Goal: Task Accomplishment & Management: Manage account settings

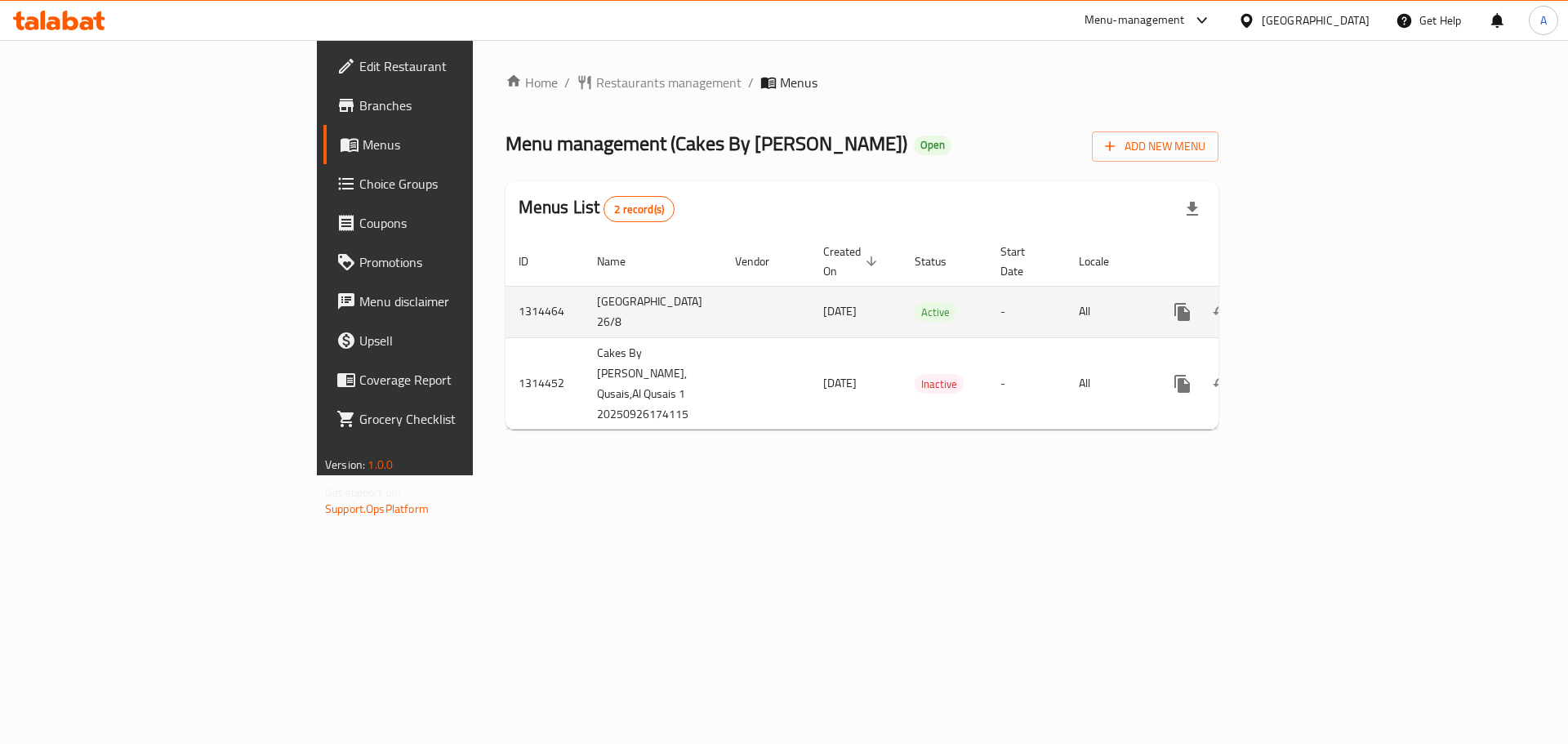
click at [1333, 292] on td "enhanced table" at bounding box center [1241, 311] width 183 height 52
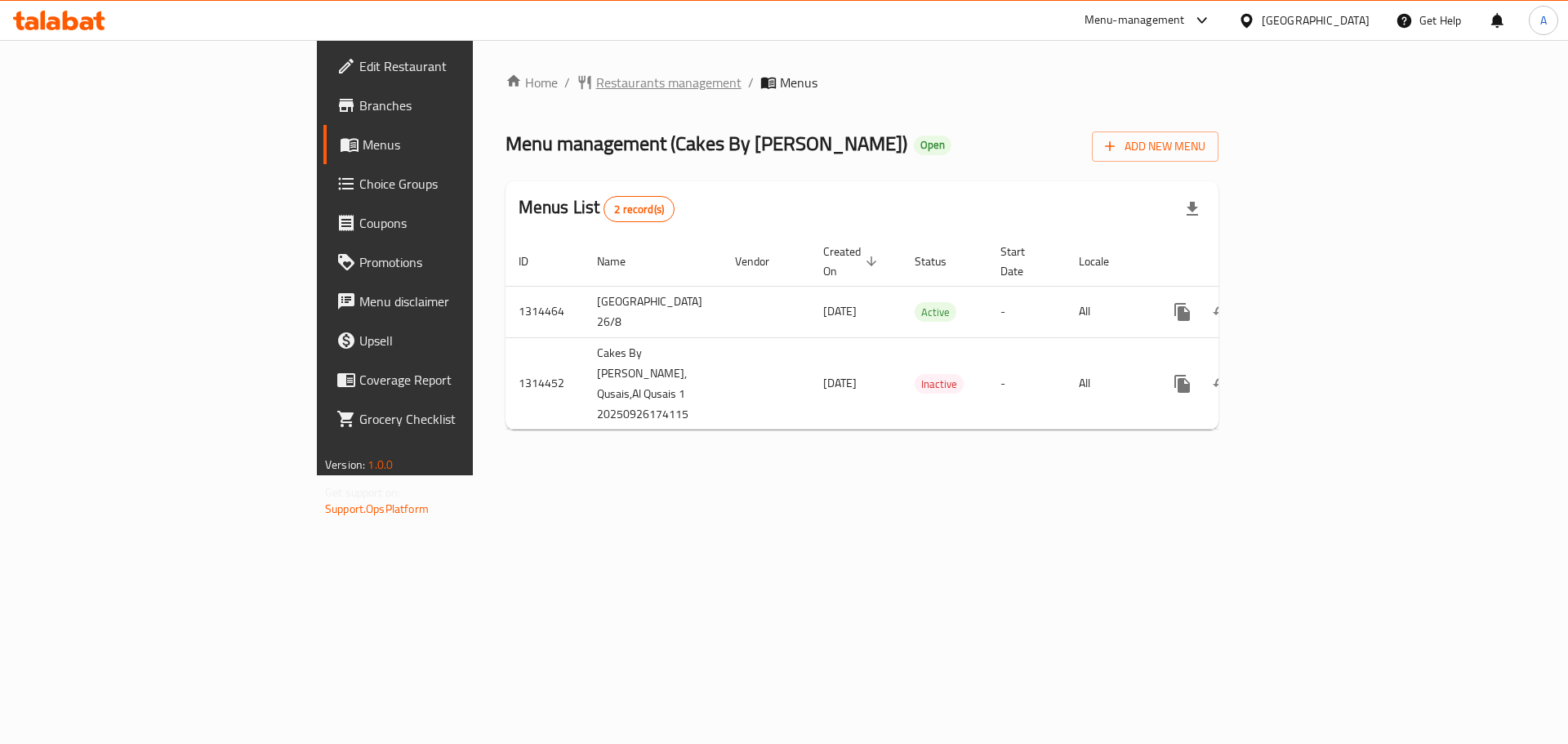
click at [596, 86] on span "Restaurants management" at bounding box center [669, 82] width 146 height 19
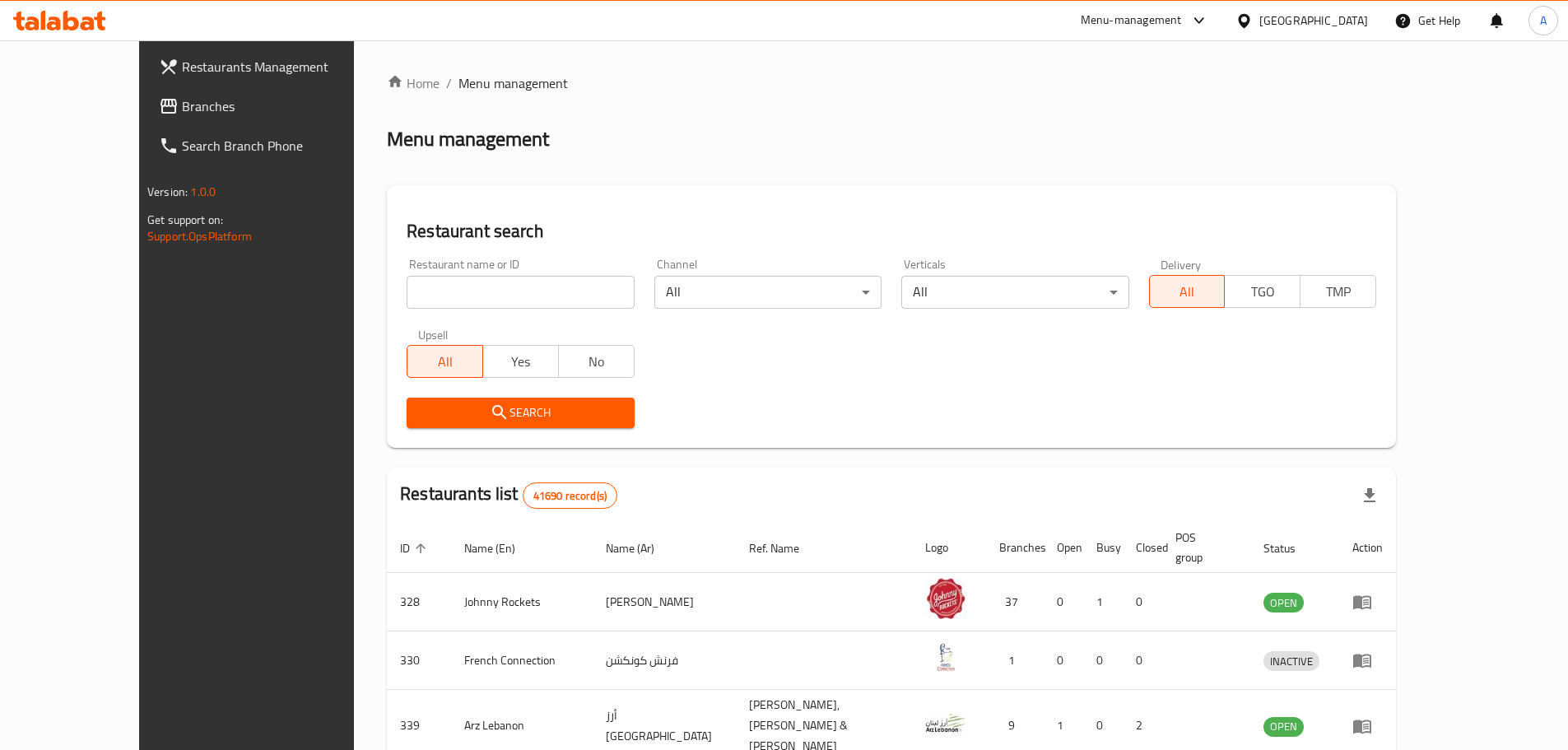
click at [139, 122] on div "Restaurants Management Branches Search Branch Phone Version: 1.0.0 Get support …" at bounding box center [784, 637] width 1289 height 1194
click at [182, 113] on span "Branches" at bounding box center [285, 106] width 206 height 19
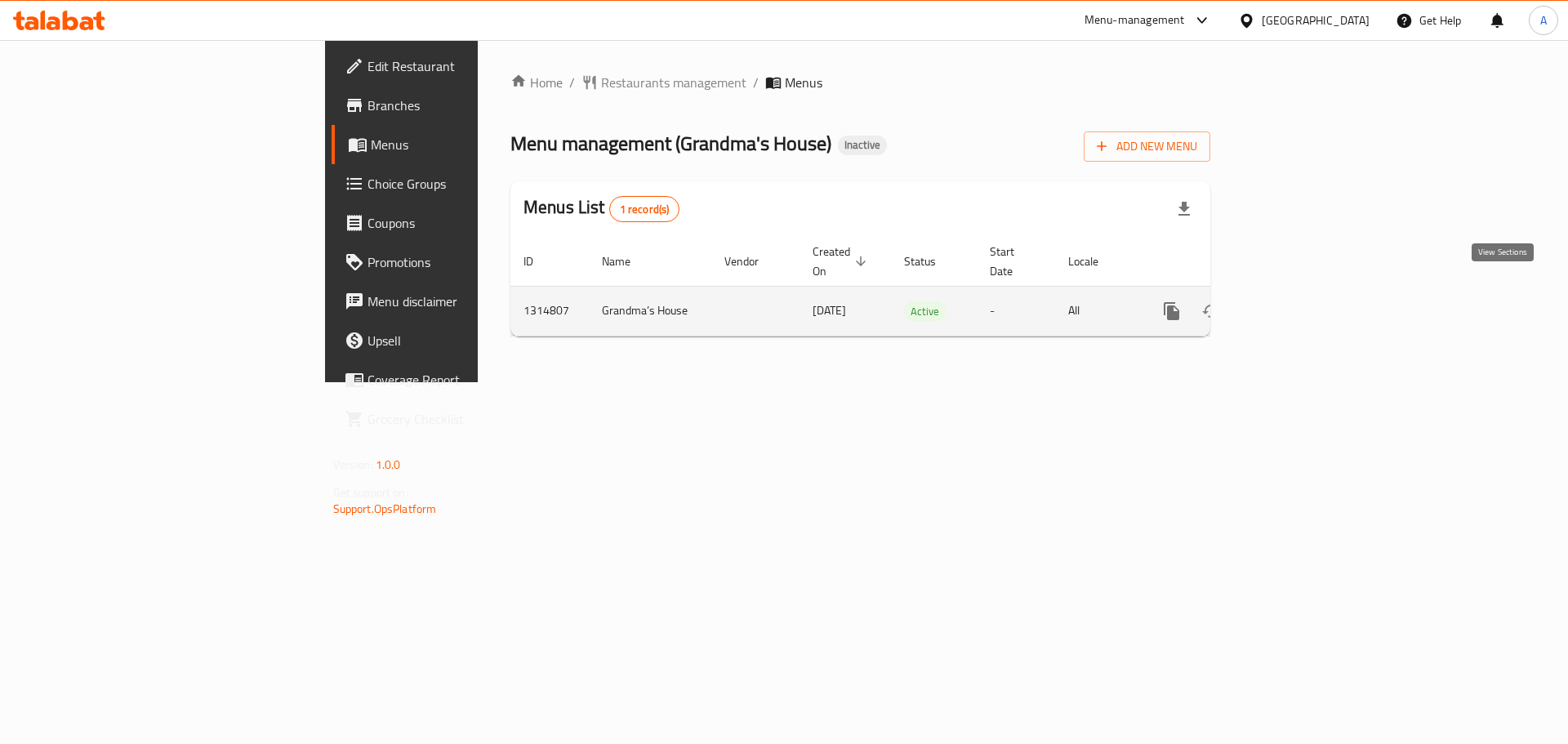
click at [1300, 301] on icon "enhanced table" at bounding box center [1289, 310] width 19 height 19
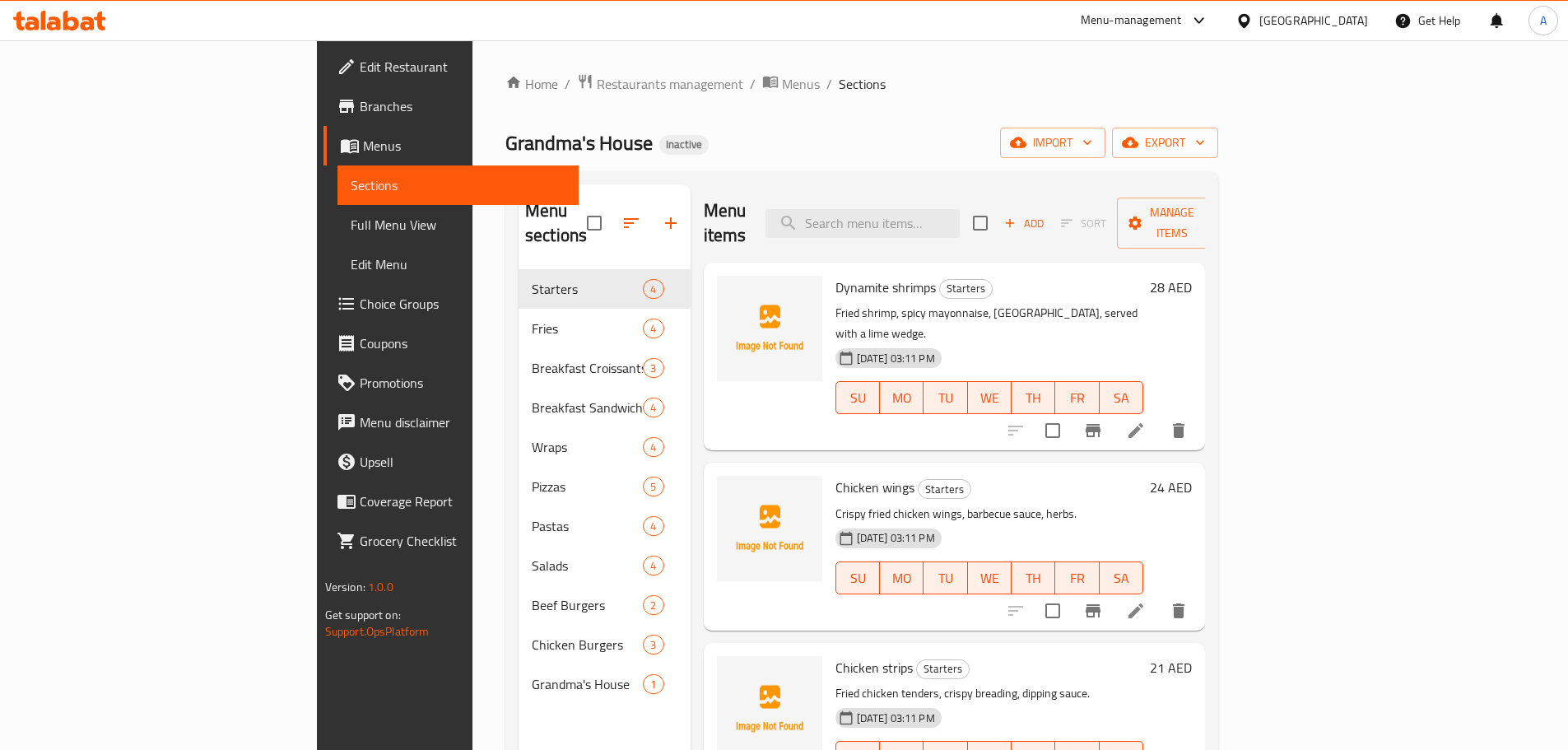
drag, startPoint x: 167, startPoint y: 222, endPoint x: 282, endPoint y: 339, distance: 164.1
click at [351, 221] on span "Full Menu View" at bounding box center [458, 224] width 214 height 19
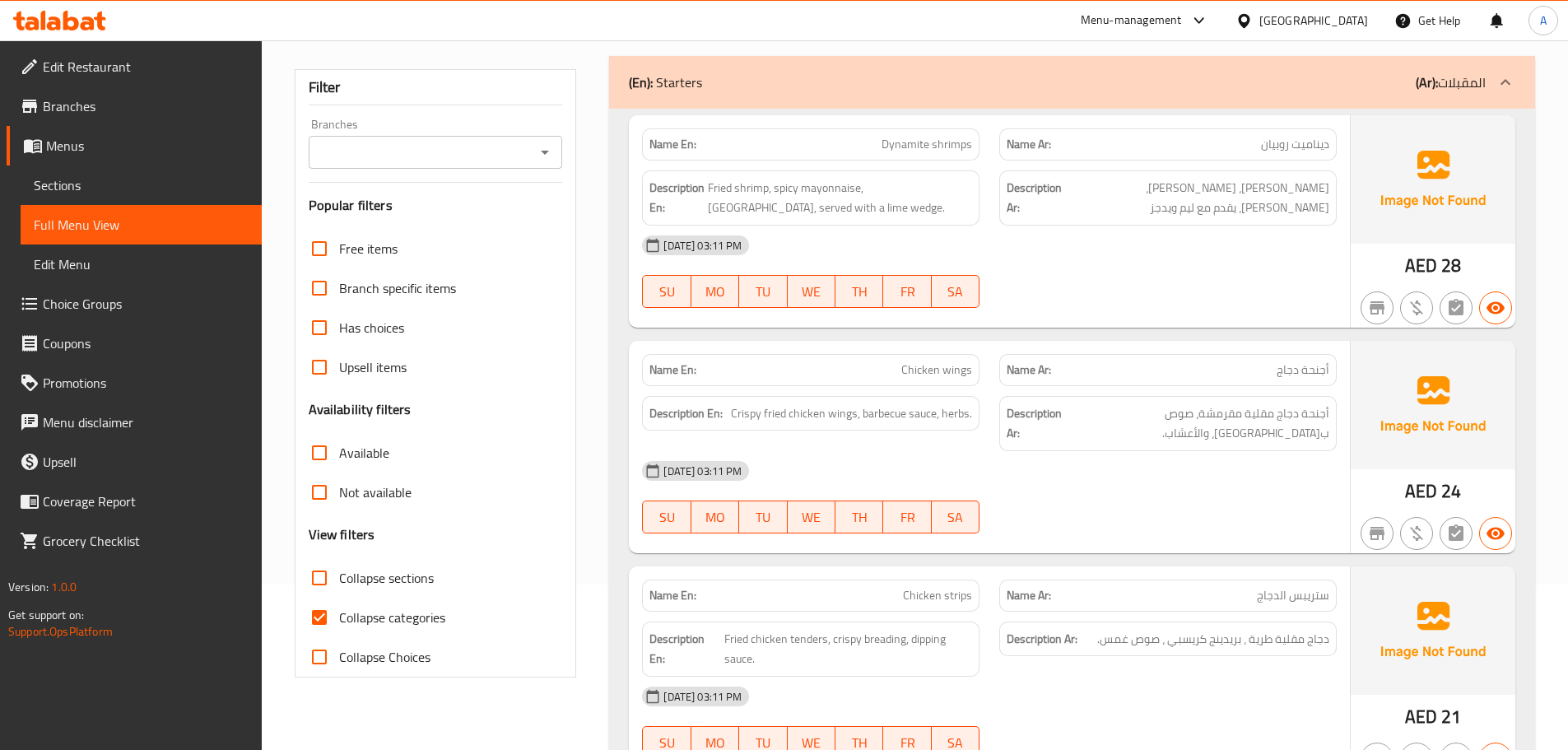
scroll to position [411, 0]
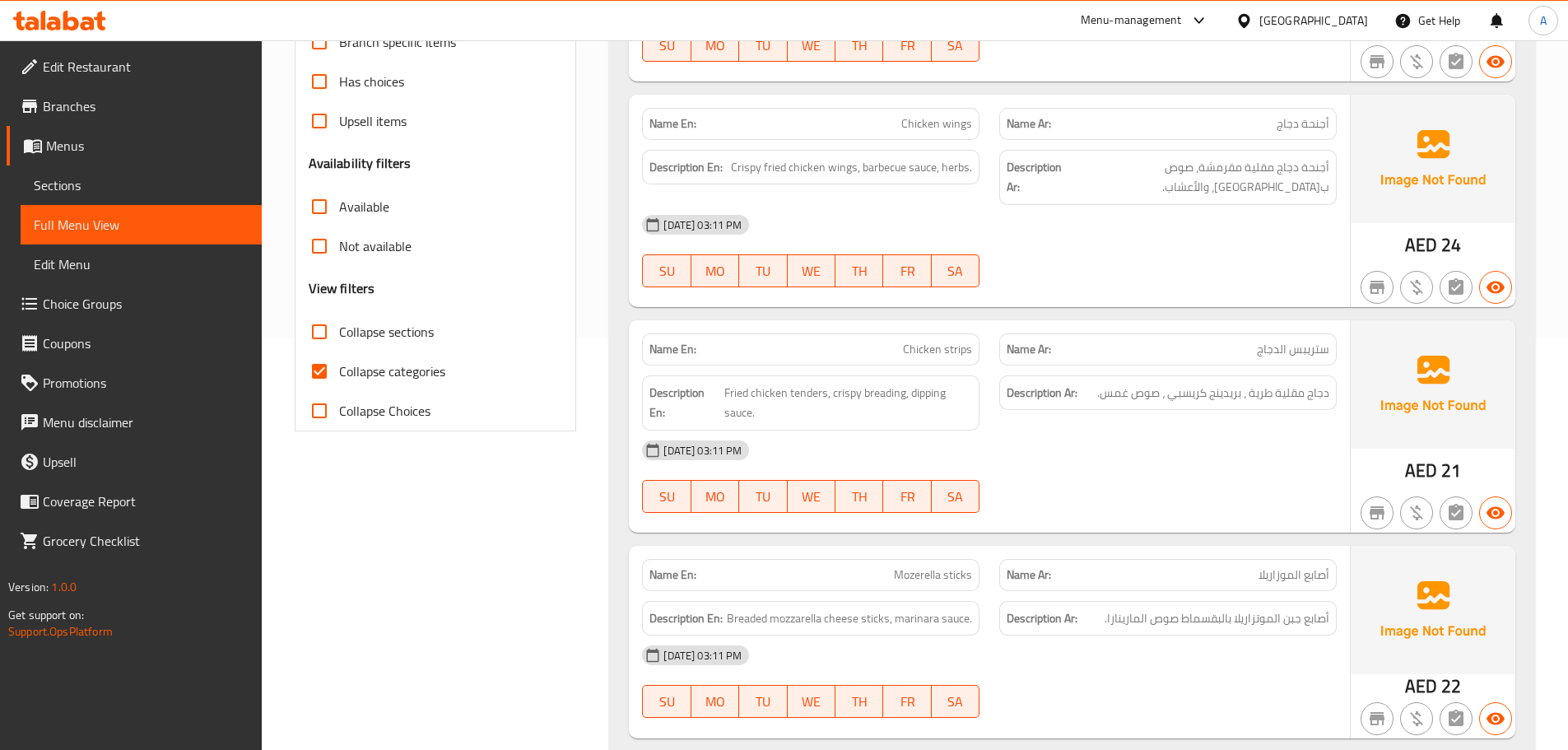
click at [395, 375] on span "Collapse categories" at bounding box center [392, 370] width 106 height 19
click at [339, 375] on input "Collapse categories" at bounding box center [319, 371] width 40 height 40
checkbox input "false"
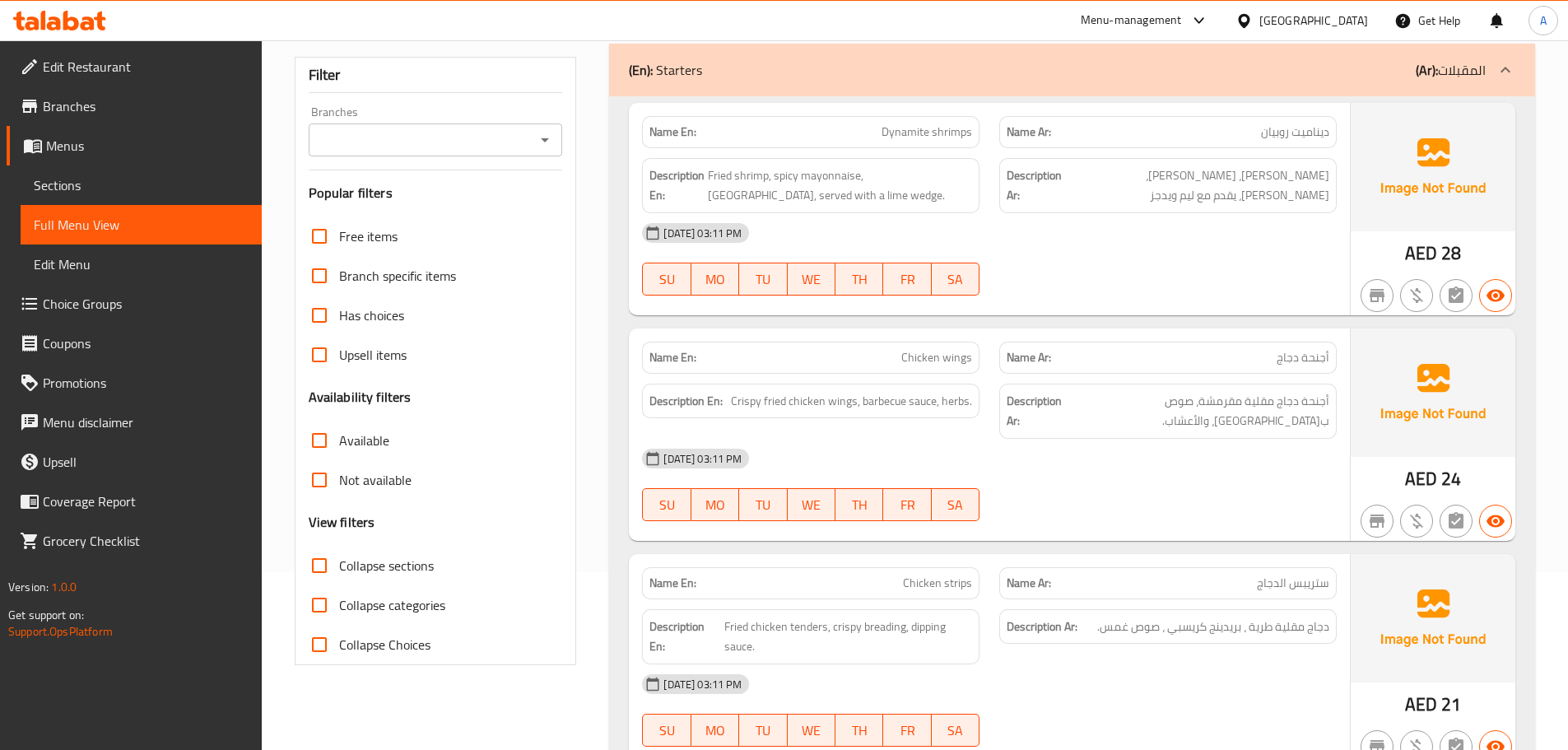
scroll to position [0, 0]
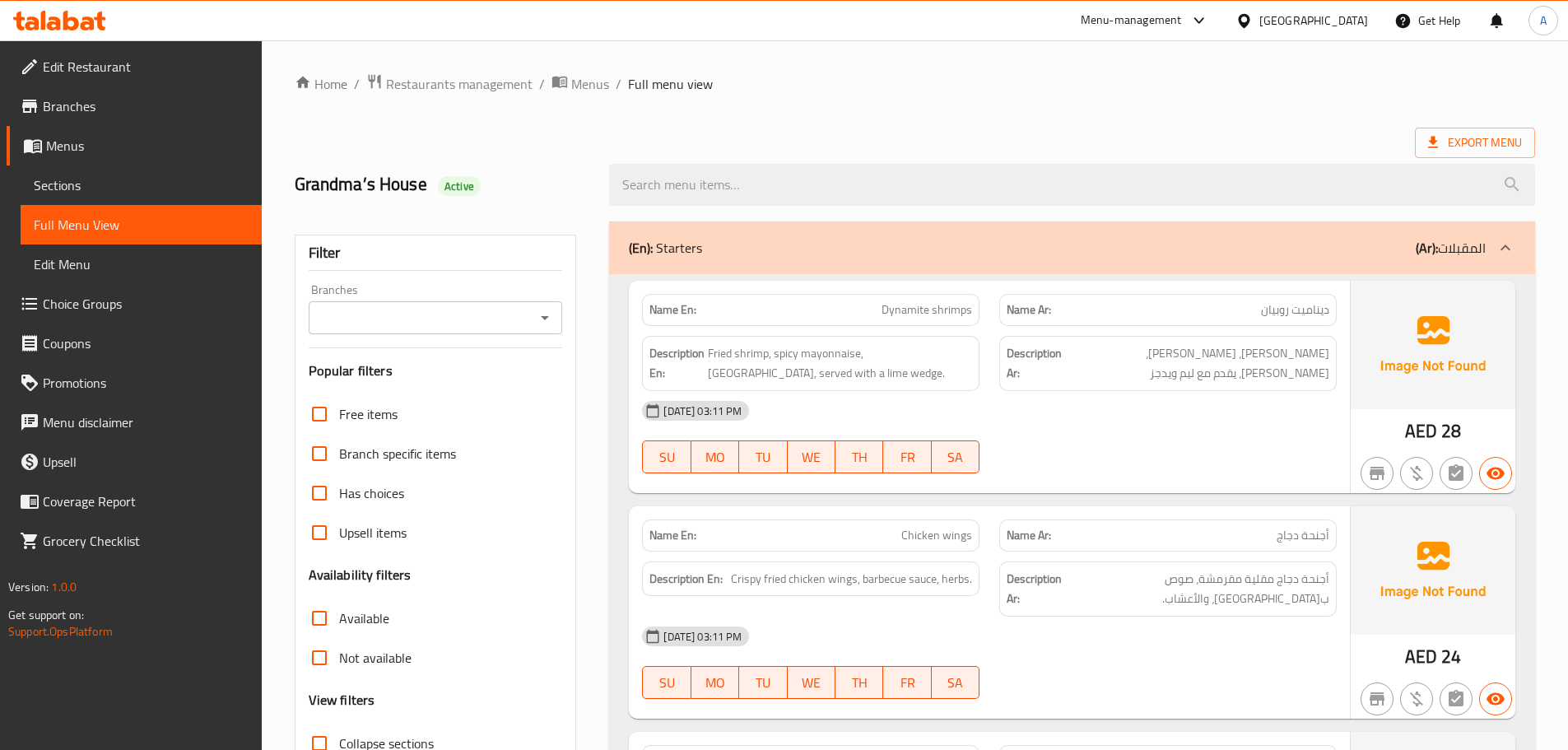
click at [687, 314] on strong "Name En:" at bounding box center [673, 310] width 47 height 18
copy strong "Name En:"
drag, startPoint x: 1129, startPoint y: 526, endPoint x: 1122, endPoint y: 494, distance: 32.8
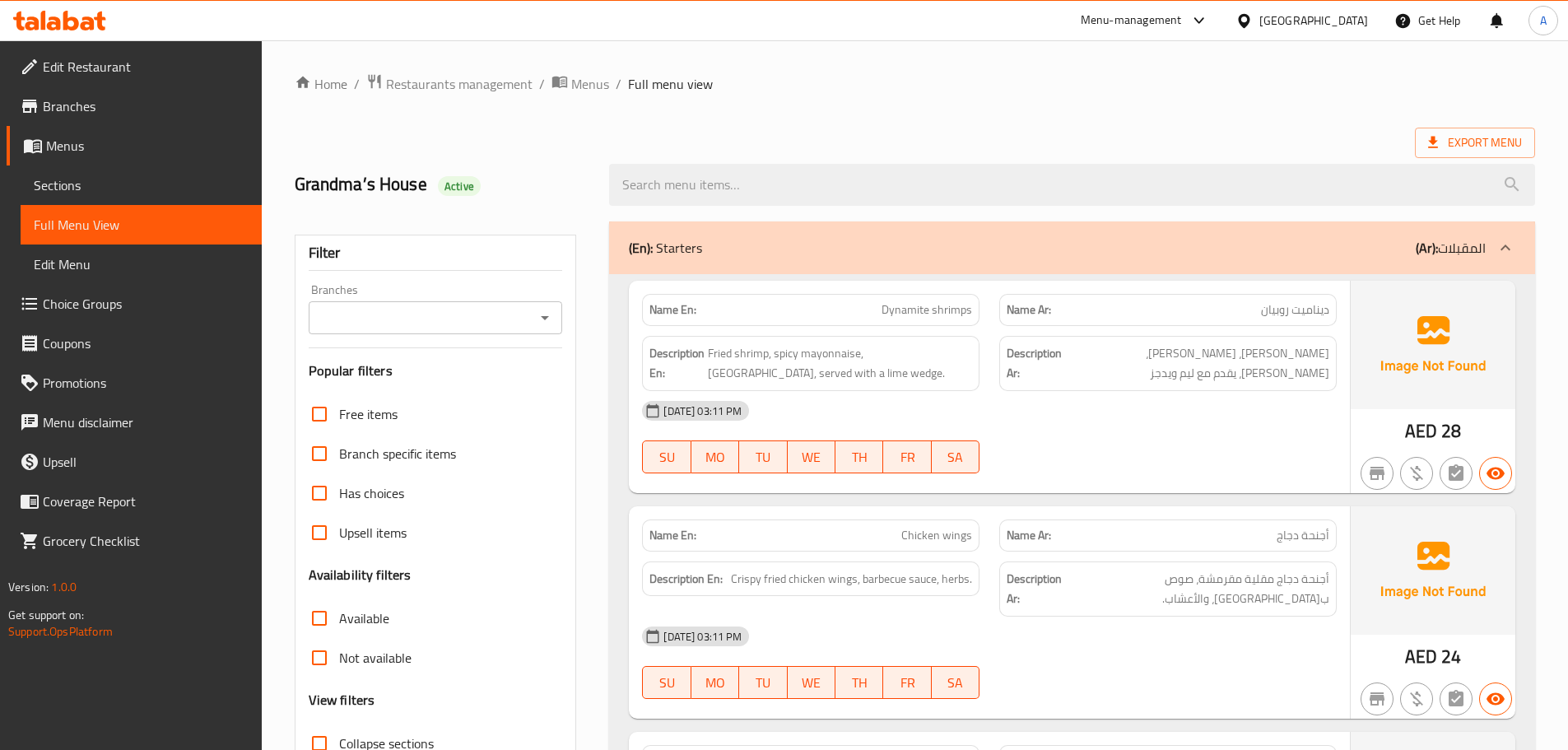
click at [1131, 520] on div "Name Ar: أجنحة دجاج" at bounding box center [1168, 535] width 338 height 32
click at [765, 272] on div "(En): Starters (Ar): المقبلات" at bounding box center [1072, 248] width 927 height 53
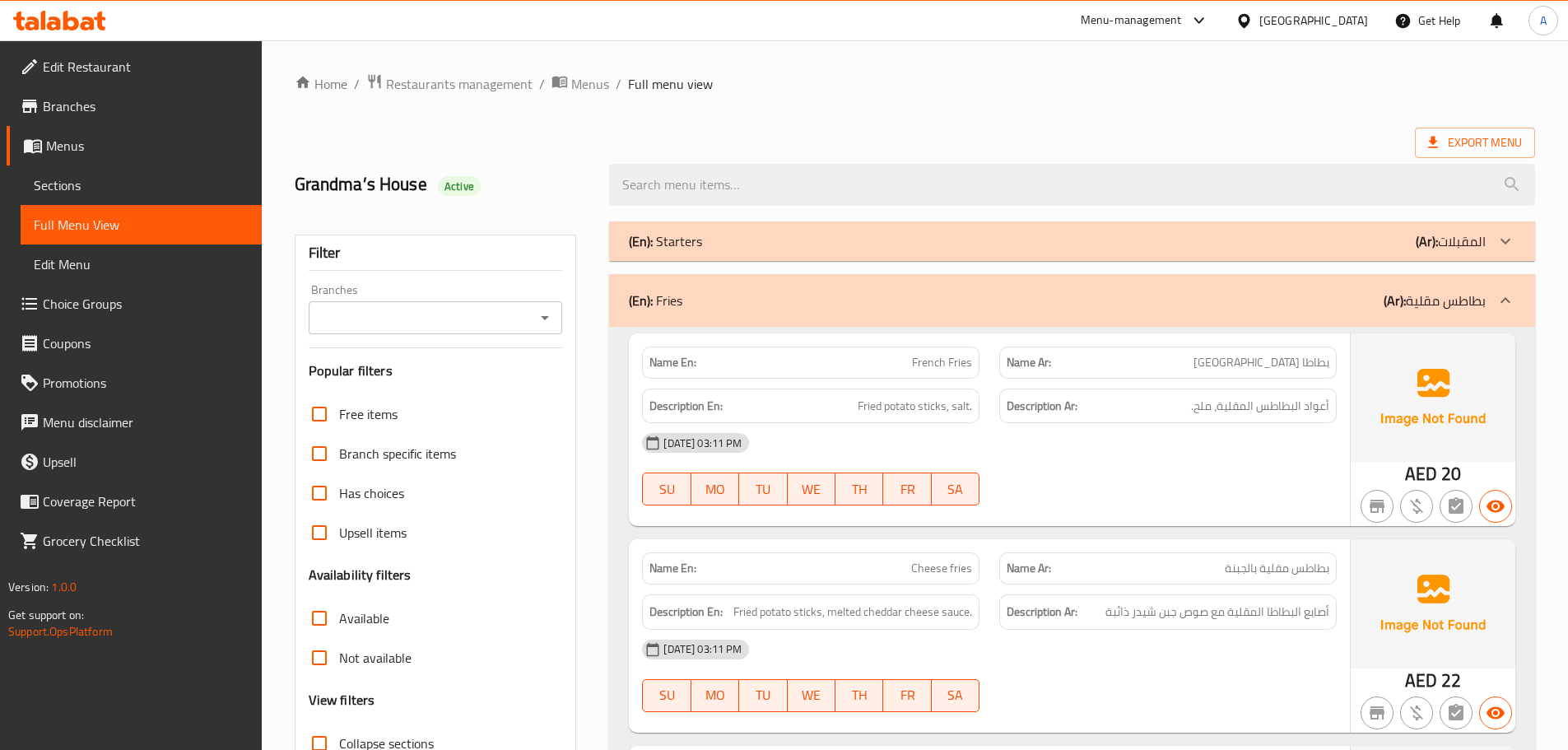
click at [934, 241] on div "(En): Starters (Ar): المقبلات" at bounding box center [1056, 240] width 857 height 19
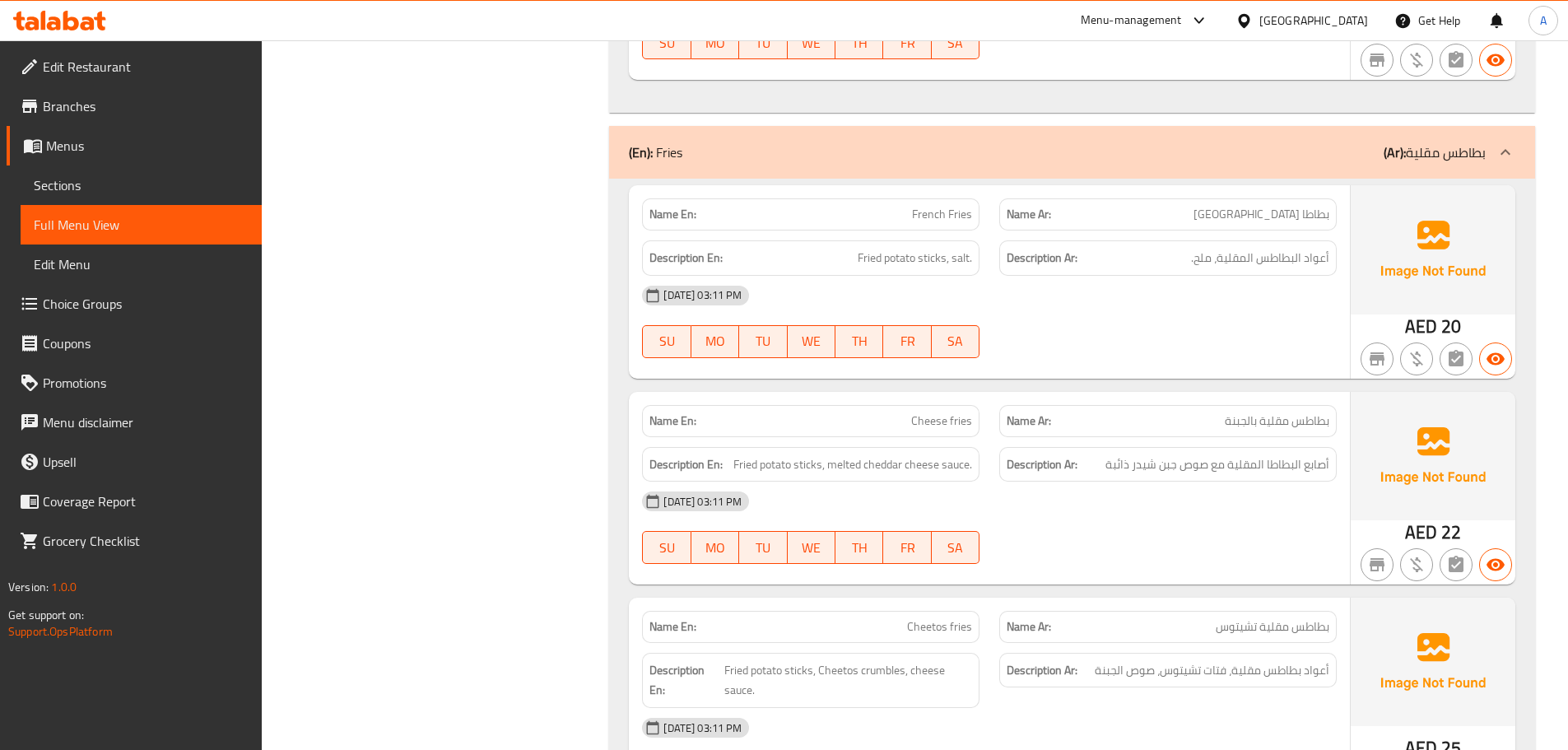
click at [1326, 339] on div "28-09-2025 03:11 PM SU MO TU WE TH FR SA" at bounding box center [990, 321] width 715 height 92
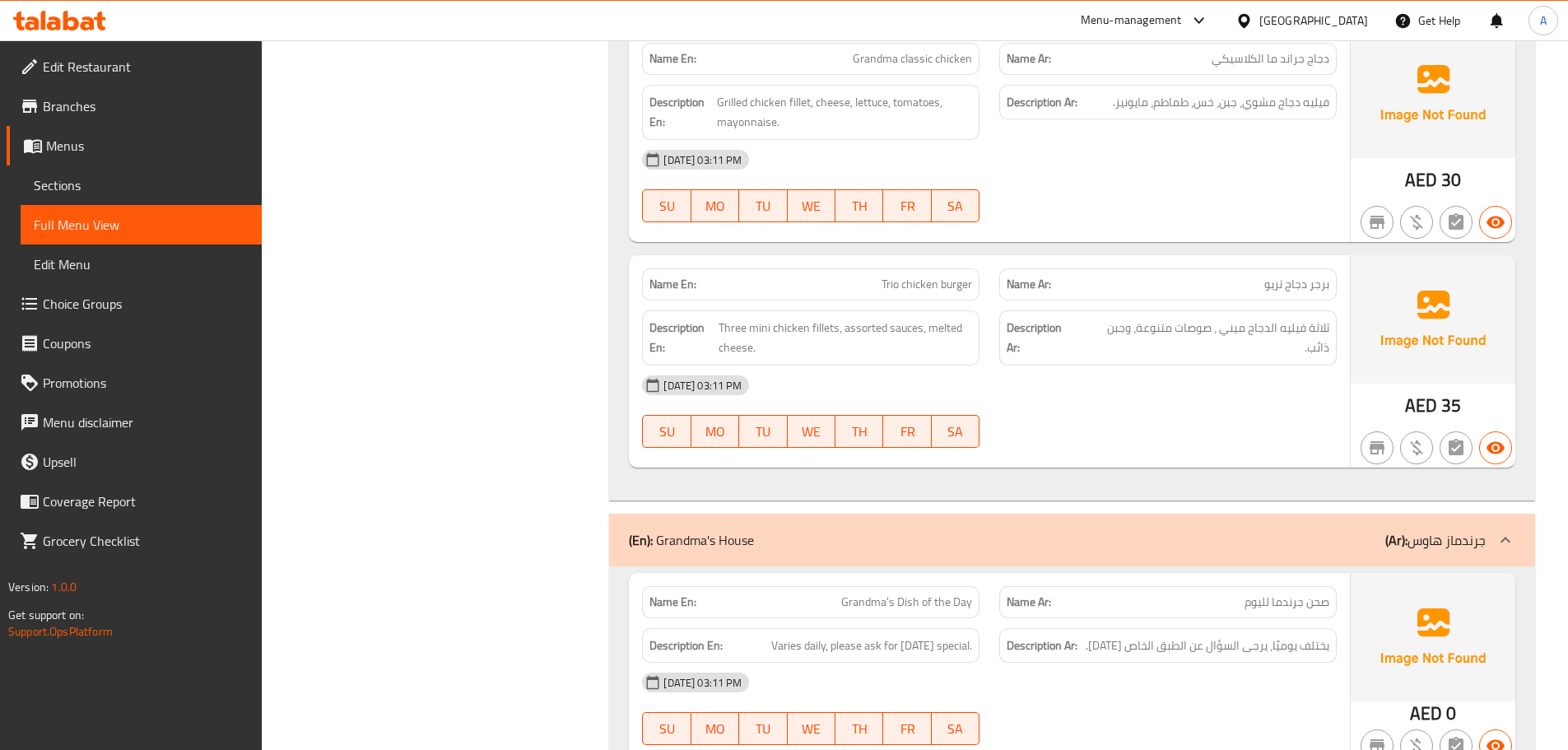
scroll to position [8996, 0]
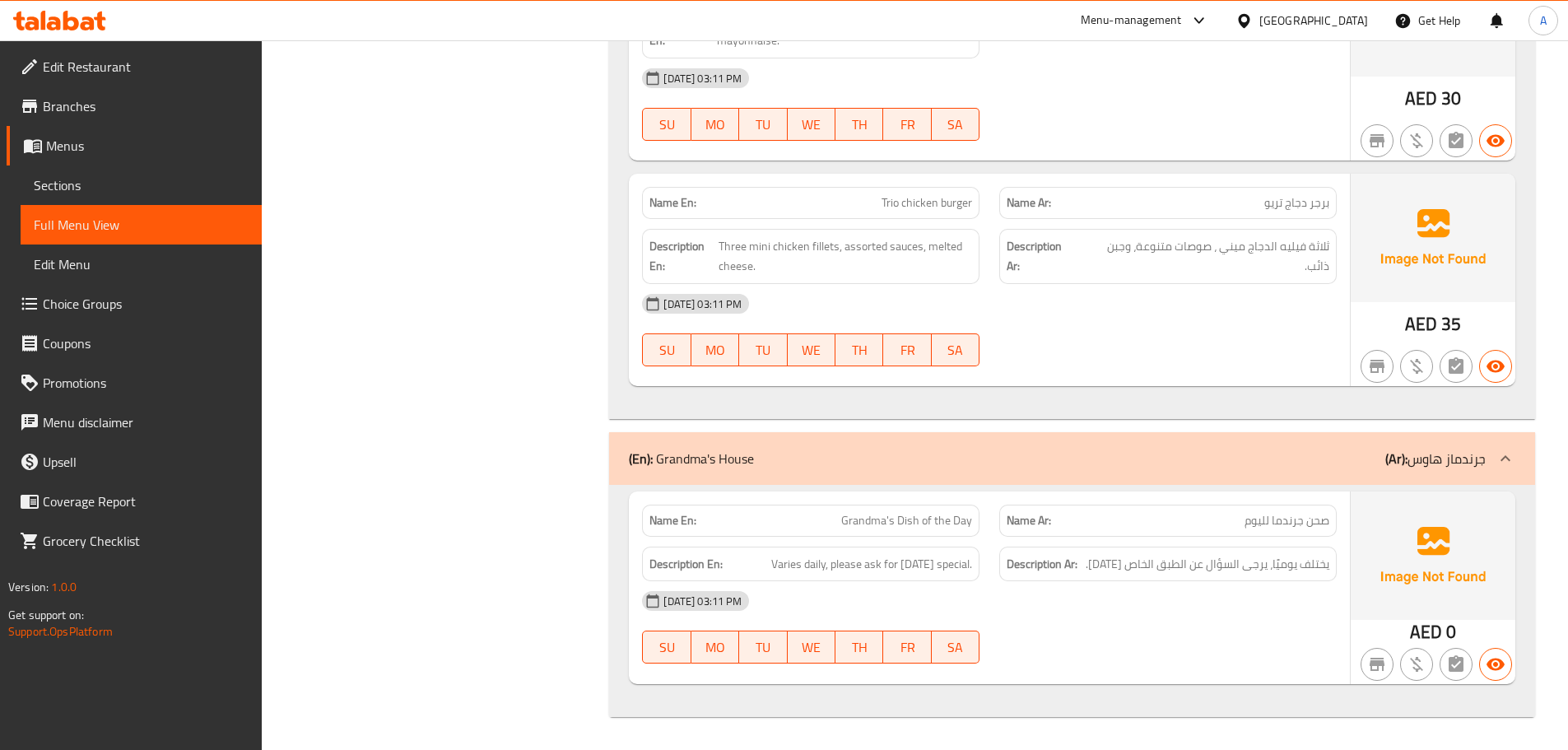
drag, startPoint x: 354, startPoint y: 424, endPoint x: 412, endPoint y: 411, distance: 59.4
drag, startPoint x: 912, startPoint y: 608, endPoint x: 907, endPoint y: 586, distance: 22.6
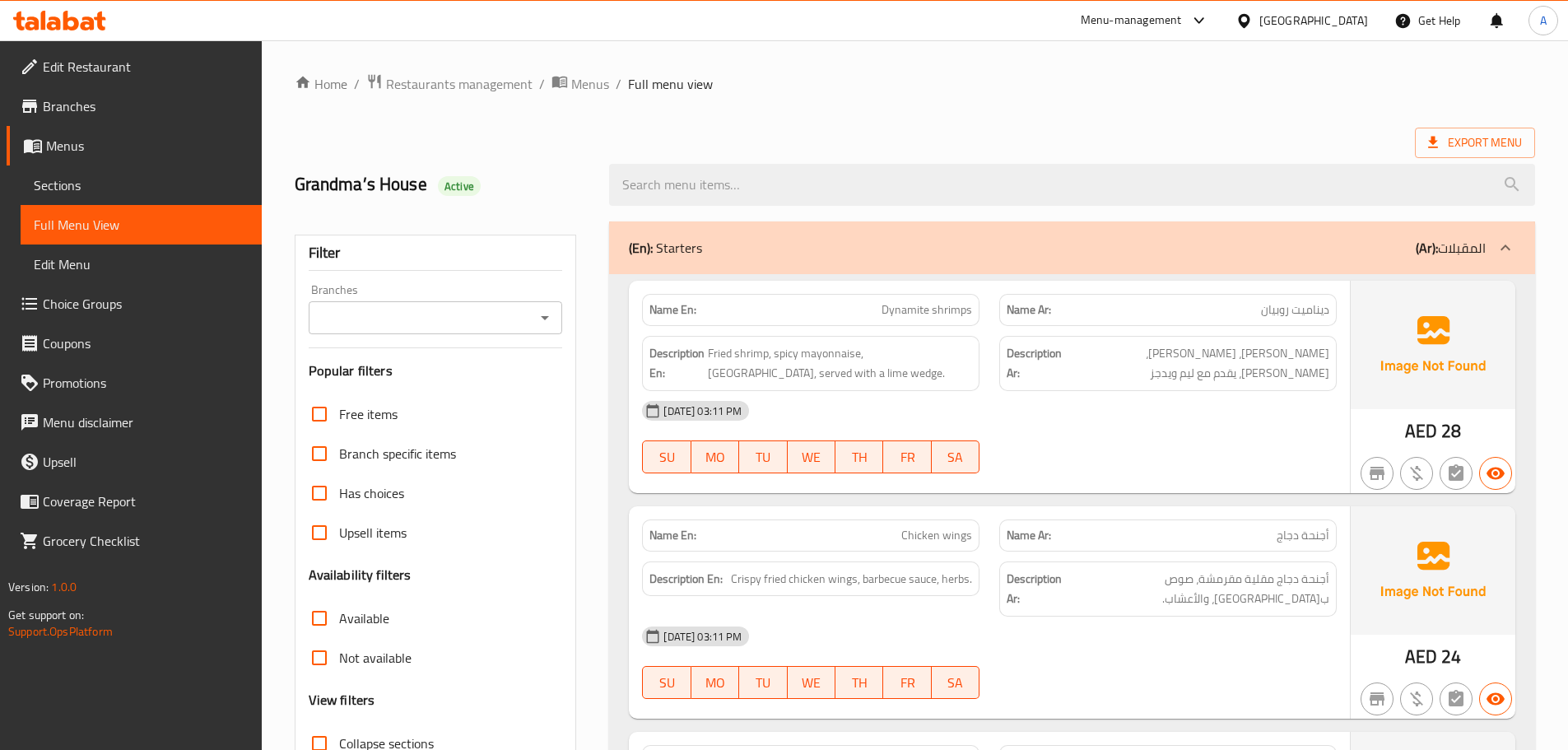
scroll to position [83, 0]
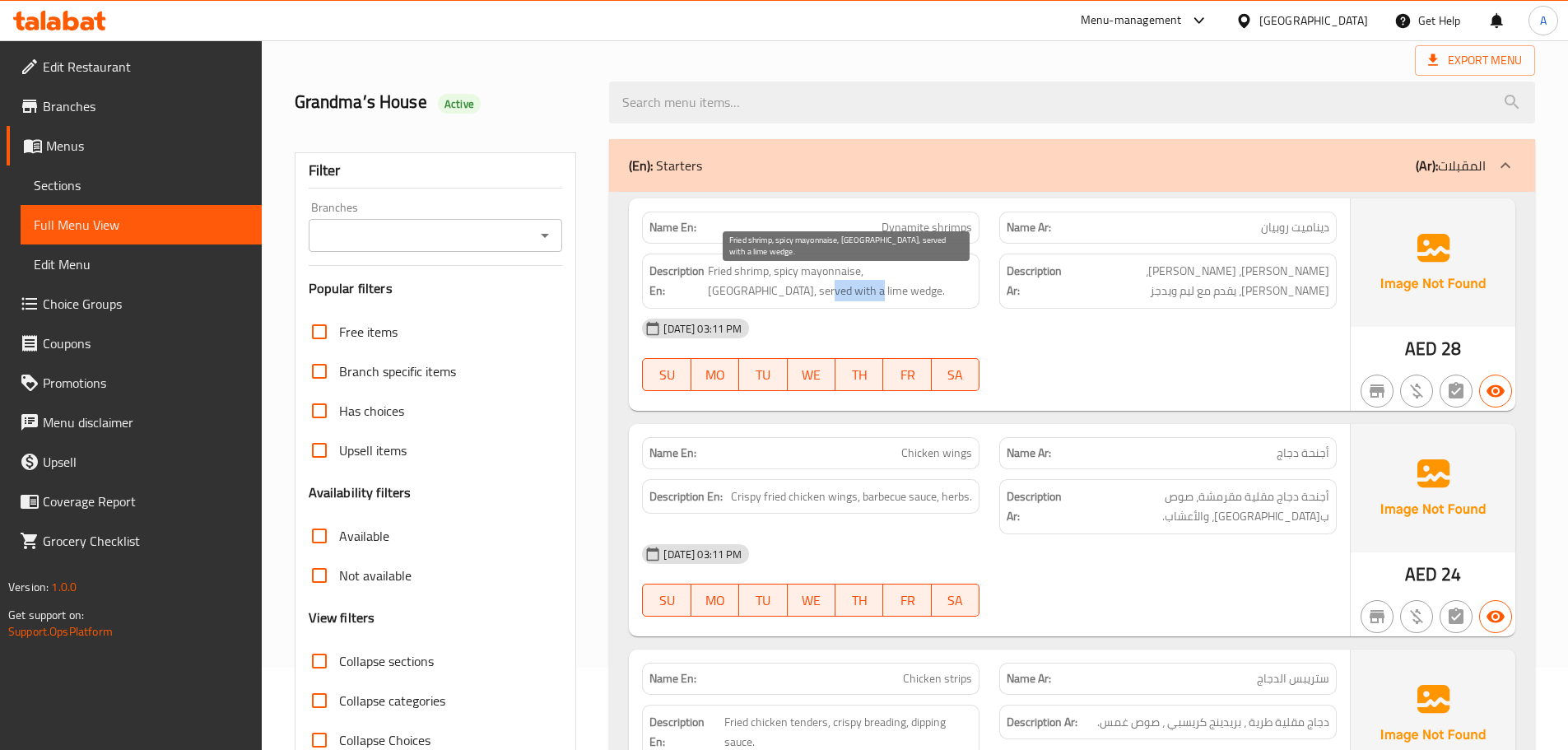
drag, startPoint x: 727, startPoint y: 287, endPoint x: 771, endPoint y: 287, distance: 44.0
click at [771, 287] on h6 "Description En: Fried shrimp, spicy mayonnaise, chili, served with a lime wedge." at bounding box center [811, 280] width 323 height 40
copy span "lime wedge"
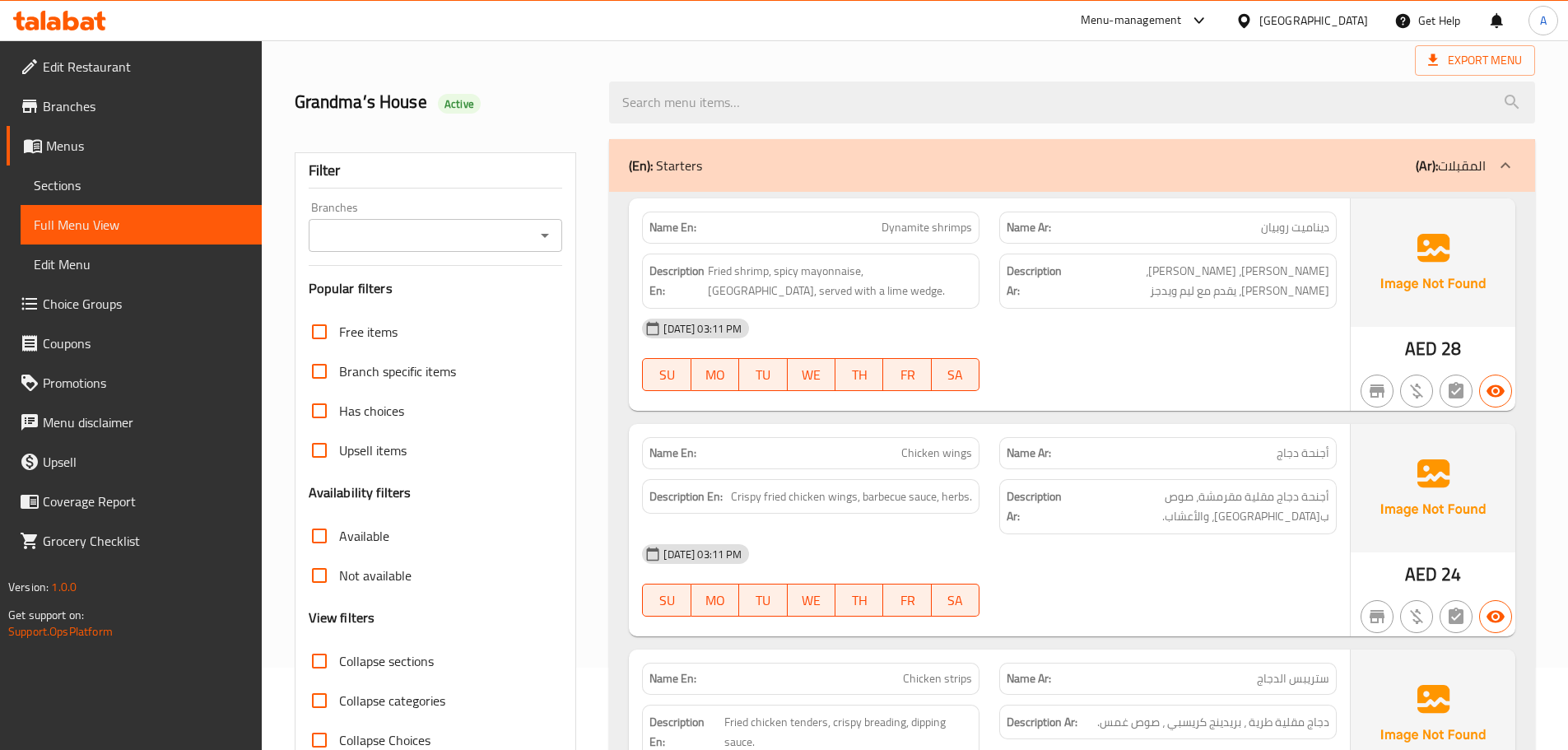
click at [1099, 343] on div "28-09-2025 03:11 PM" at bounding box center [990, 329] width 715 height 40
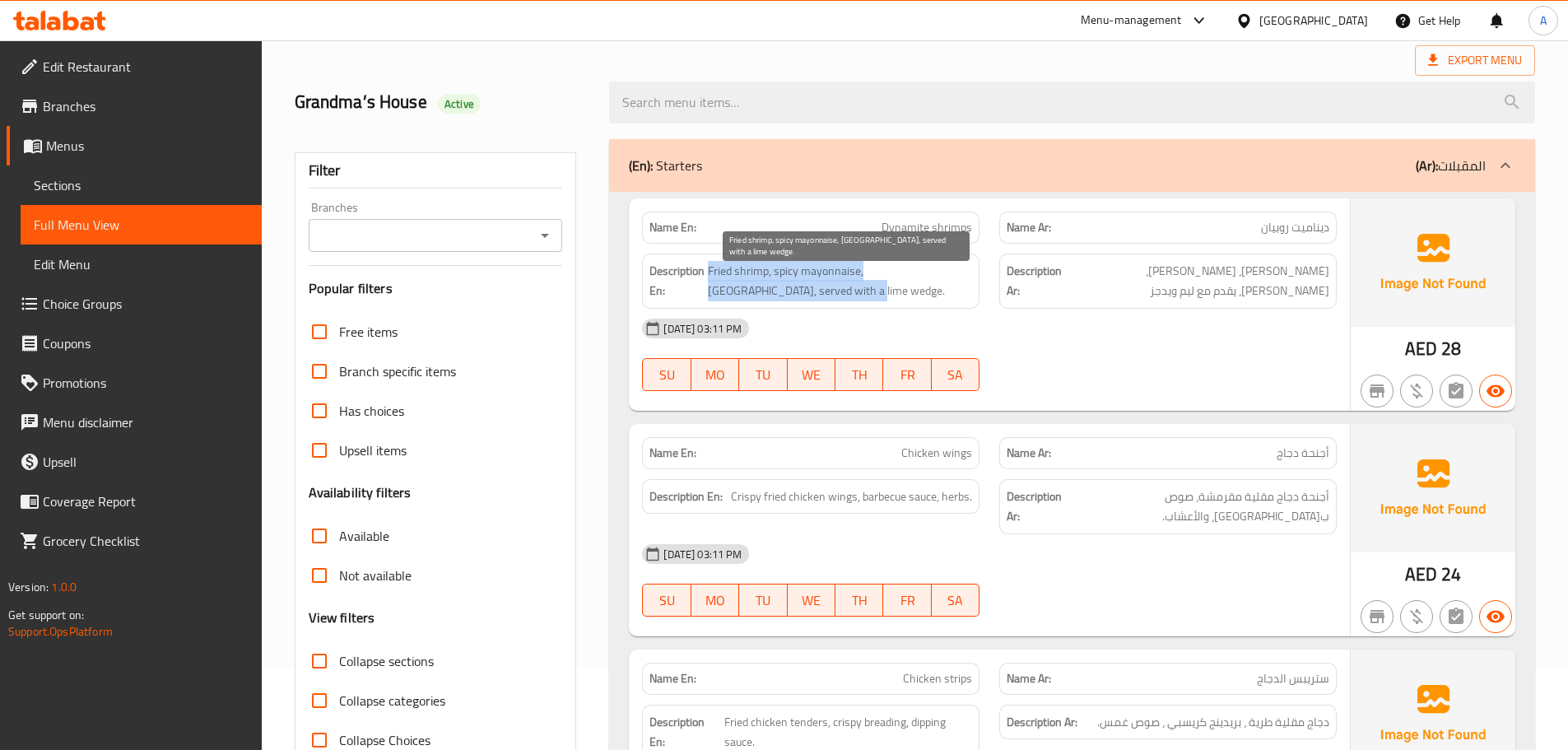
drag, startPoint x: 707, startPoint y: 286, endPoint x: 778, endPoint y: 287, distance: 71.0
click at [778, 287] on h6 "Description En: Fried shrimp, spicy mayonnaise, chili, served with a lime wedge." at bounding box center [811, 280] width 323 height 40
click at [779, 288] on span "Fried shrimp, spicy mayonnaise, chili, served with a lime wedge." at bounding box center [840, 280] width 265 height 40
click at [772, 291] on span "Fried shrimp, spicy mayonnaise, chili, served with a lime wedge." at bounding box center [840, 280] width 265 height 40
drag, startPoint x: 705, startPoint y: 293, endPoint x: 771, endPoint y: 294, distance: 66.0
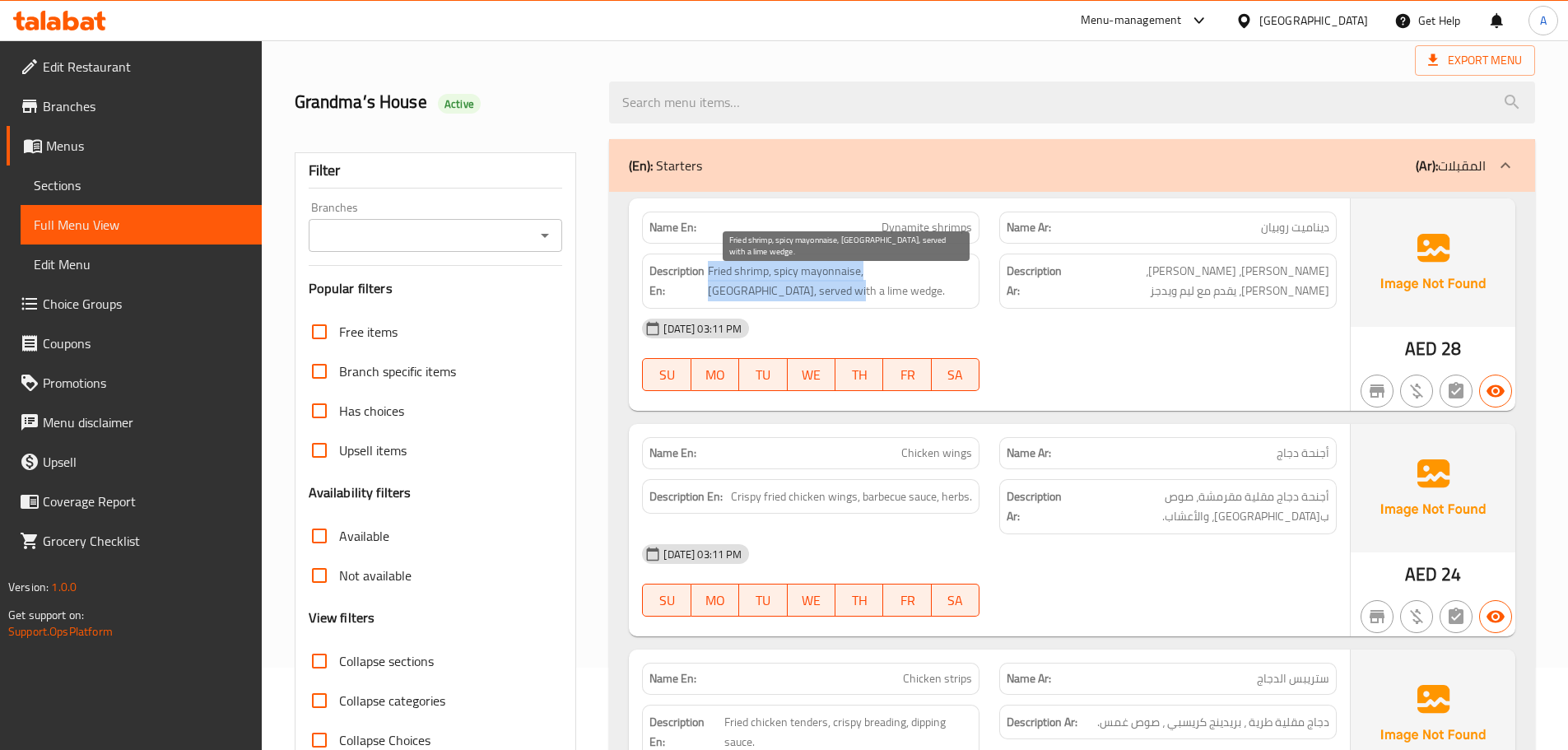
click at [752, 294] on h6 "Description En: Fried shrimp, spicy mayonnaise, chili, served with a lime wedge." at bounding box center [811, 280] width 323 height 40
click at [771, 294] on span "Fried shrimp, spicy mayonnaise, chili, served with a lime wedge." at bounding box center [840, 280] width 265 height 40
drag, startPoint x: 781, startPoint y: 294, endPoint x: 714, endPoint y: 292, distance: 67.0
click at [714, 292] on span "Fried shrimp, spicy mayonnaise, chili, served with a lime wedge." at bounding box center [840, 280] width 265 height 40
copy span "lime wedge."
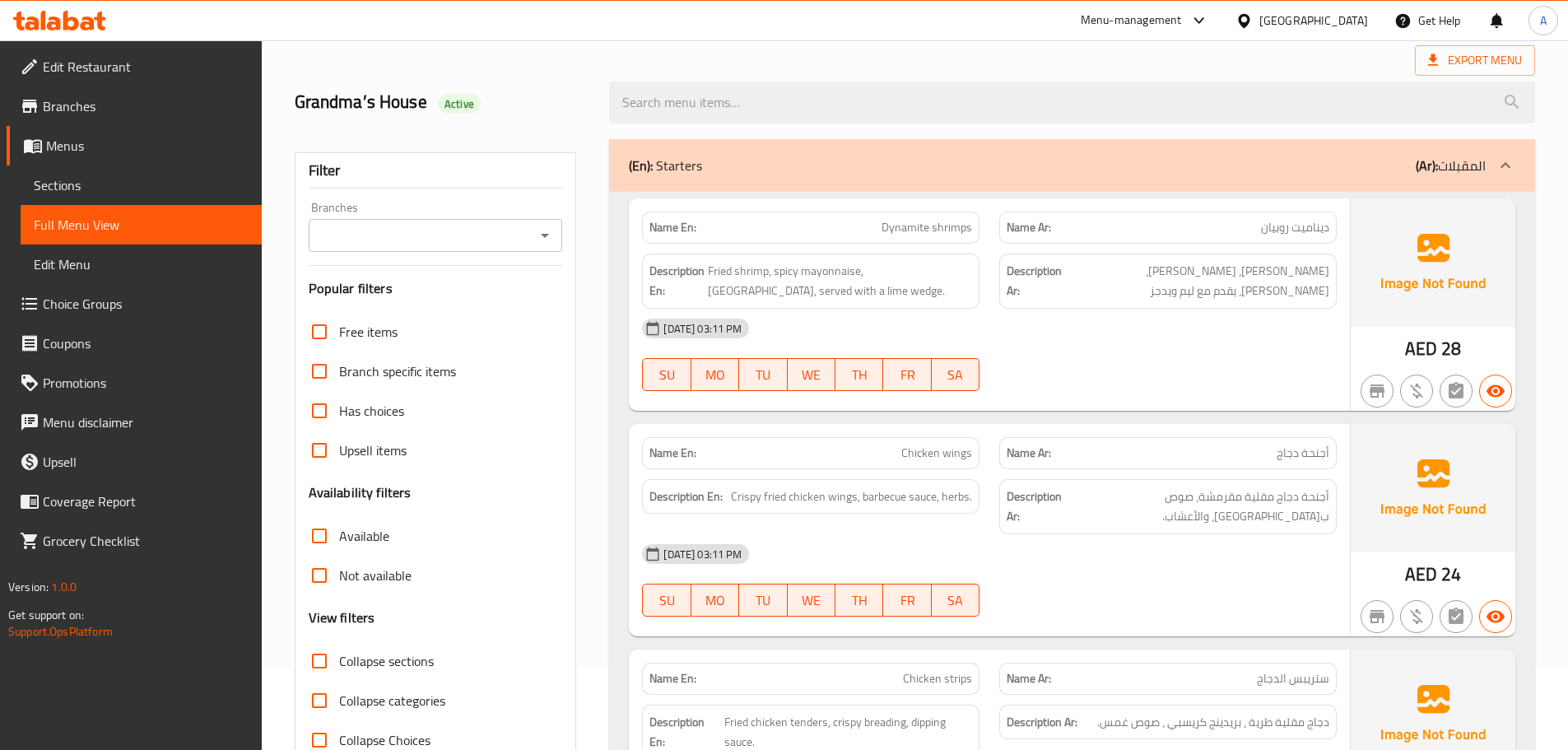
click at [1117, 365] on div "28-09-2025 03:11 PM SU MO TU WE TH FR SA" at bounding box center [990, 355] width 715 height 92
click at [1174, 318] on div "28-09-2025 03:11 PM" at bounding box center [990, 329] width 715 height 40
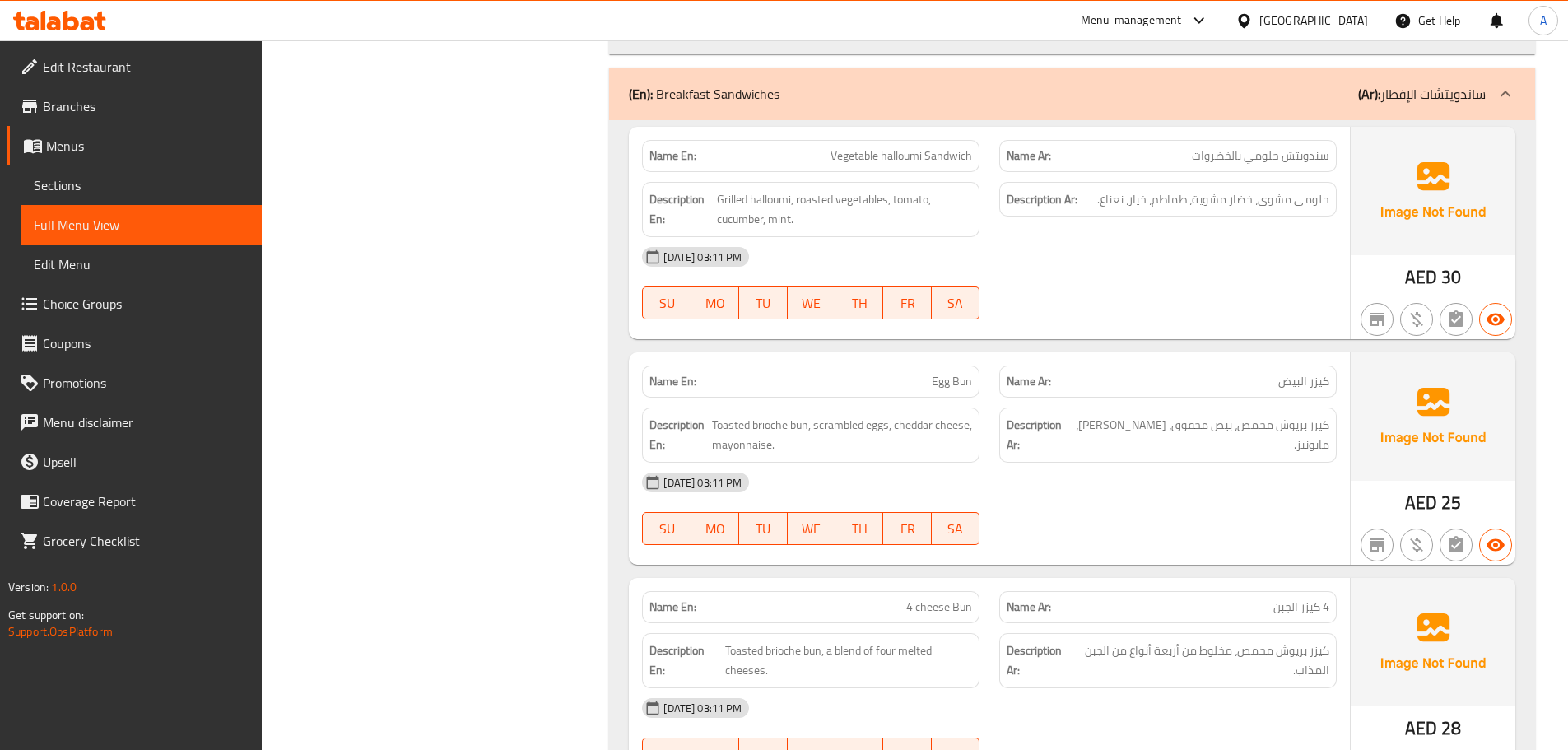
scroll to position [2880, 0]
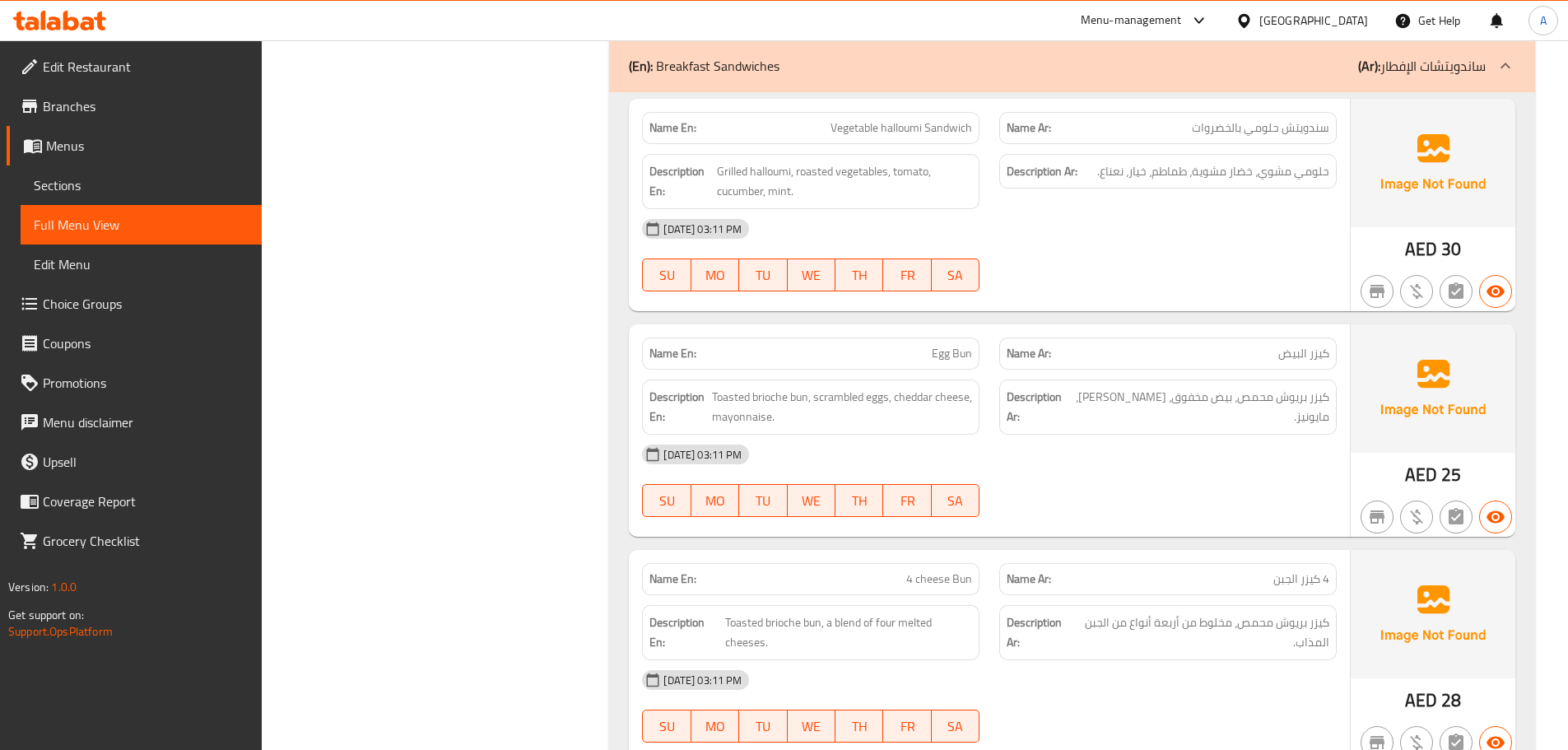
click at [1165, 463] on div "28-09-2025 03:11 PM" at bounding box center [990, 454] width 715 height 40
click at [1192, 466] on div "28-09-2025 03:11 PM" at bounding box center [990, 454] width 715 height 40
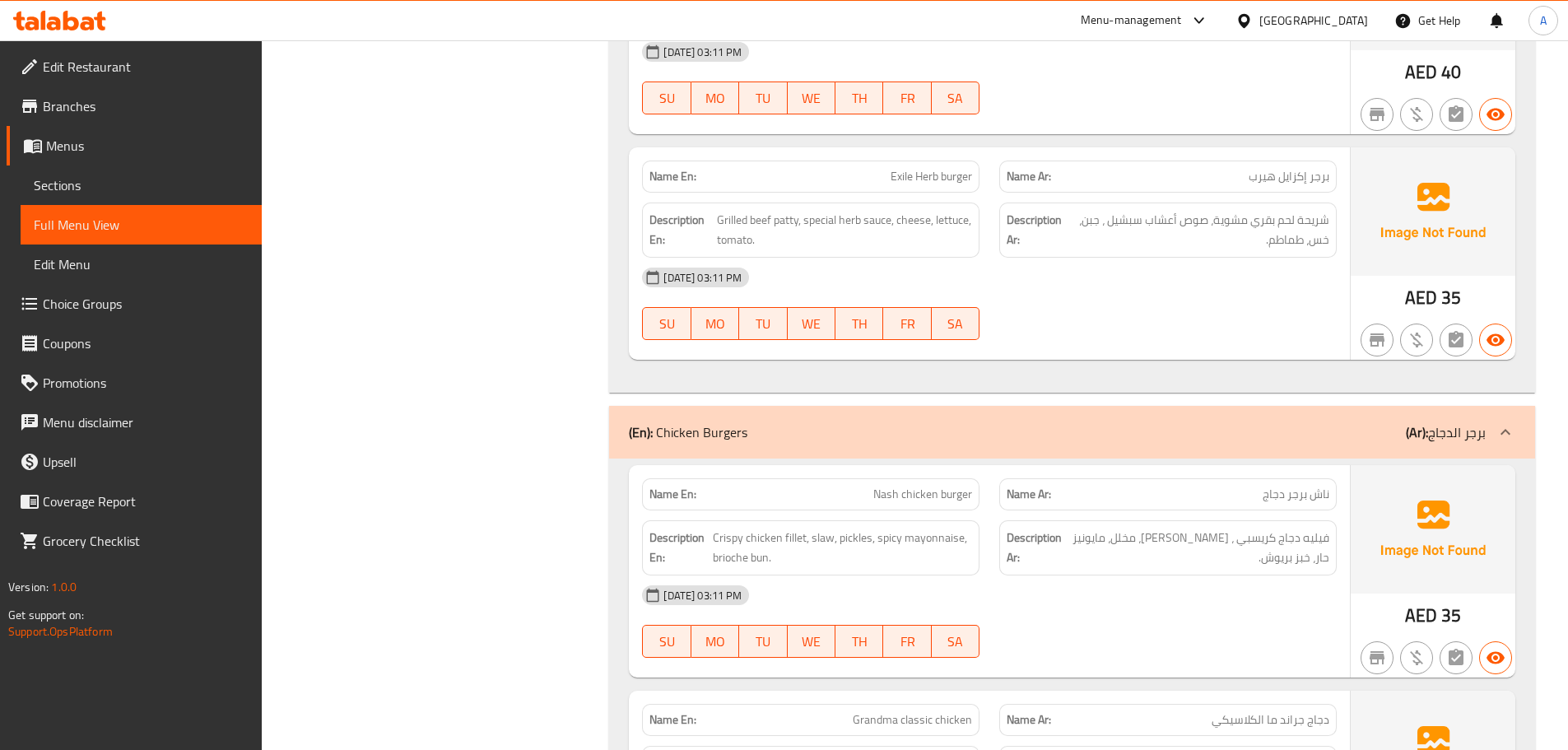
scroll to position [8560, 0]
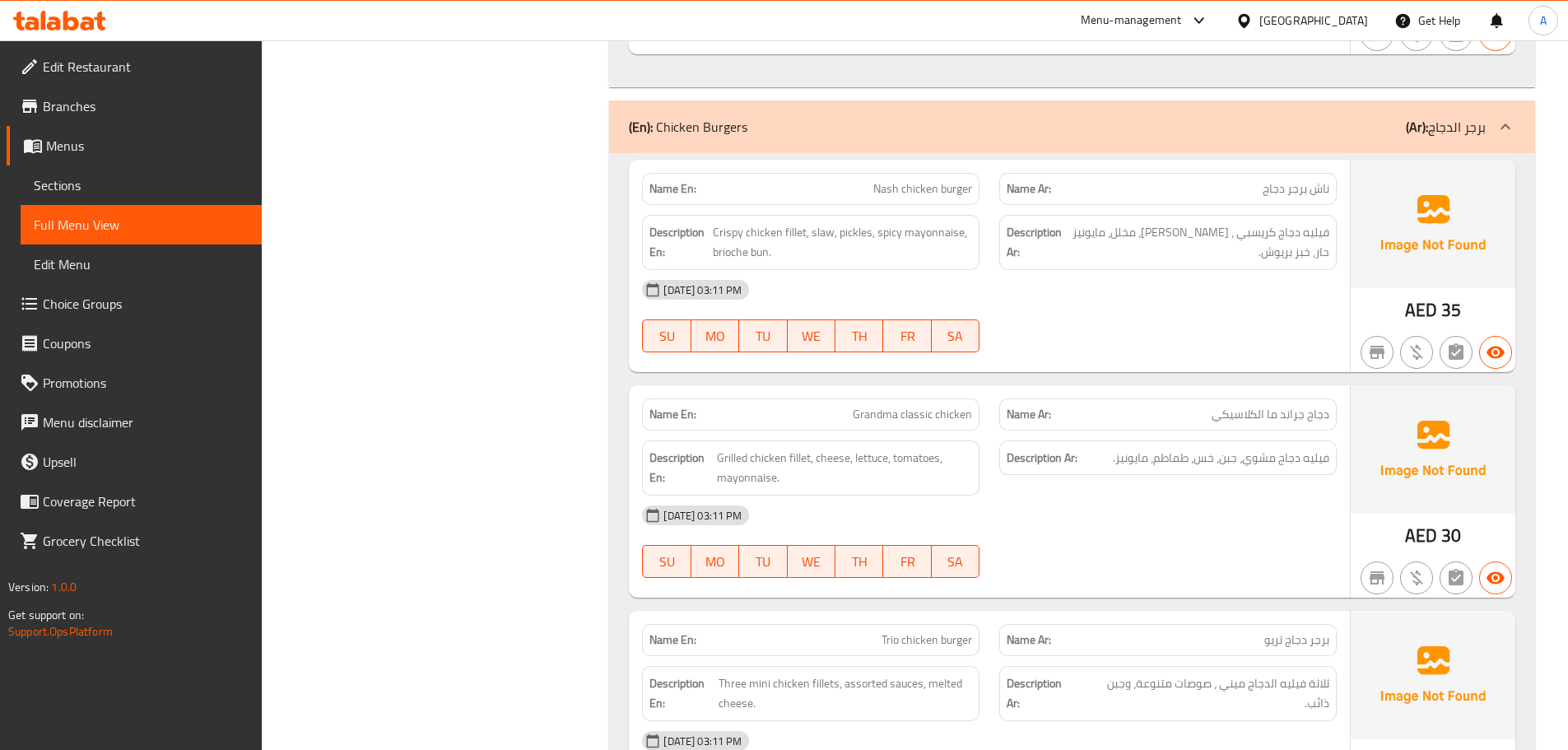
click at [853, 413] on p "Name En: Grandma classic chicken" at bounding box center [811, 414] width 323 height 18
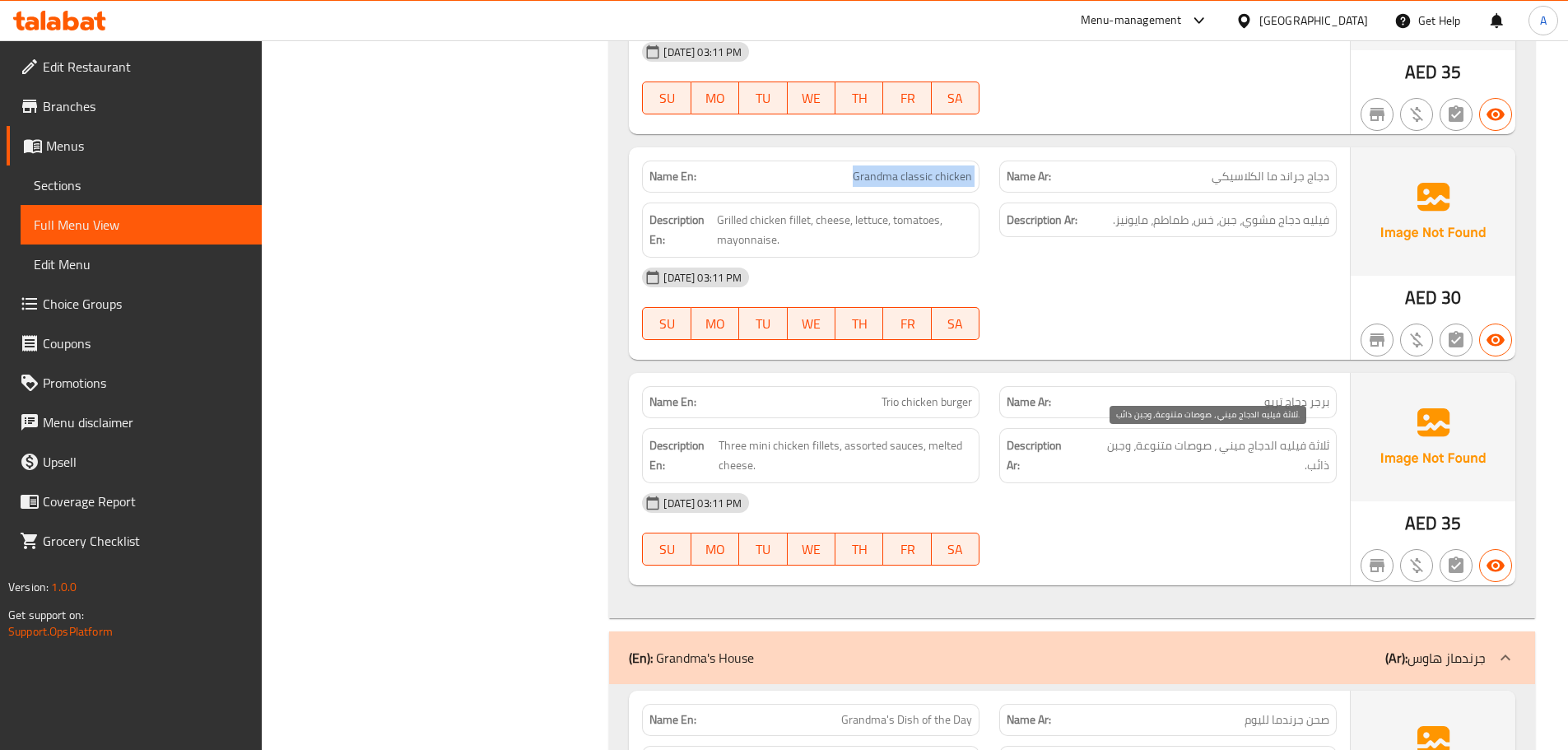
scroll to position [8807, 0]
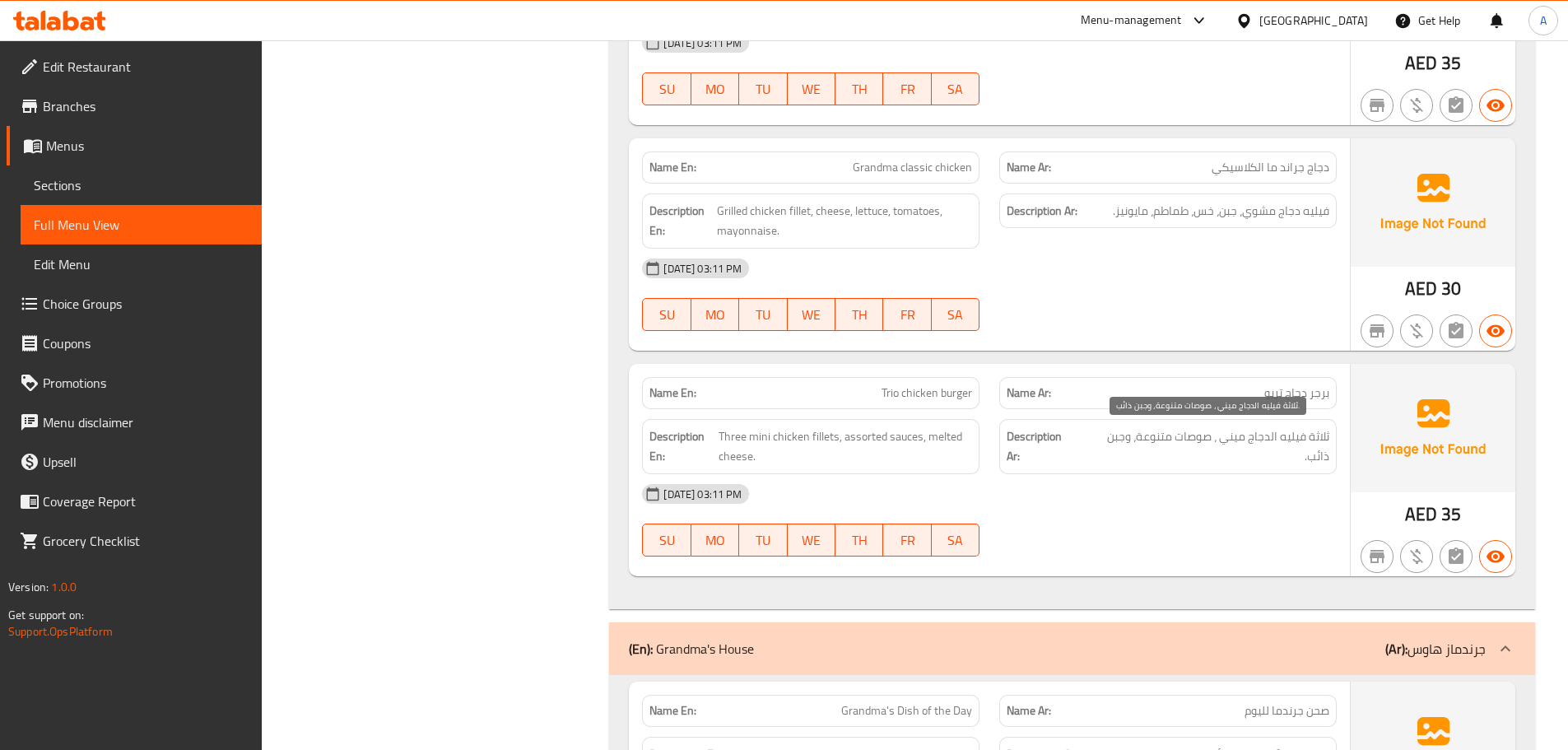
click at [1314, 433] on span "ثلاثة فيليه الدجاج ميني ، صوصات متنوعة، وجبن ذائب." at bounding box center [1205, 446] width 249 height 40
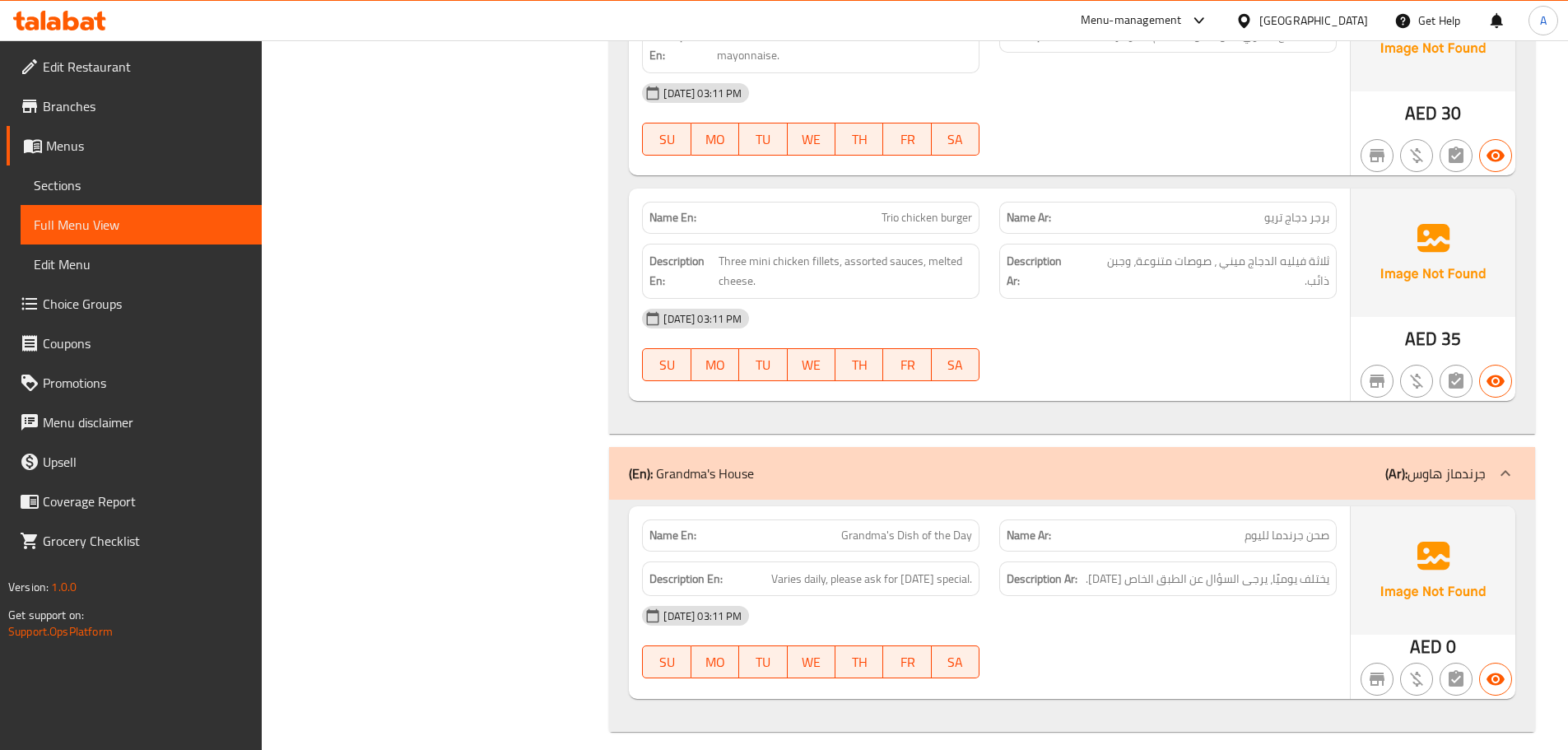
scroll to position [8996, 0]
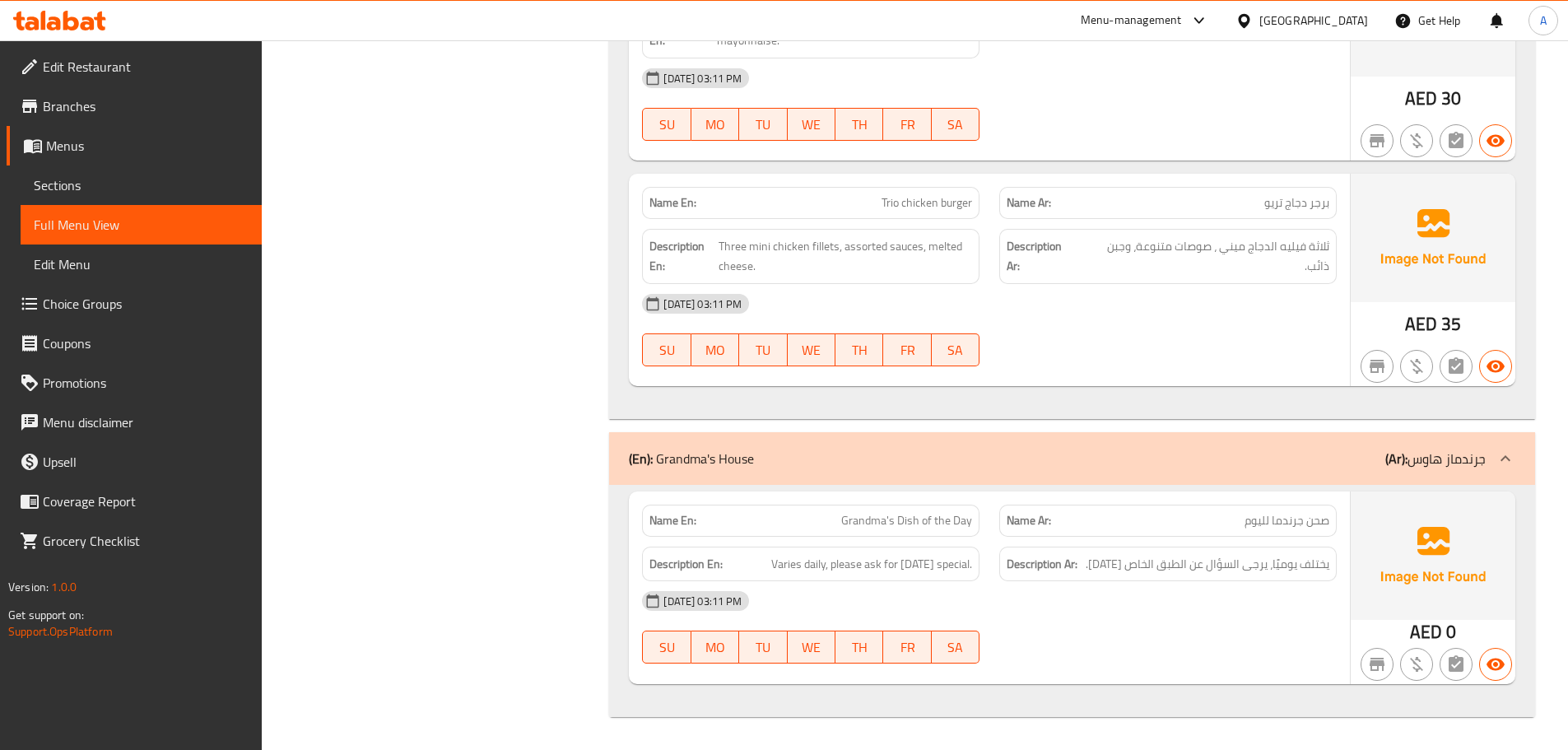
click at [1134, 549] on div "Description Ar: يختلف يوميًا، يرجى السؤال عن الطبق الخاص اليوم." at bounding box center [1168, 564] width 338 height 35
click at [1166, 585] on div "28-09-2025 03:11 PM" at bounding box center [990, 601] width 715 height 40
click at [1166, 569] on span "يختلف يوميًا، يرجى السؤال عن الطبق الخاص اليوم." at bounding box center [1208, 564] width 243 height 20
click at [1181, 586] on div "28-09-2025 03:11 PM" at bounding box center [990, 601] width 715 height 40
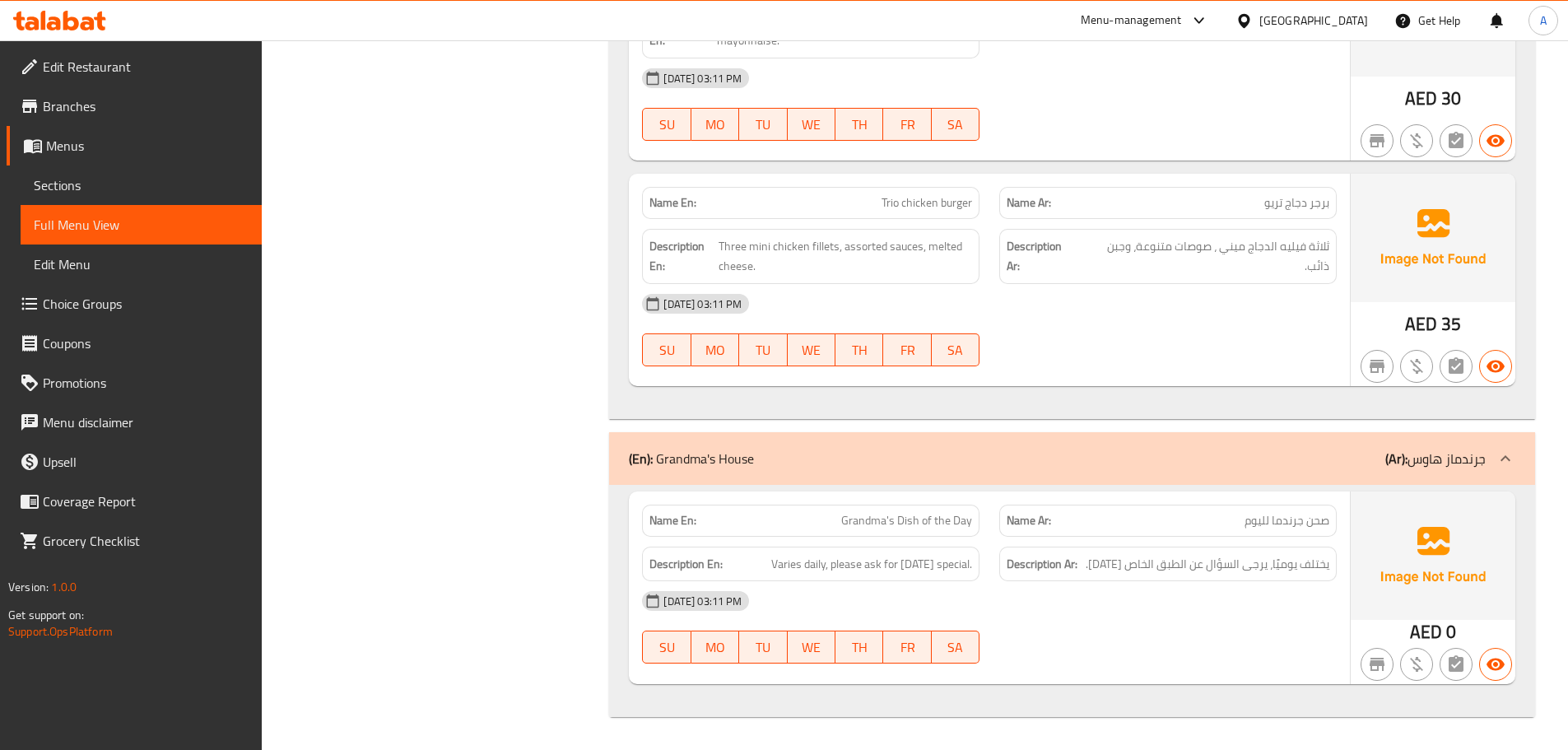
click at [940, 519] on span "Grandma's Dish of the Day" at bounding box center [906, 521] width 131 height 18
copy span "Grandma's Dish of the Day"
click at [95, 176] on span "Sections" at bounding box center [140, 185] width 214 height 19
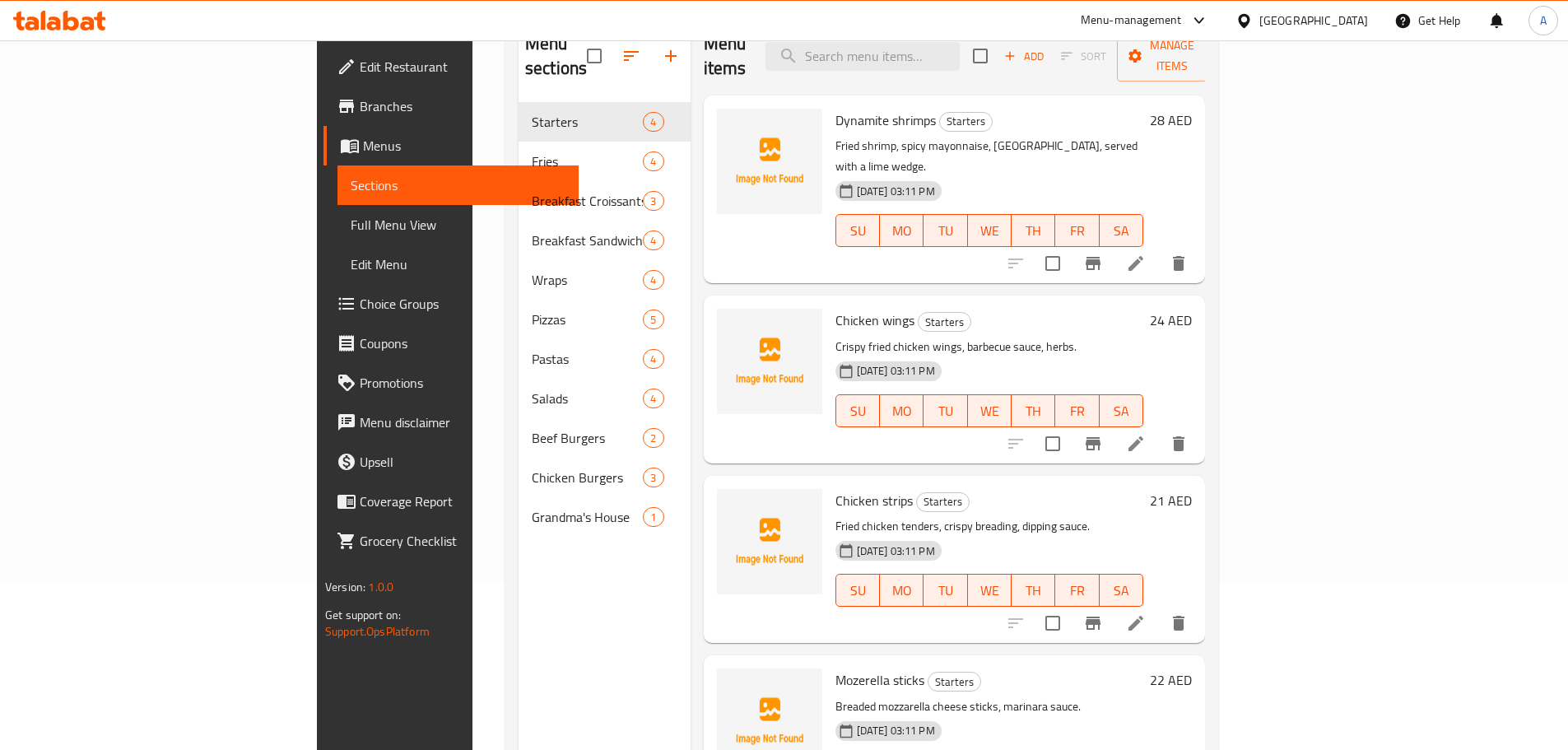
scroll to position [149, 0]
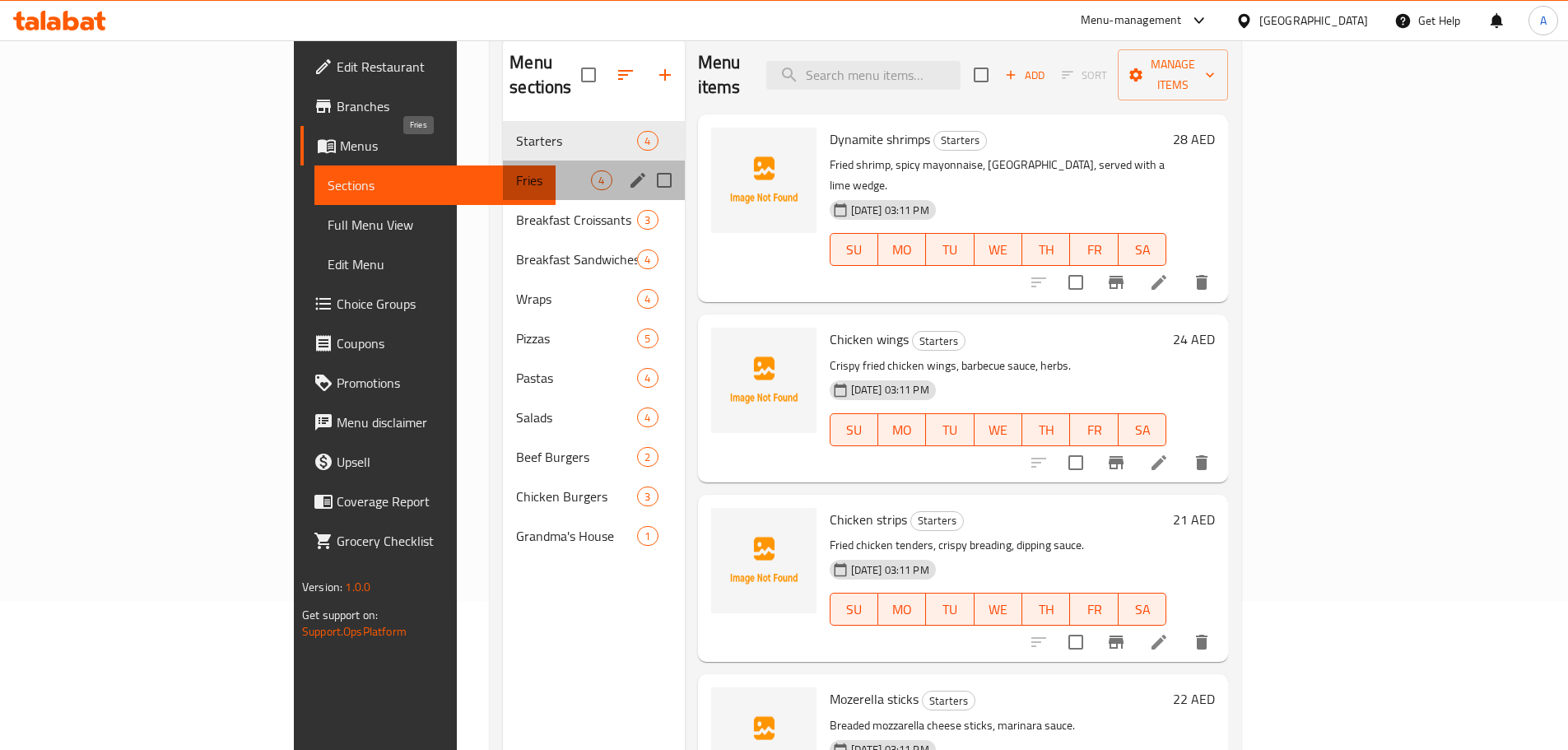
click at [516, 171] on span "Fries" at bounding box center [553, 180] width 75 height 19
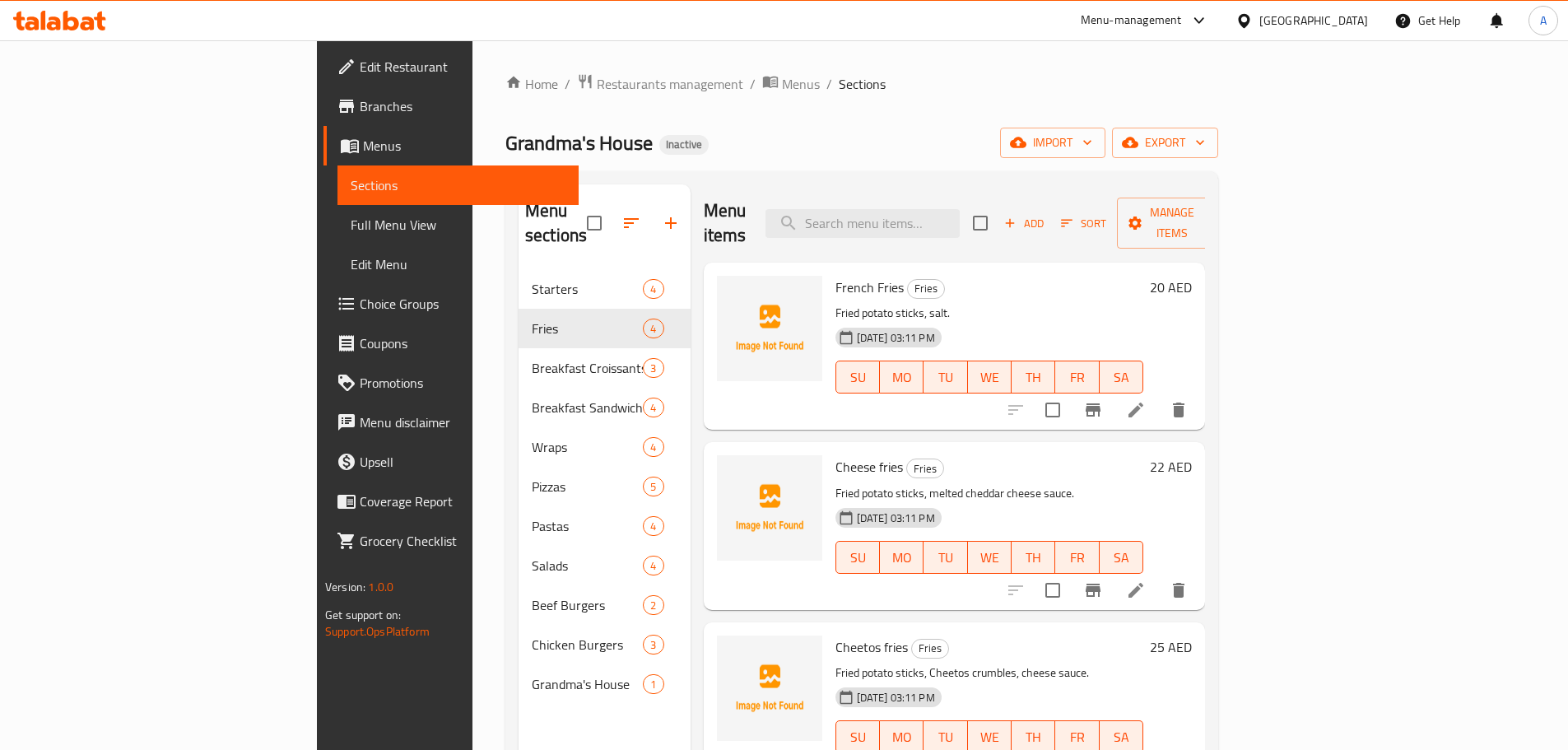
click at [1046, 214] on span "Add" at bounding box center [1024, 224] width 45 height 19
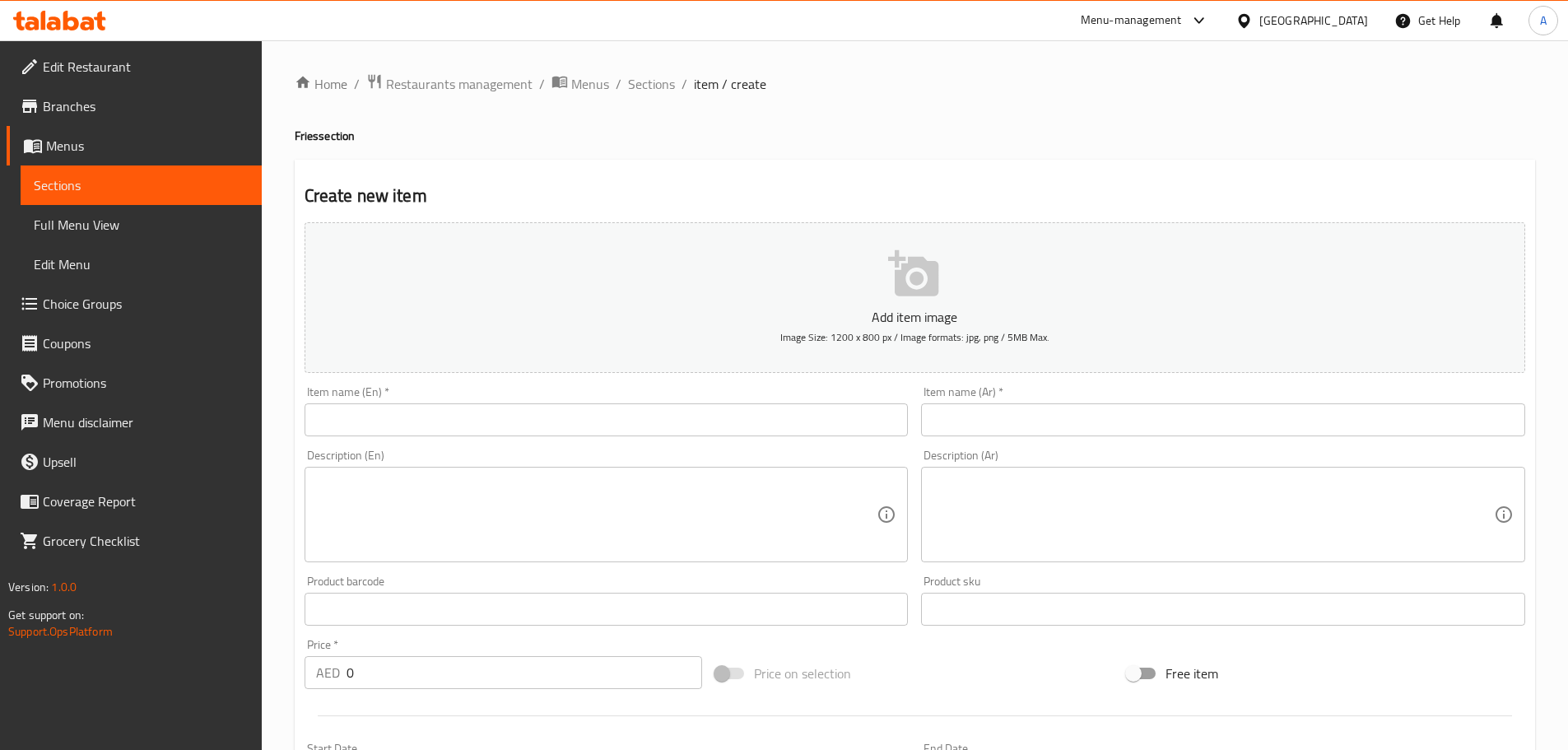
click at [596, 411] on input "text" at bounding box center [606, 419] width 604 height 32
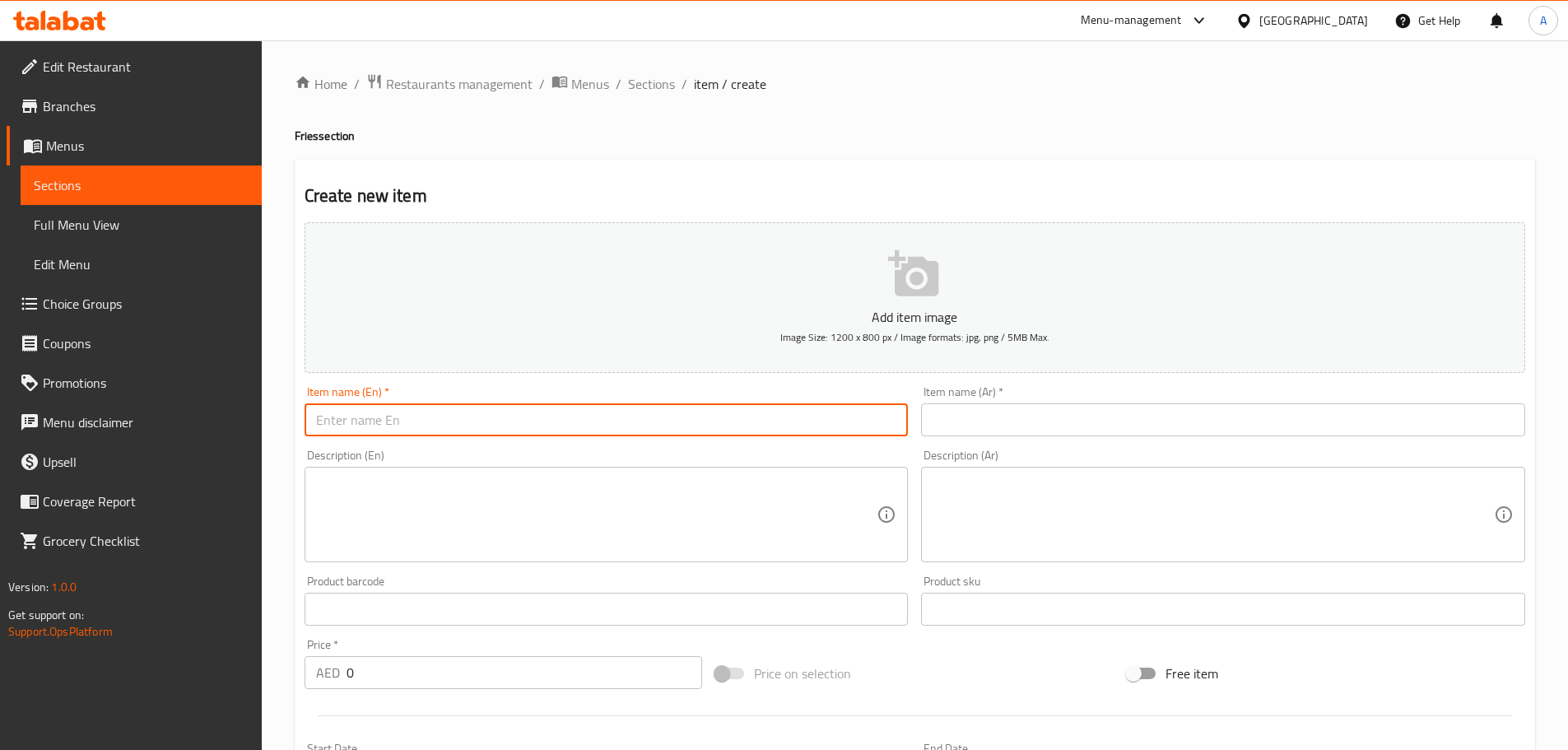
paste input "Grandma’s loaded fries"
type input "Grandma’s loaded fries"
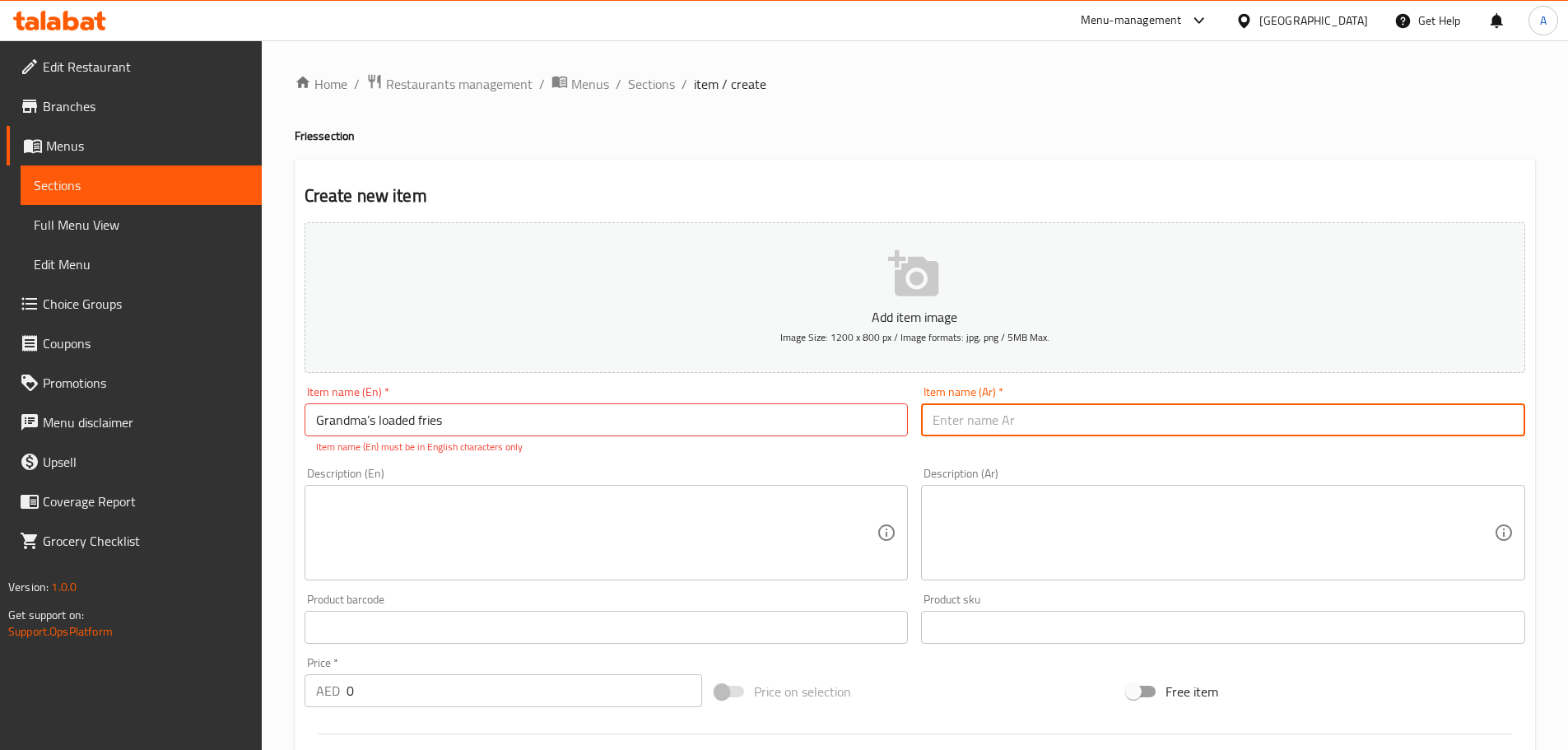
click at [1006, 415] on input "text" at bounding box center [1223, 419] width 604 height 32
type input "t"
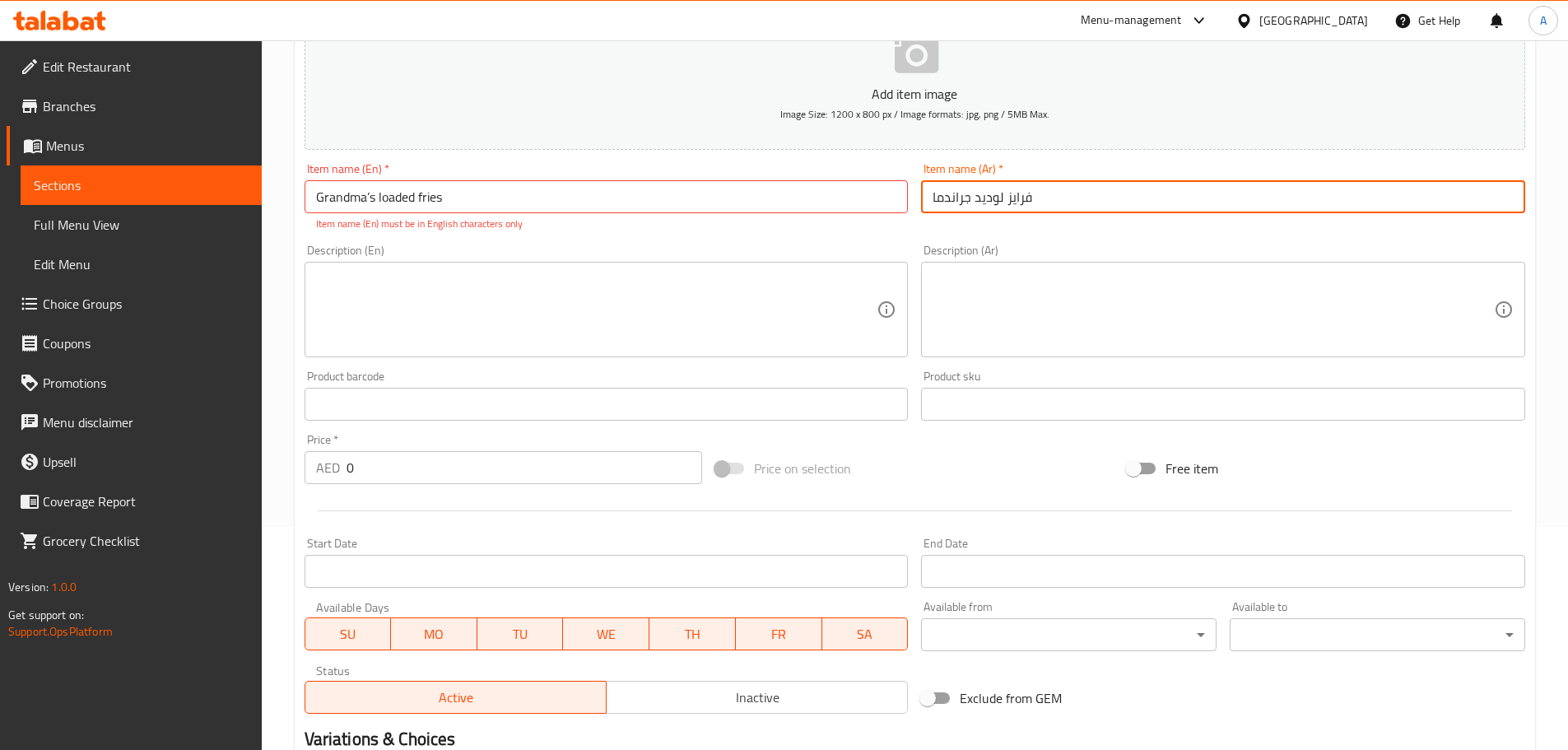
type input "فرايز لوديد جراندما"
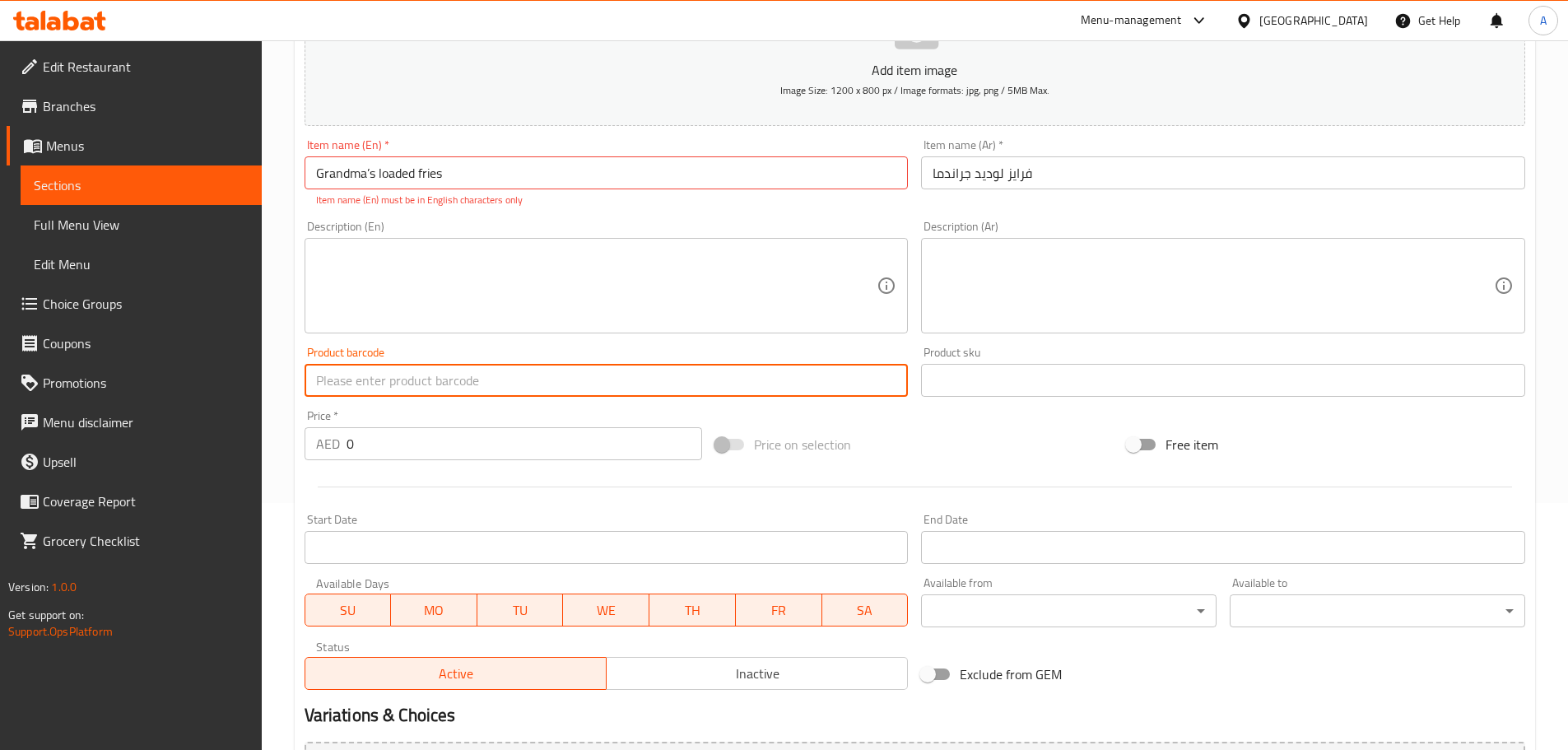
click at [349, 368] on input "text" at bounding box center [606, 380] width 604 height 32
click at [377, 442] on input "0" at bounding box center [525, 443] width 356 height 32
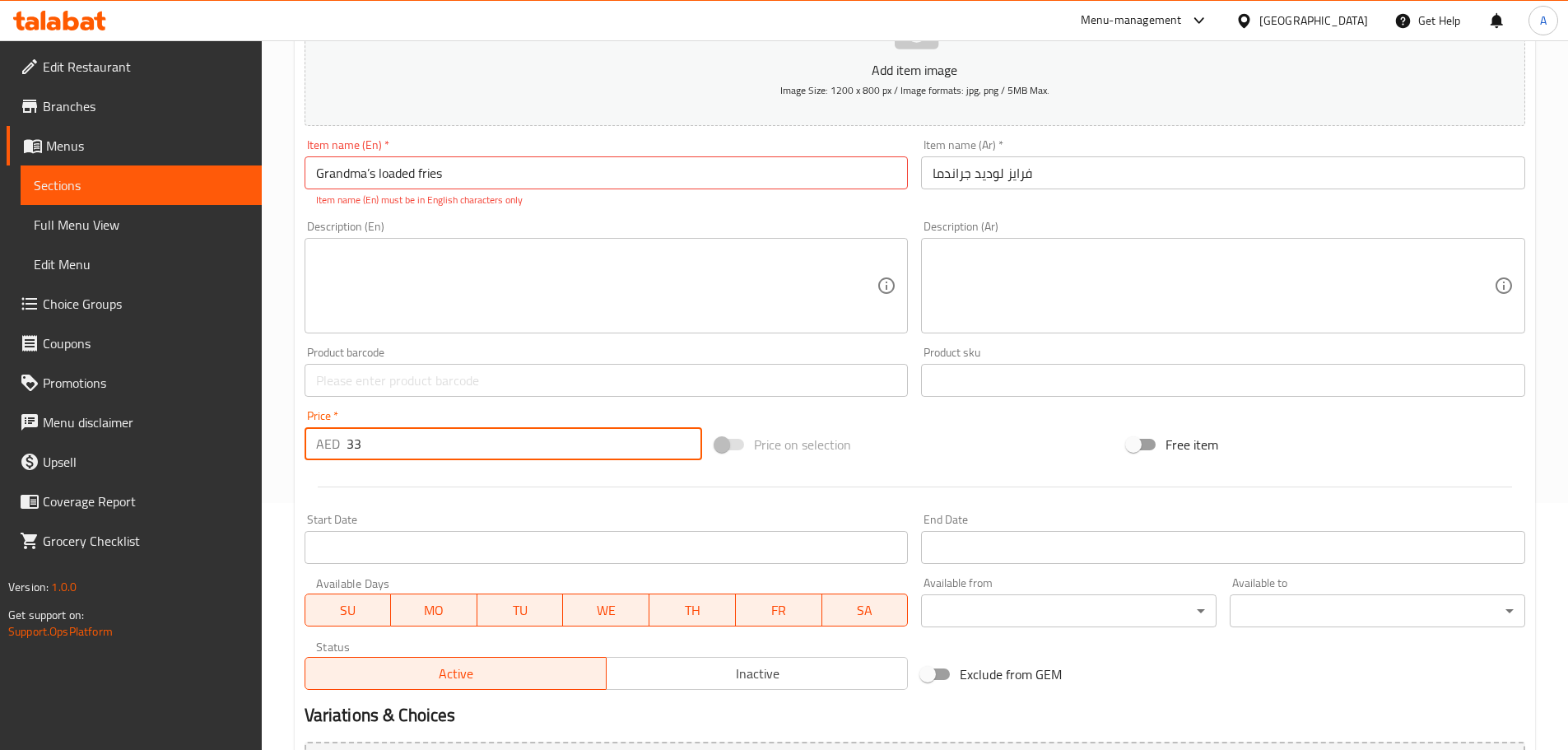
type input "33"
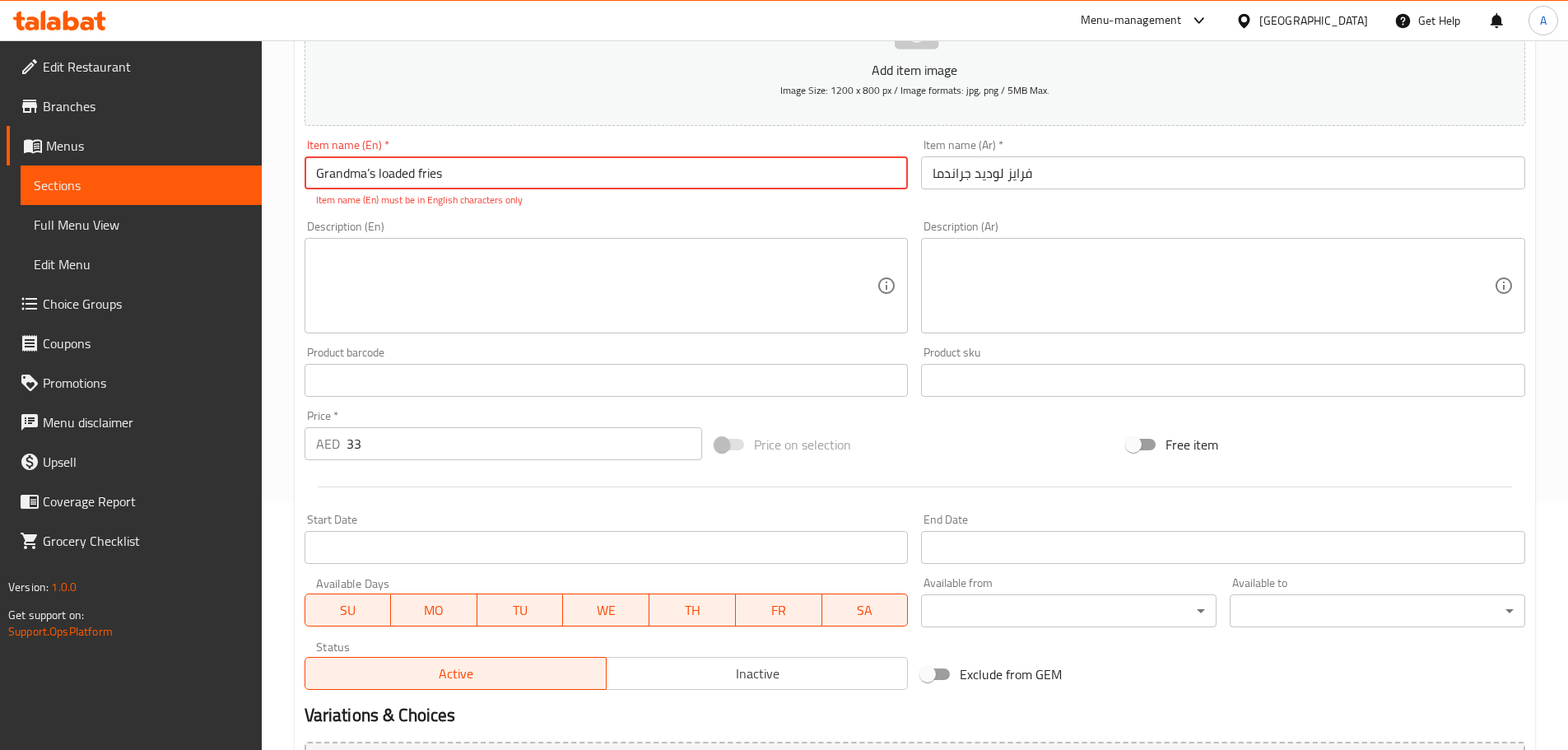
click at [374, 169] on input "Grandma’s loaded fries" at bounding box center [606, 172] width 604 height 32
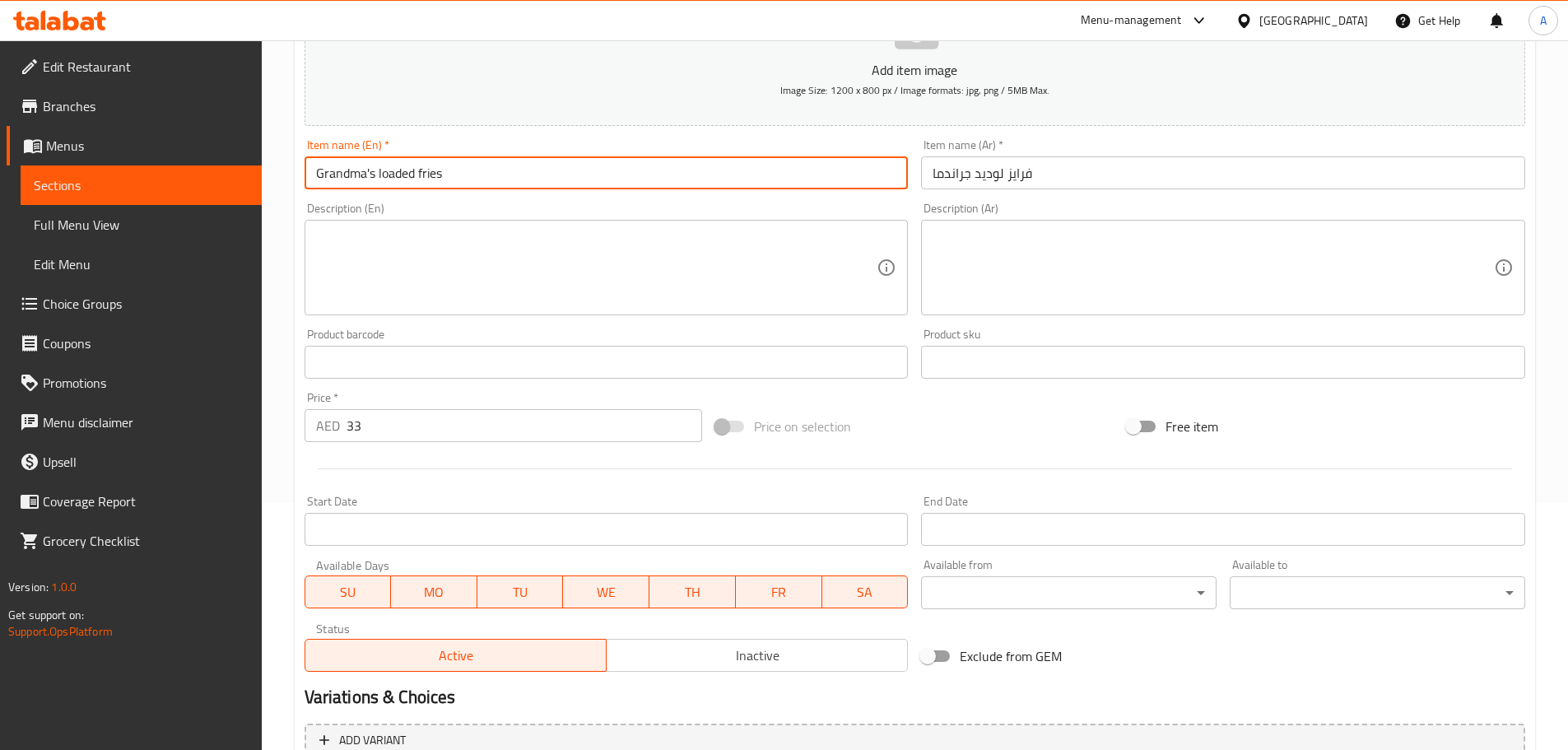
type input "Grandma's loaded fries"
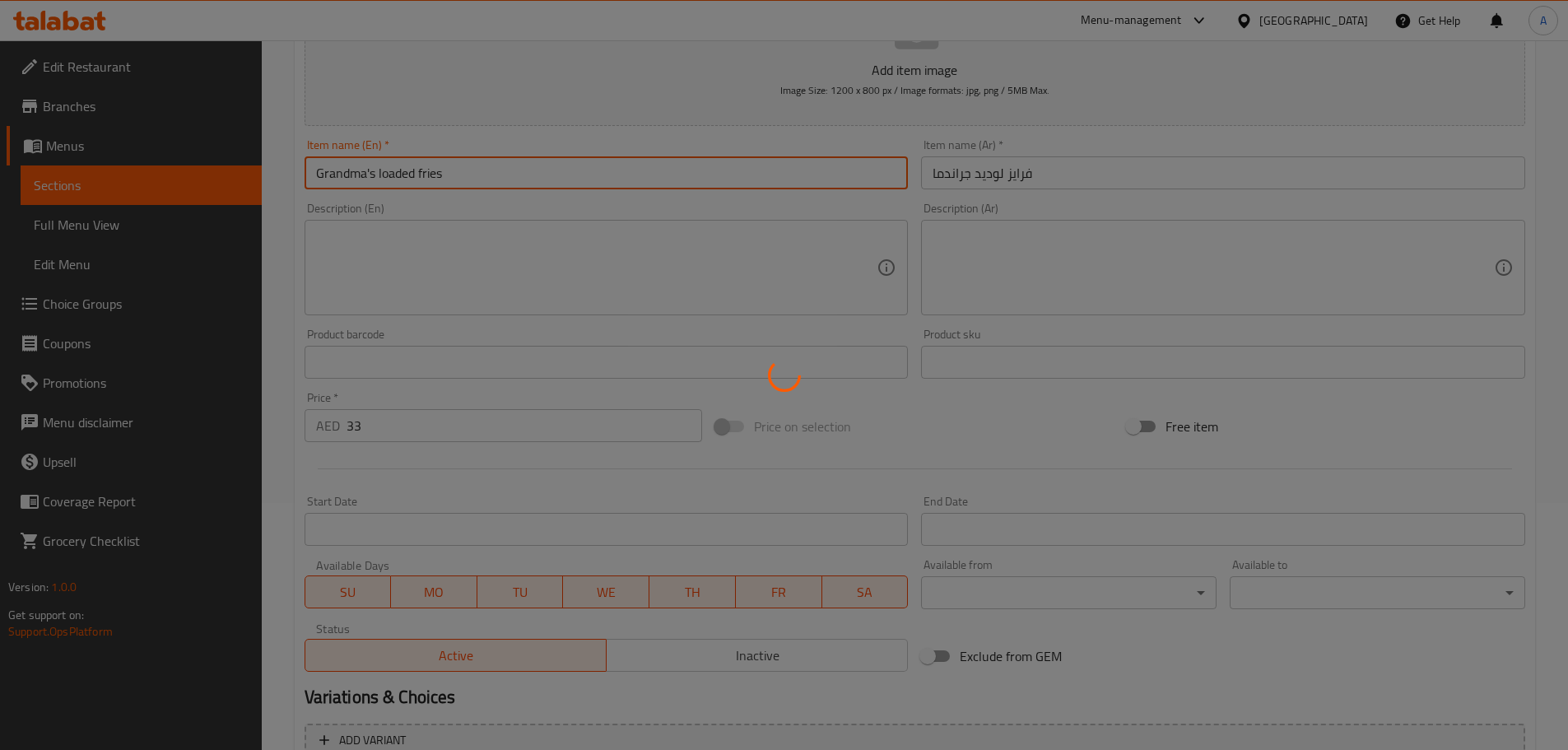
scroll to position [124, 0]
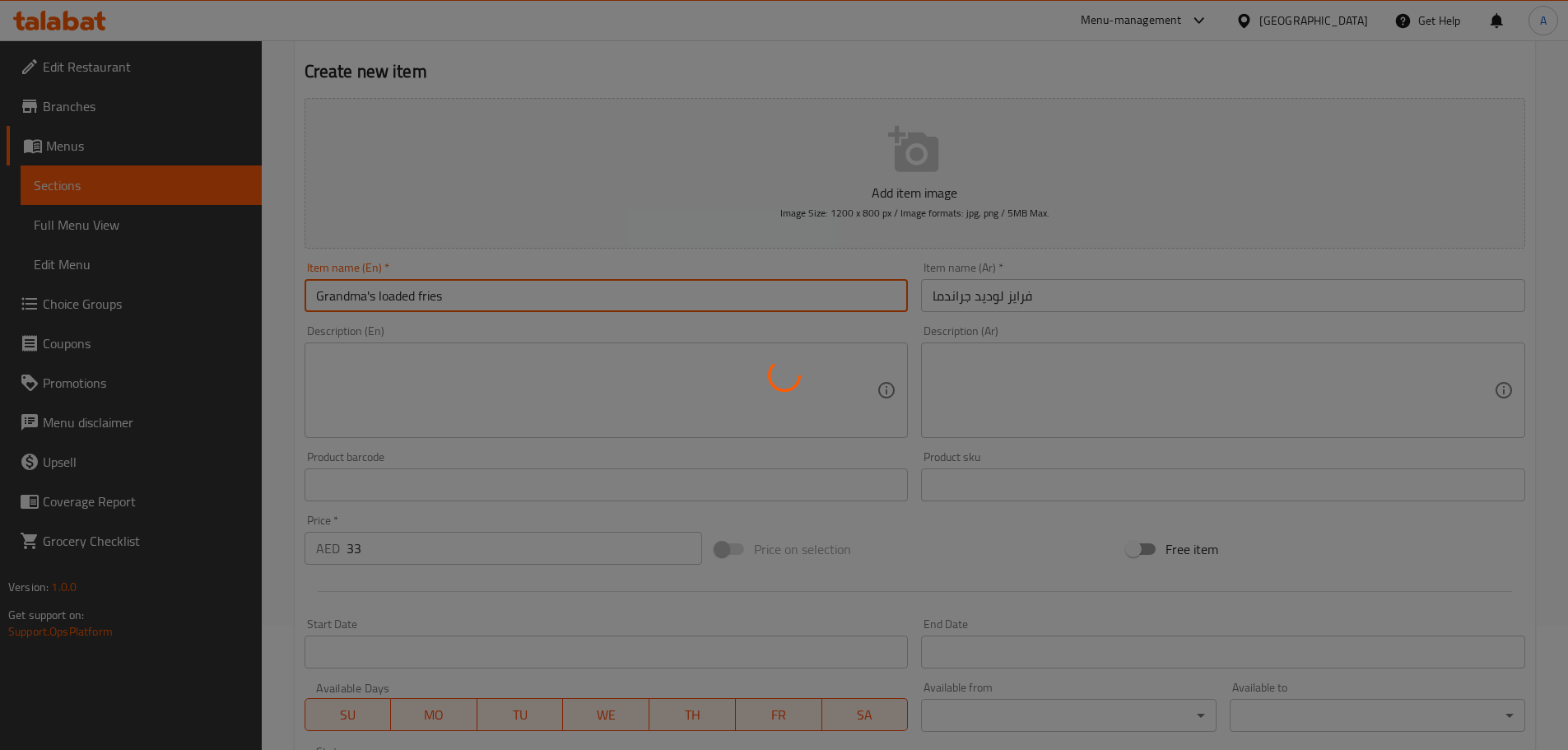
type input "0"
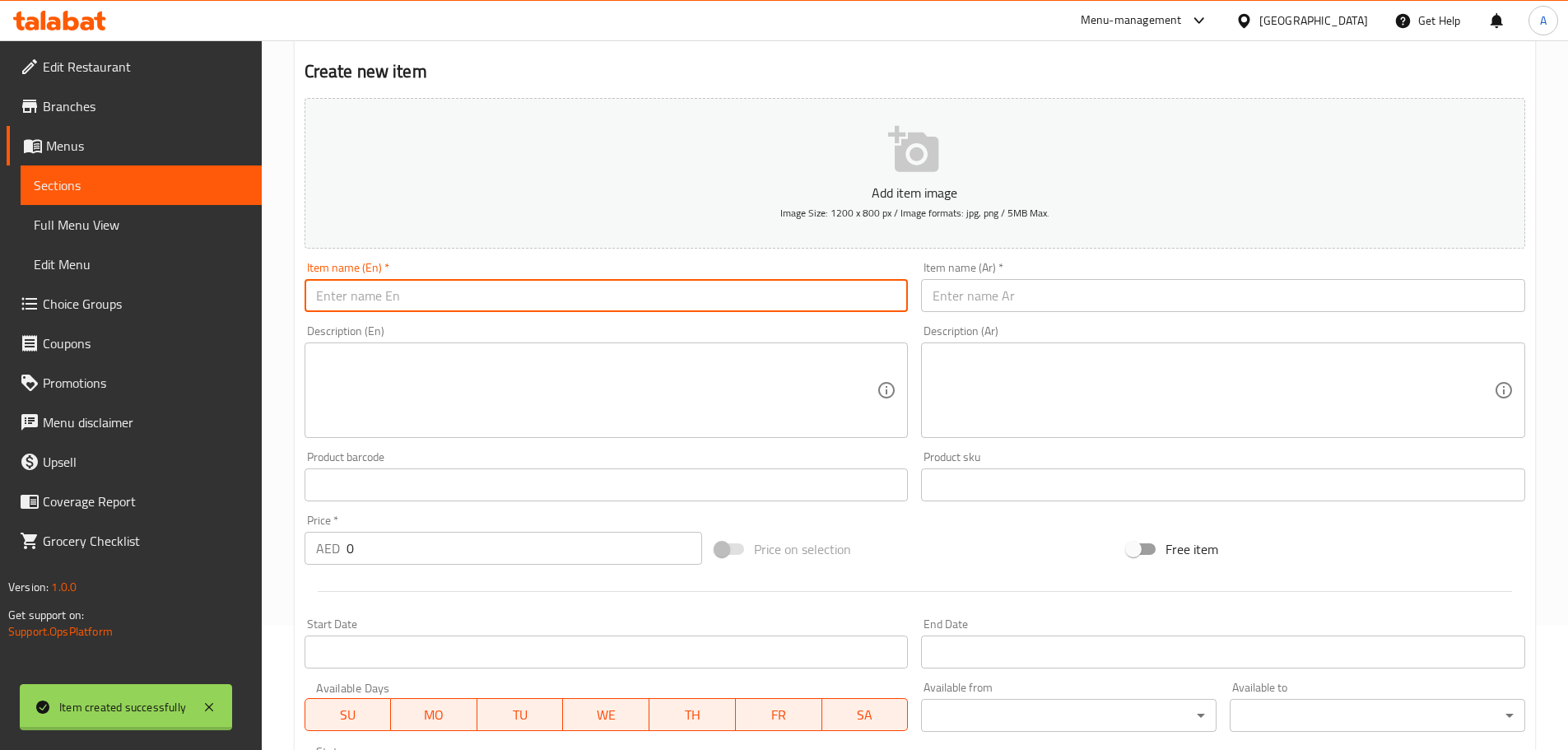
scroll to position [0, 0]
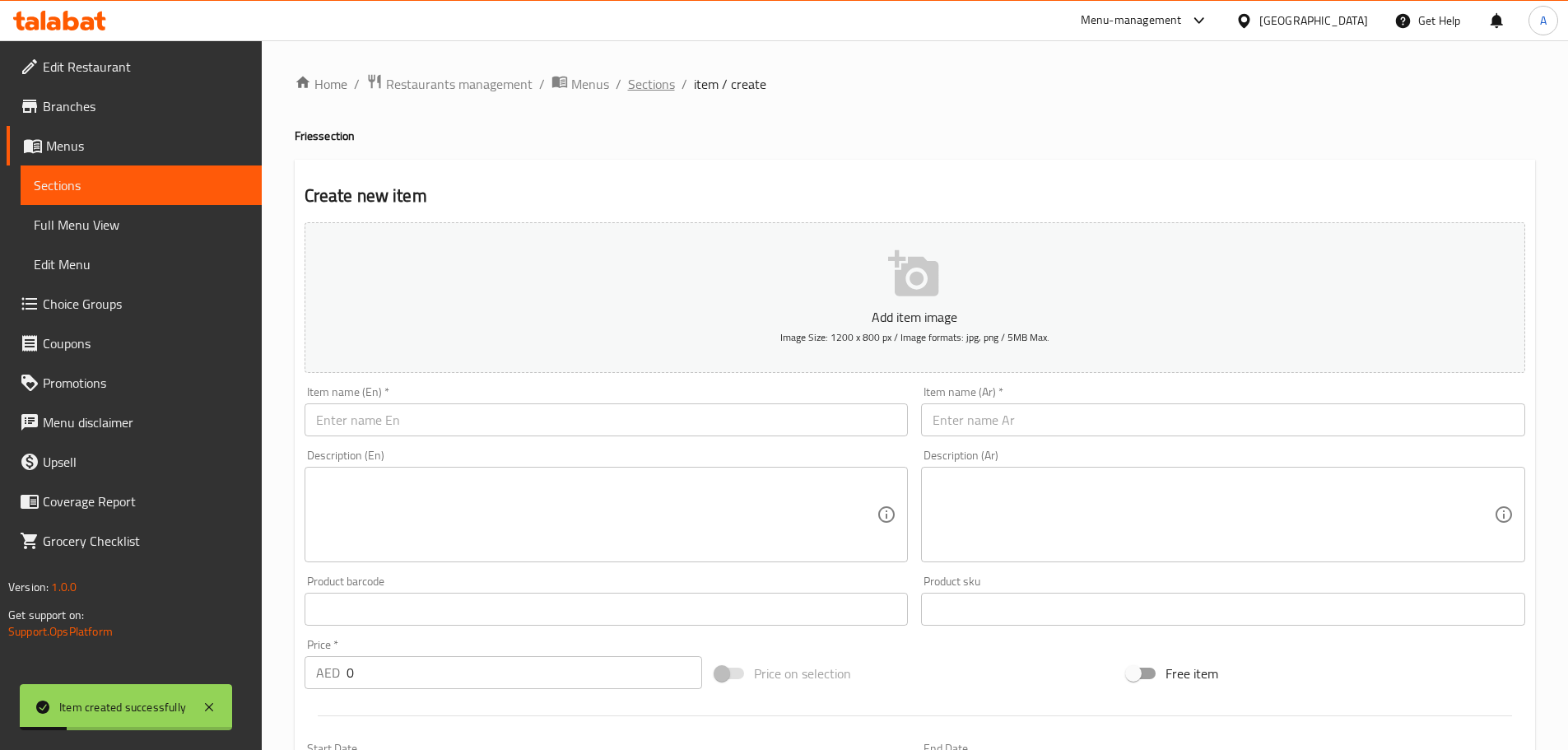
click at [642, 78] on span "Sections" at bounding box center [652, 84] width 47 height 19
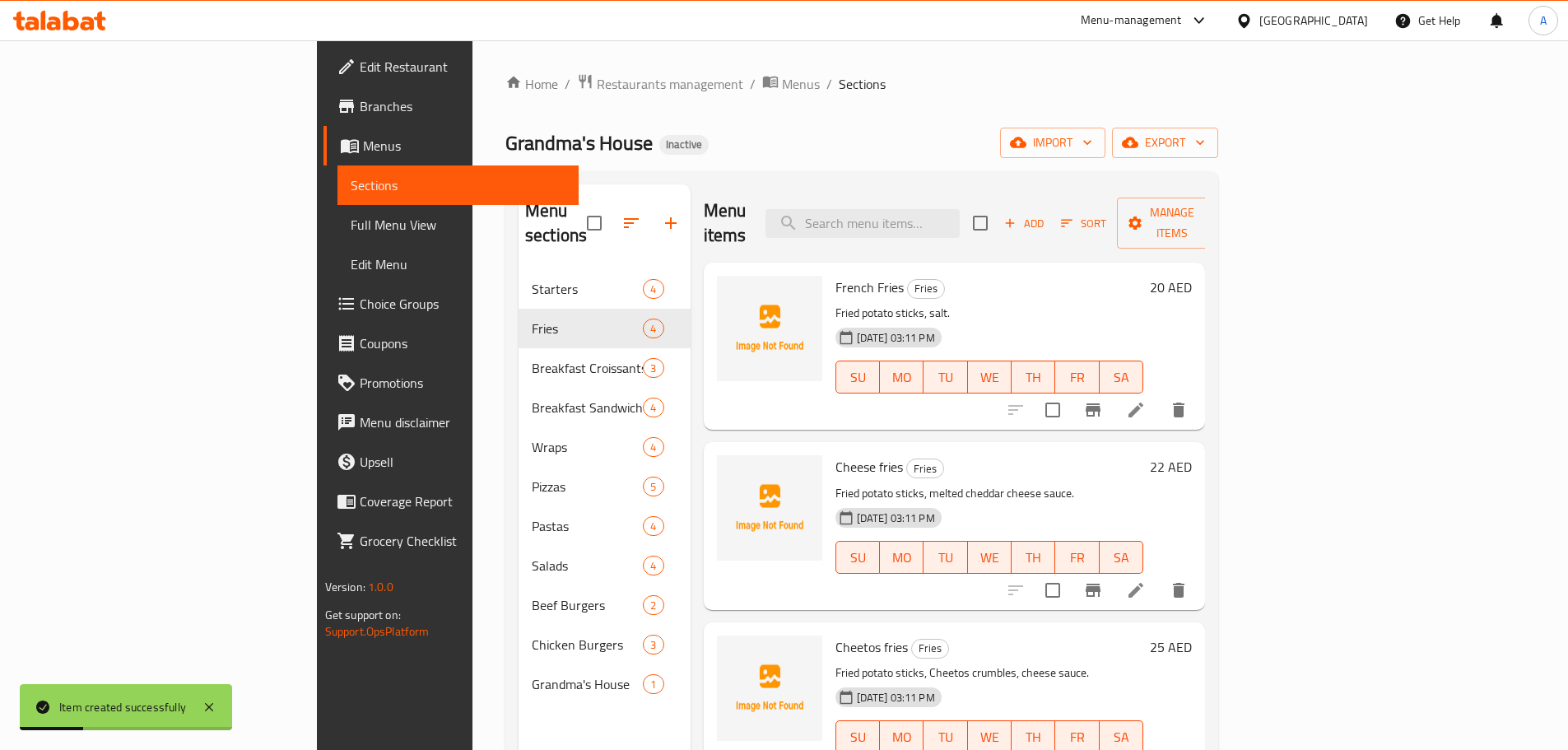
click at [1082, 321] on div "28-09-2025 03:11 PM SU MO TU WE TH FR SA" at bounding box center [990, 366] width 322 height 89
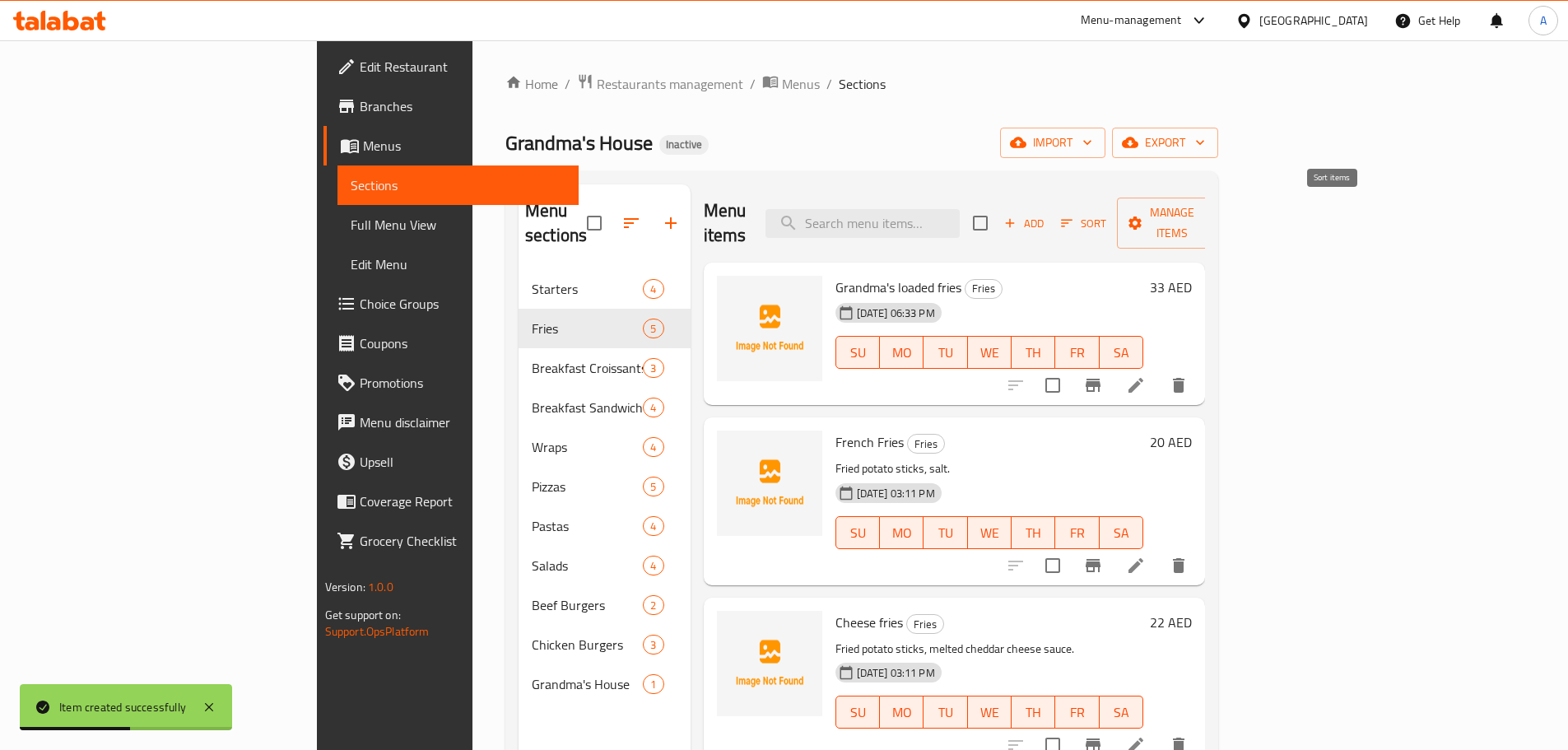
click at [1110, 211] on button "Sort" at bounding box center [1084, 223] width 54 height 25
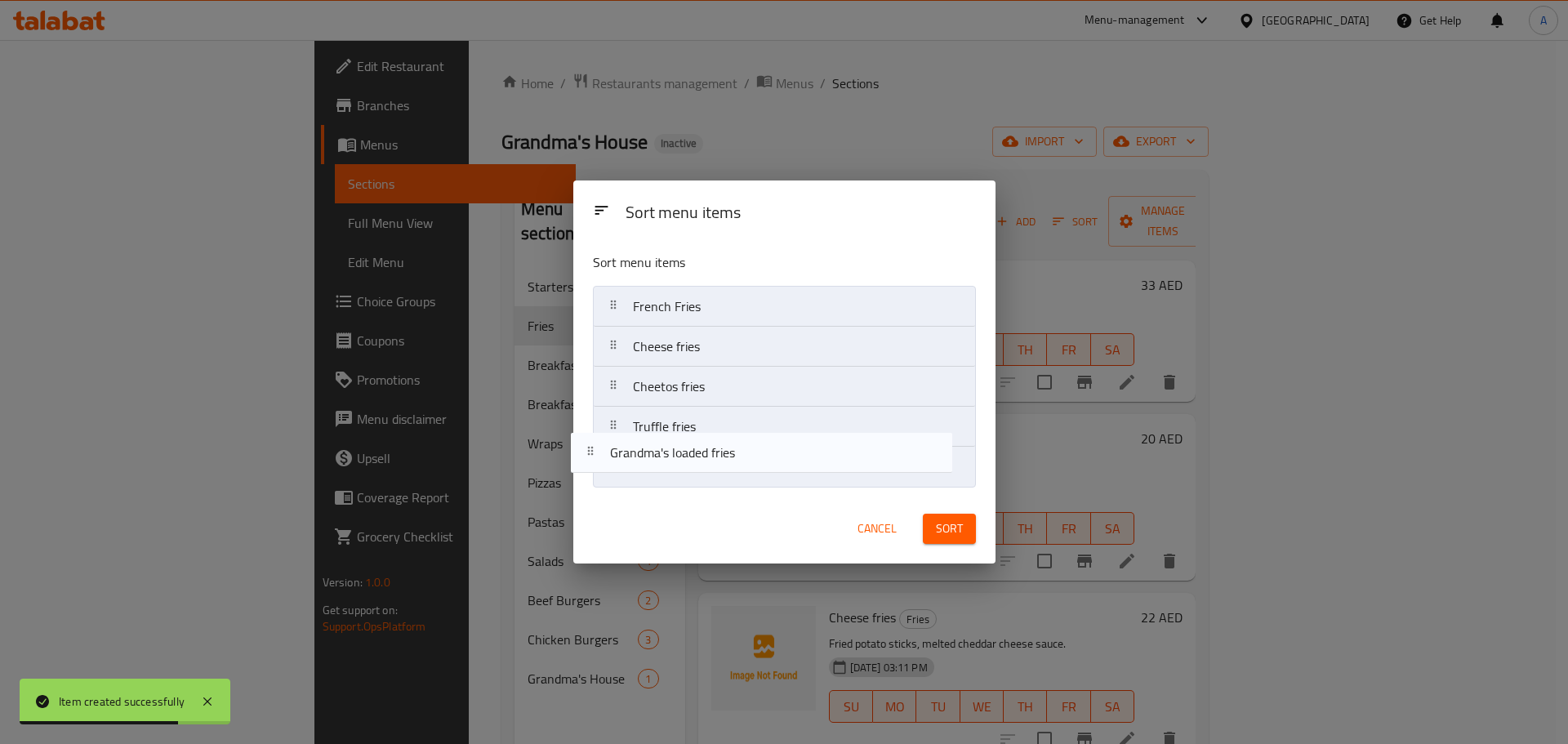
drag, startPoint x: 688, startPoint y: 319, endPoint x: 688, endPoint y: 487, distance: 168.0
click at [673, 487] on div "Sort menu items Grandma's loaded fries French Fries Cheese fries Cheetos fries …" at bounding box center [784, 366] width 422 height 255
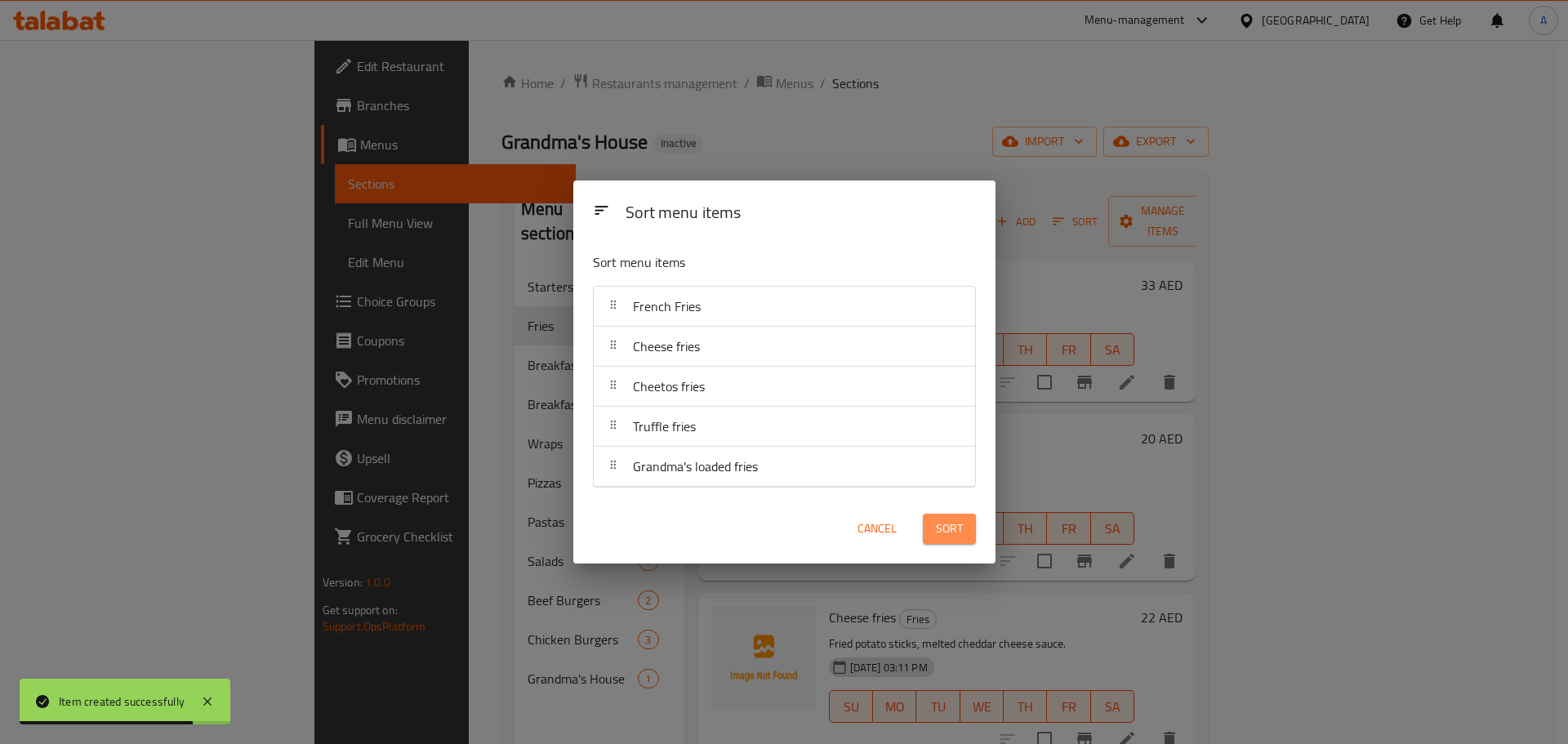
click at [952, 525] on span "Sort" at bounding box center [949, 529] width 27 height 20
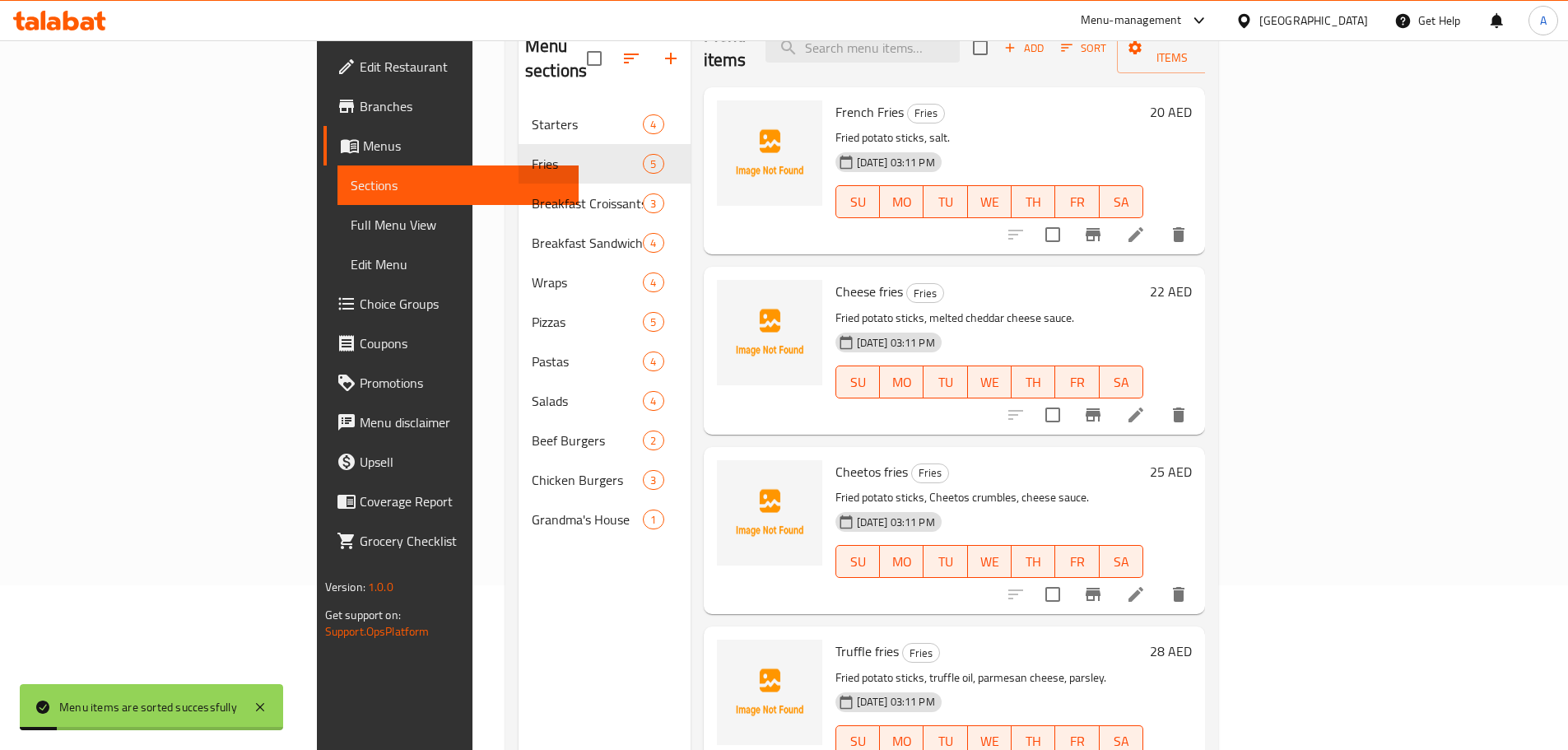
scroll to position [165, 0]
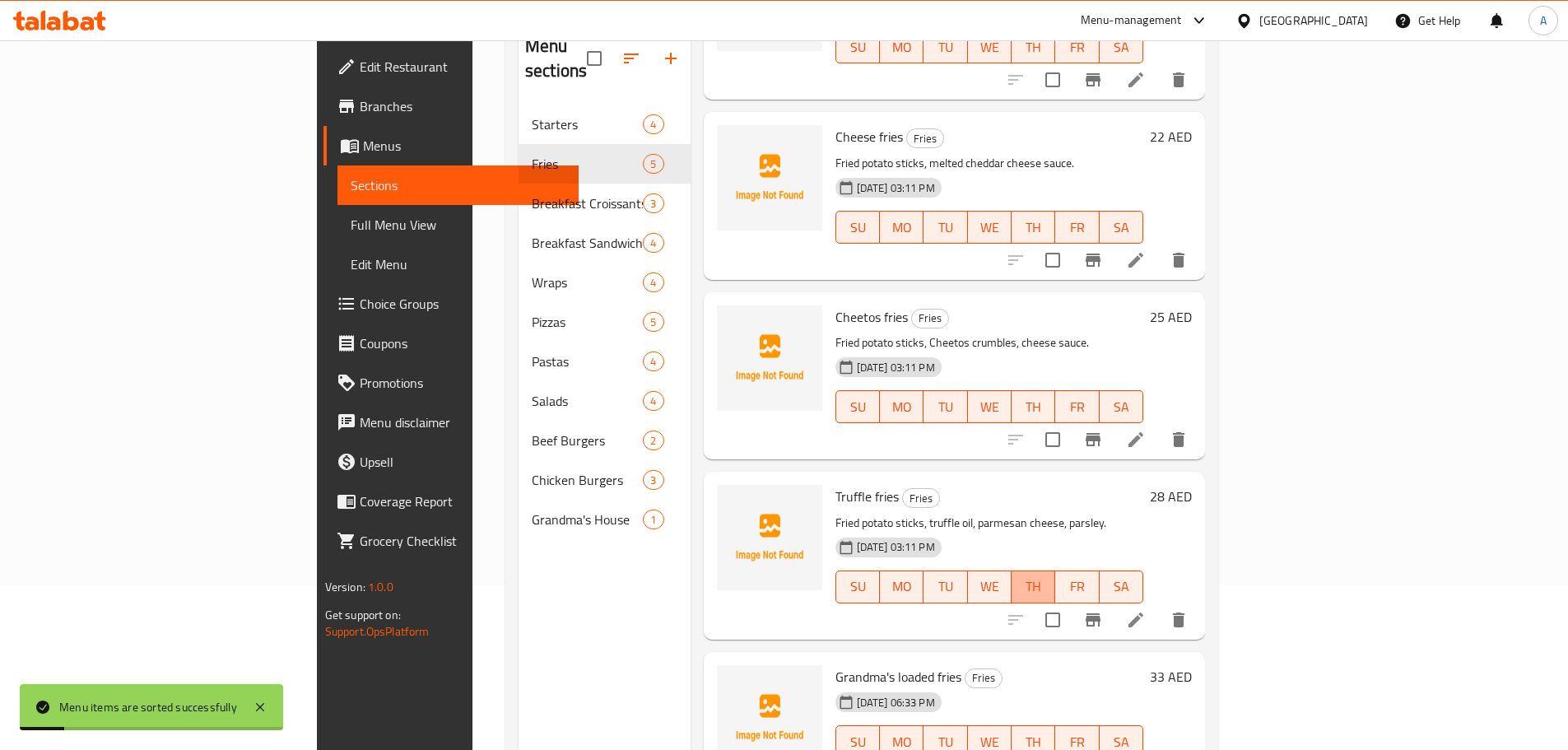
click at [1049, 575] on span "TH" at bounding box center [1033, 587] width 31 height 24
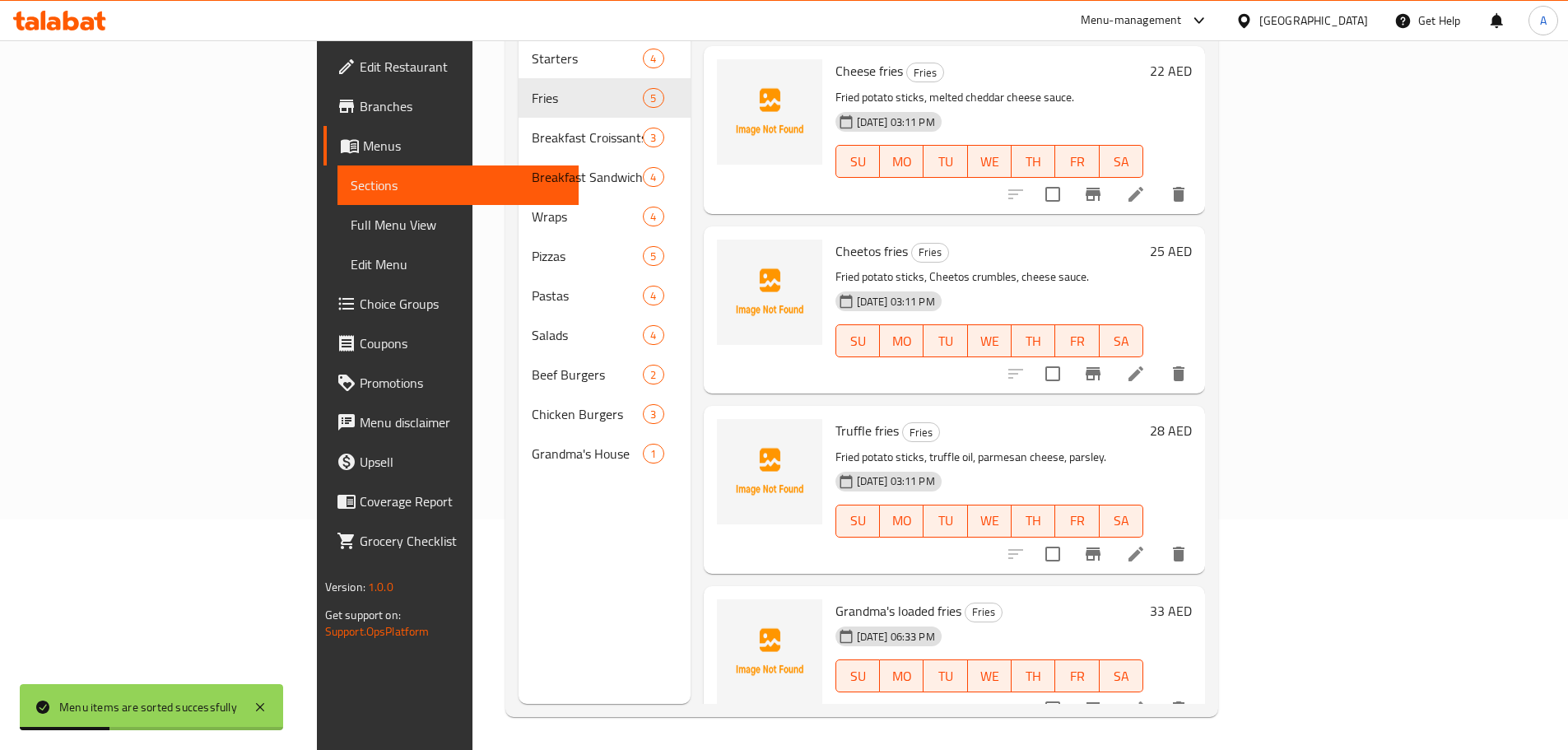
type button "4"
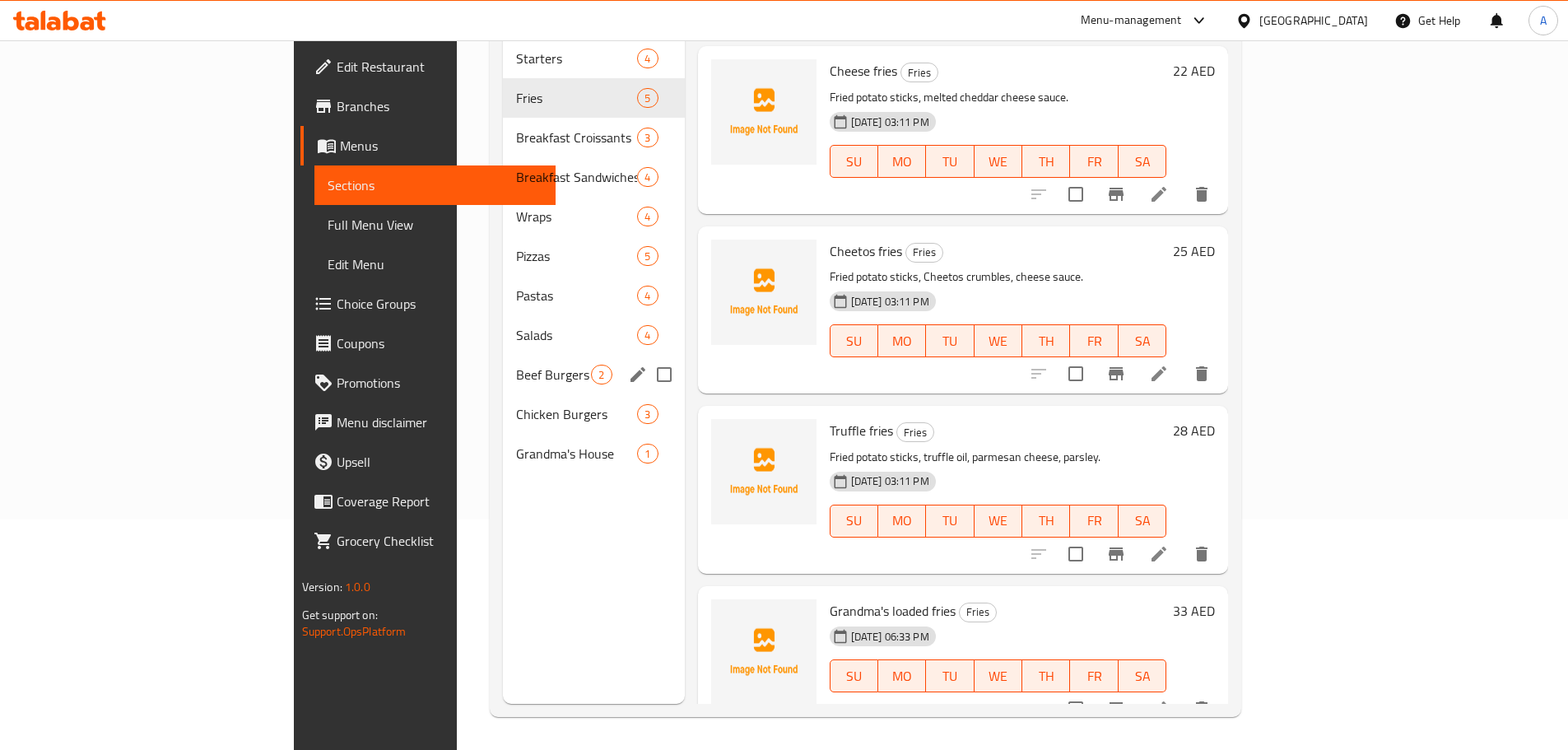
click at [516, 365] on span "Beef Burgers" at bounding box center [553, 374] width 75 height 19
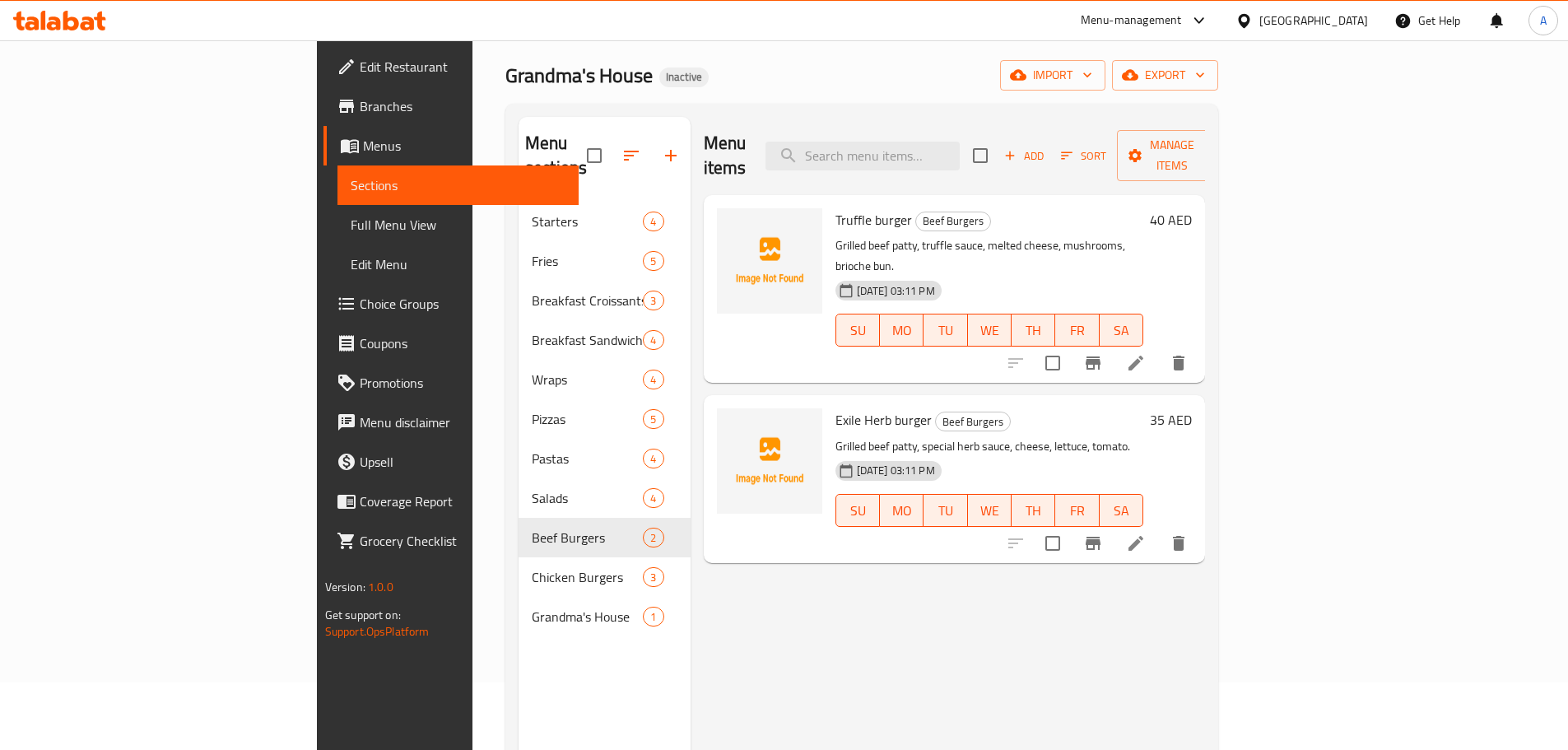
scroll to position [66, 0]
click at [1046, 149] on span "Add" at bounding box center [1024, 158] width 45 height 19
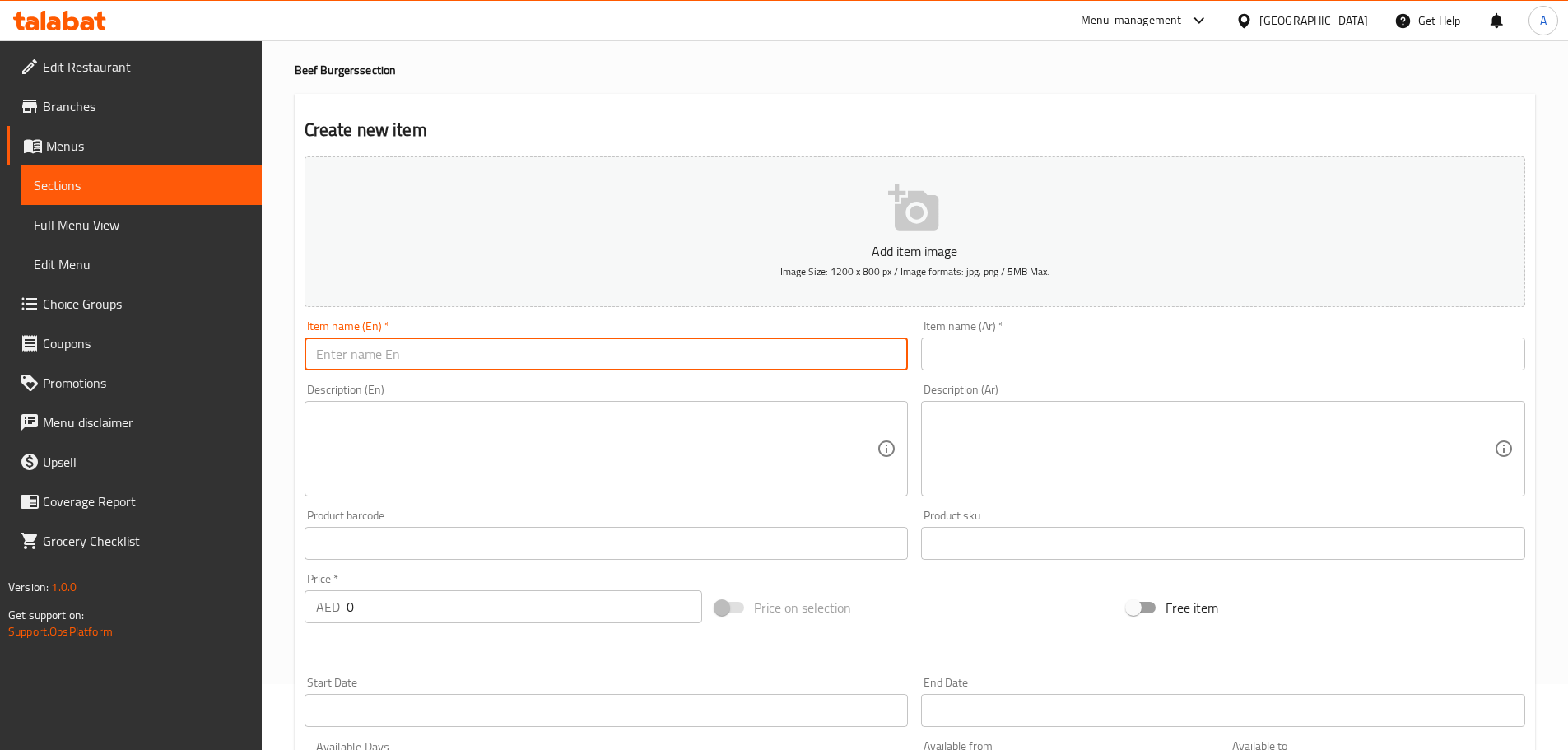
click at [476, 353] on input "text" at bounding box center [606, 354] width 604 height 32
paste input "Grandma’s special beef"
click at [369, 355] on input "Grandma’s special beef" at bounding box center [606, 354] width 604 height 32
type input "Grandma's special beef burger"
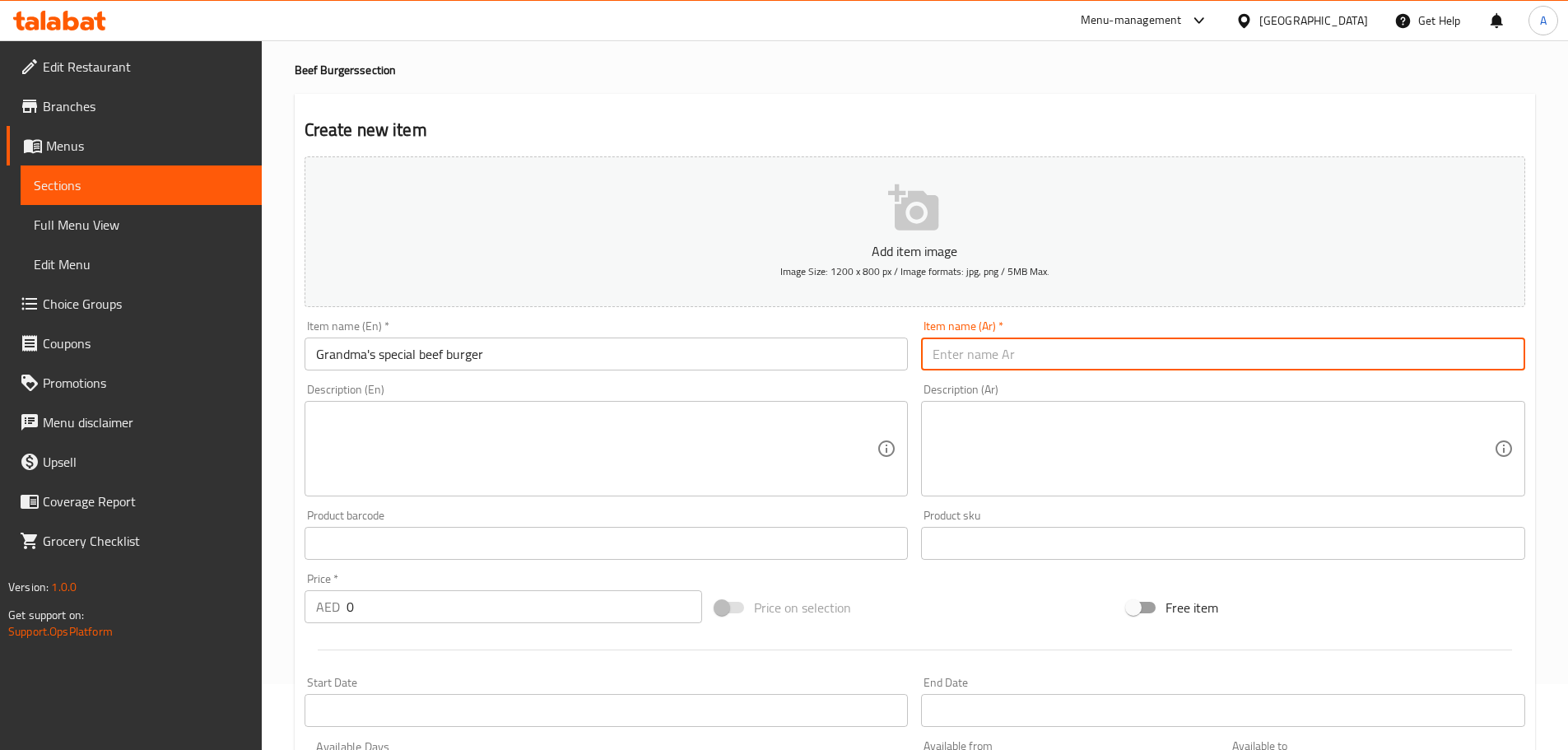
click at [968, 357] on input "text" at bounding box center [1223, 354] width 604 height 32
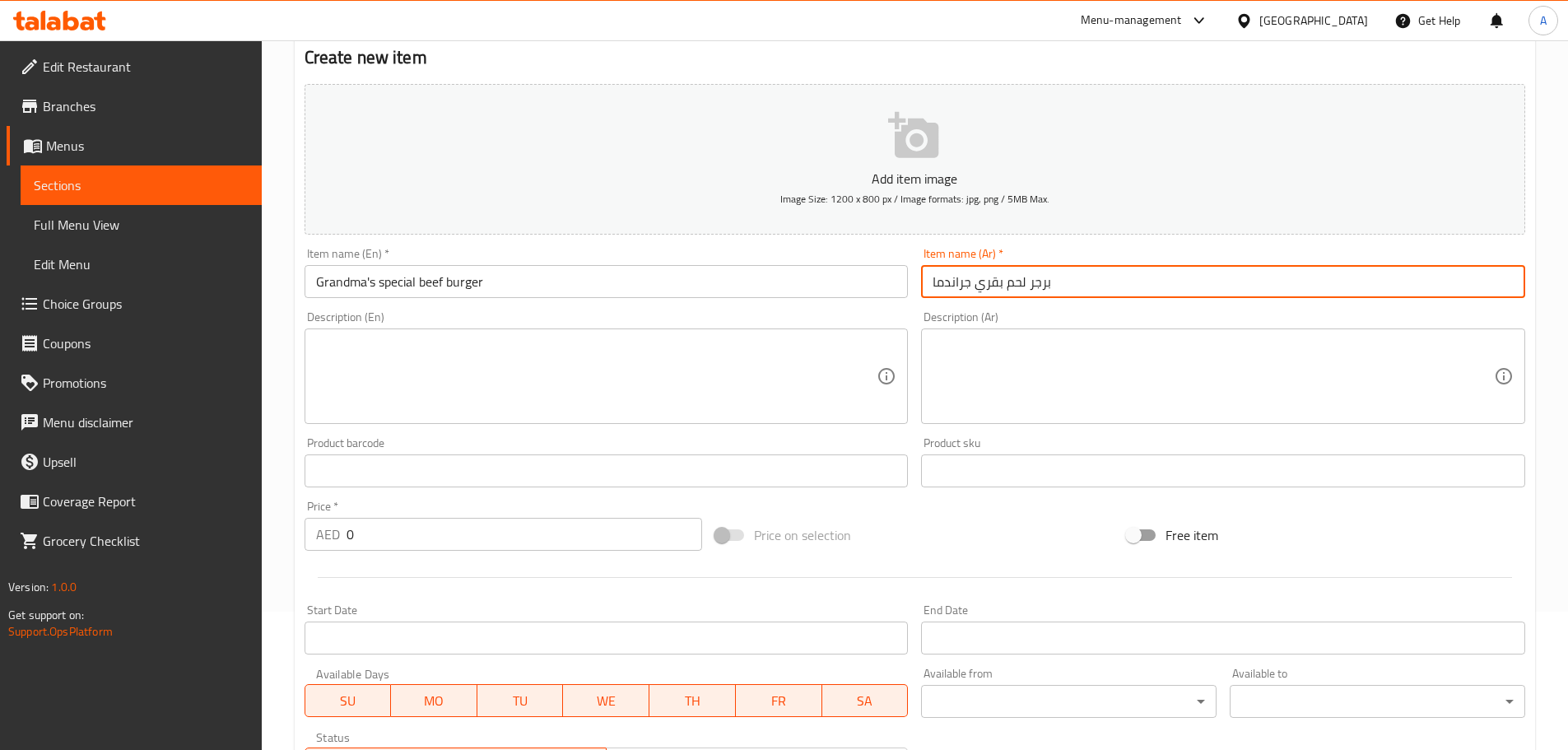
scroll to position [230, 0]
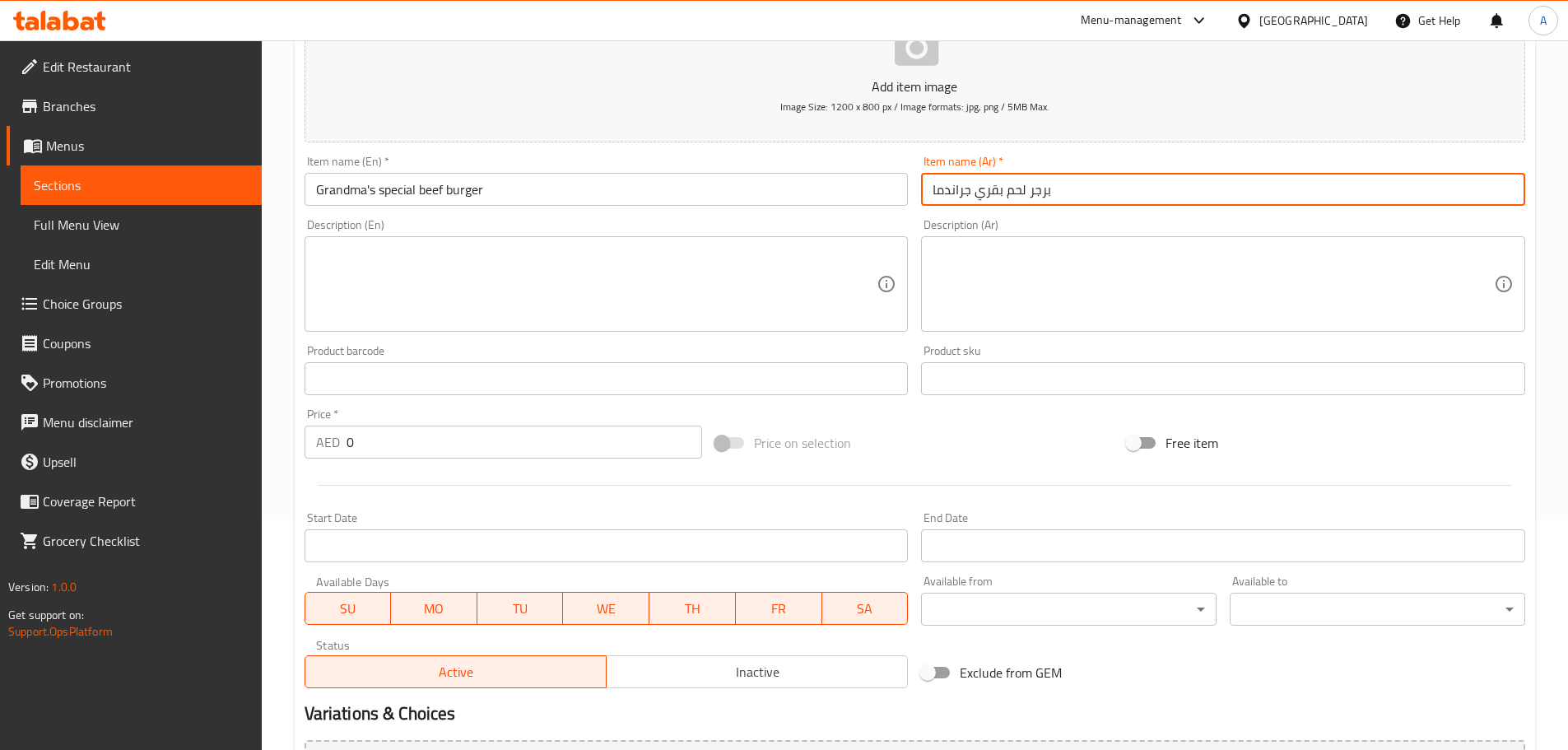
type input "برجر لحم بقري جراندما"
click at [445, 439] on input "0" at bounding box center [525, 441] width 356 height 32
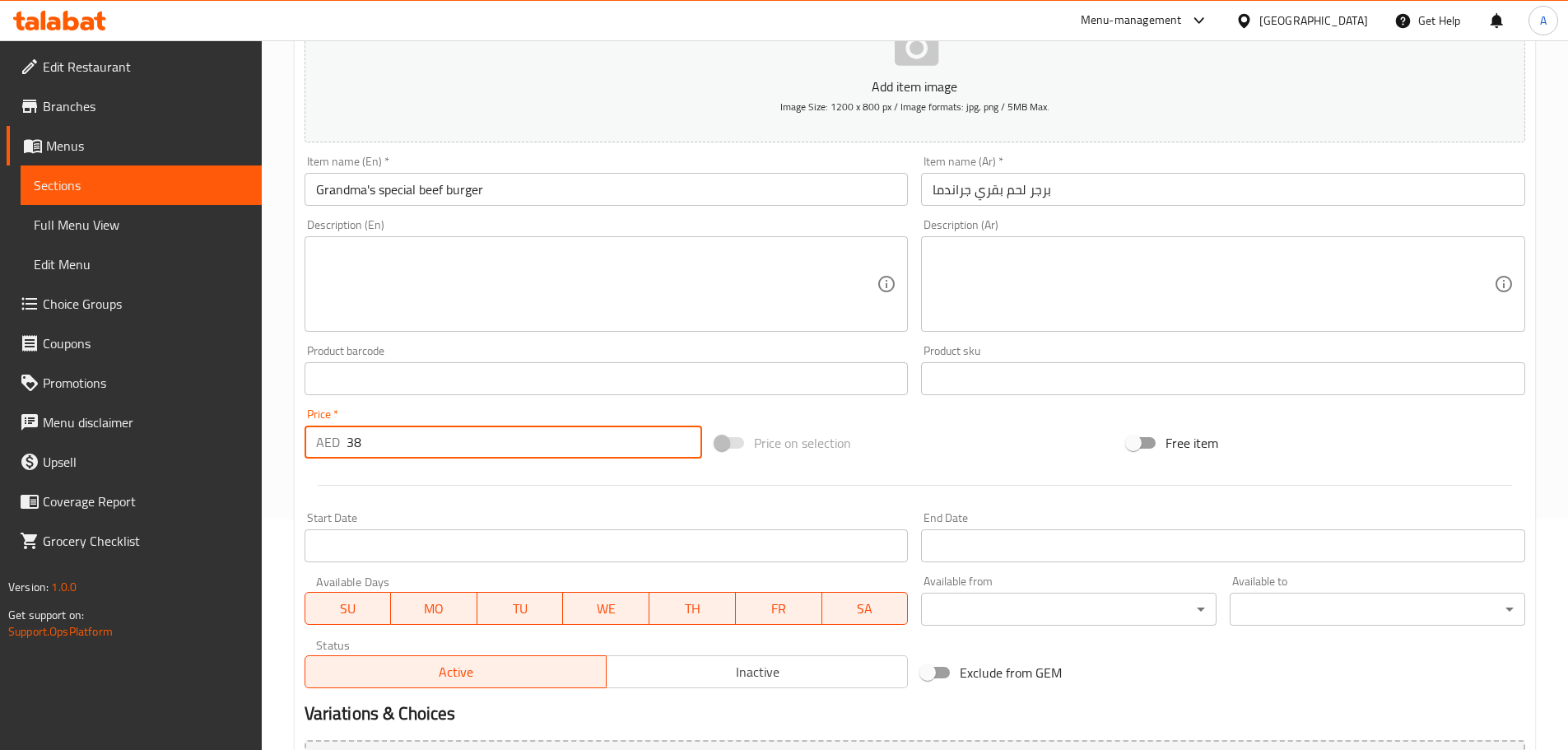
type input "38"
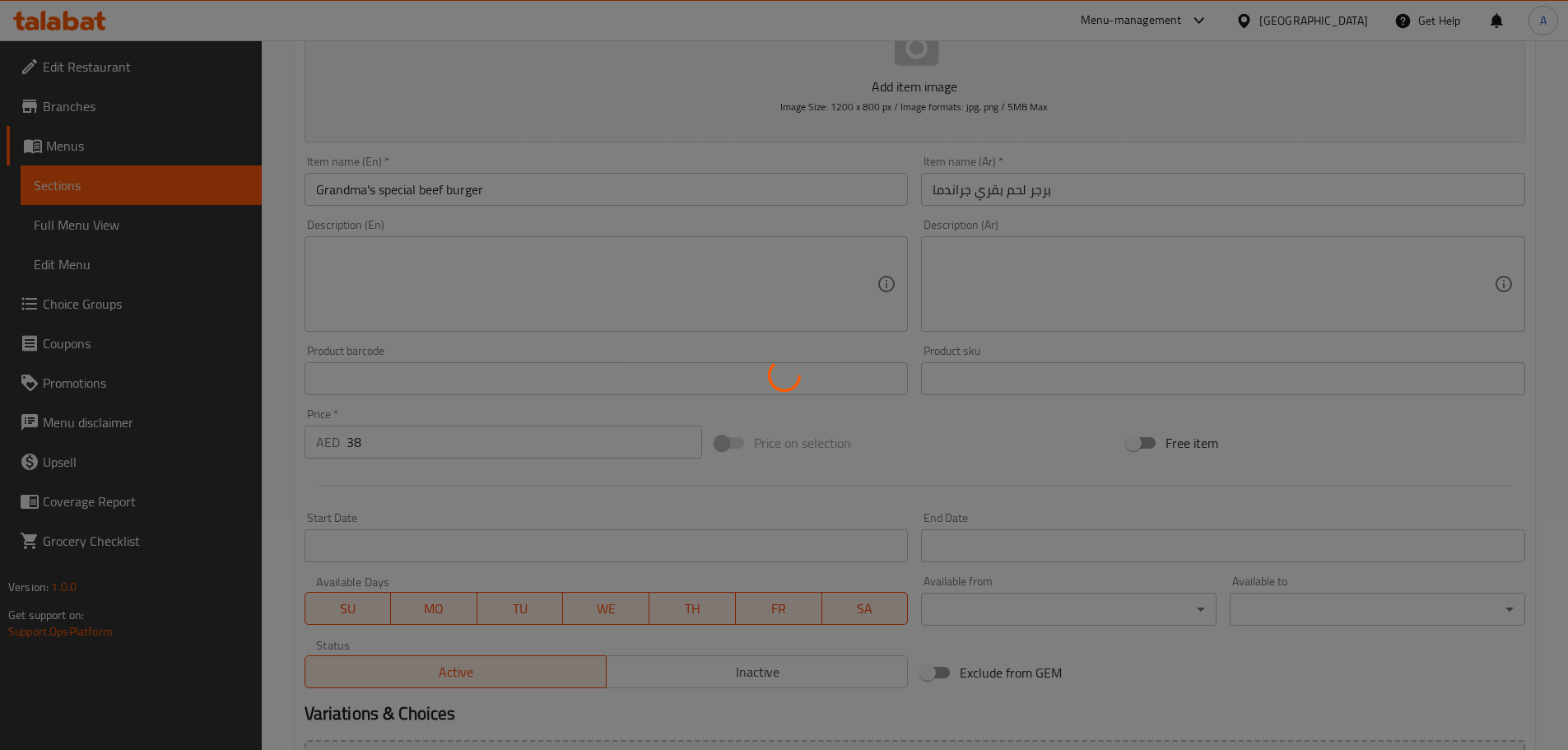
type input "0"
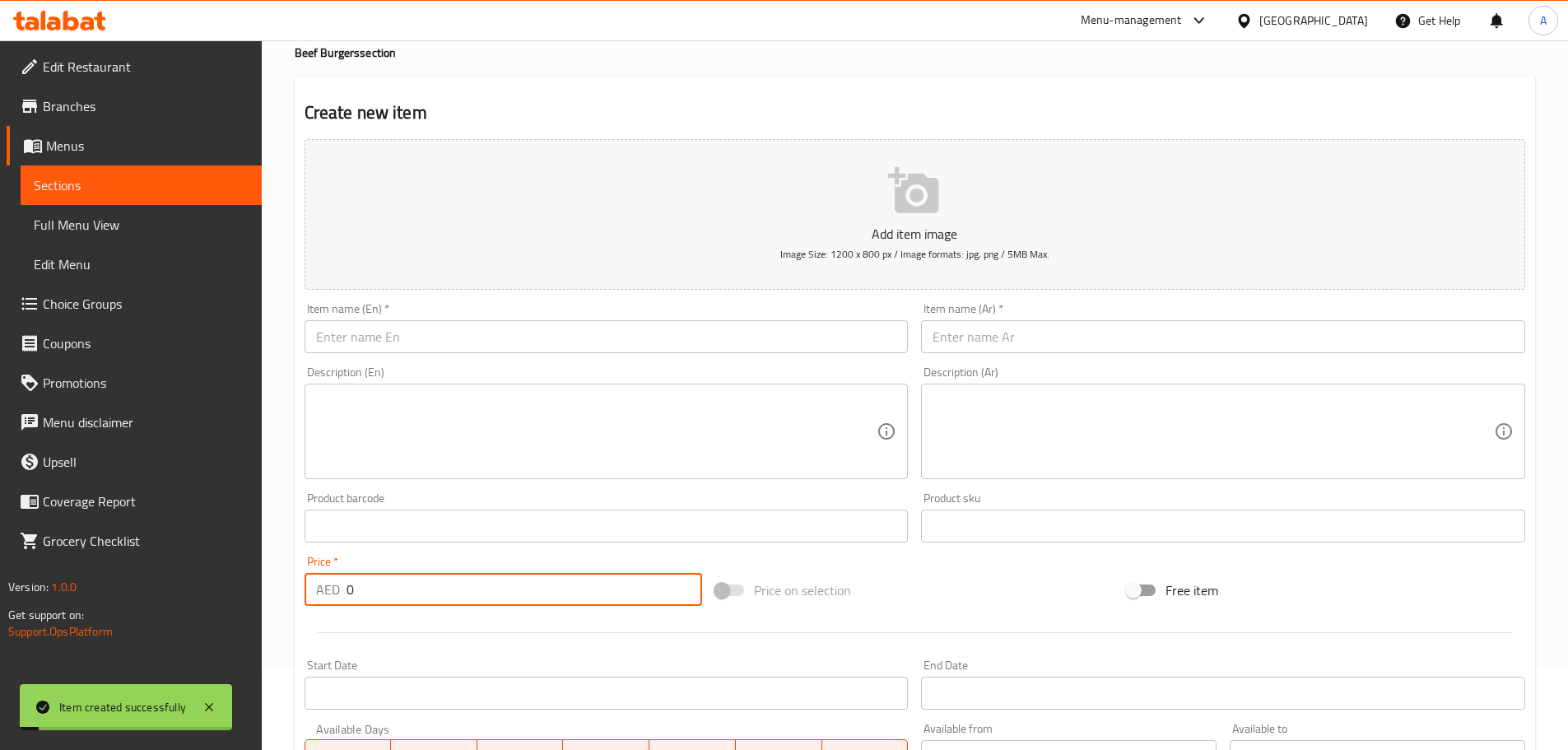
scroll to position [66, 0]
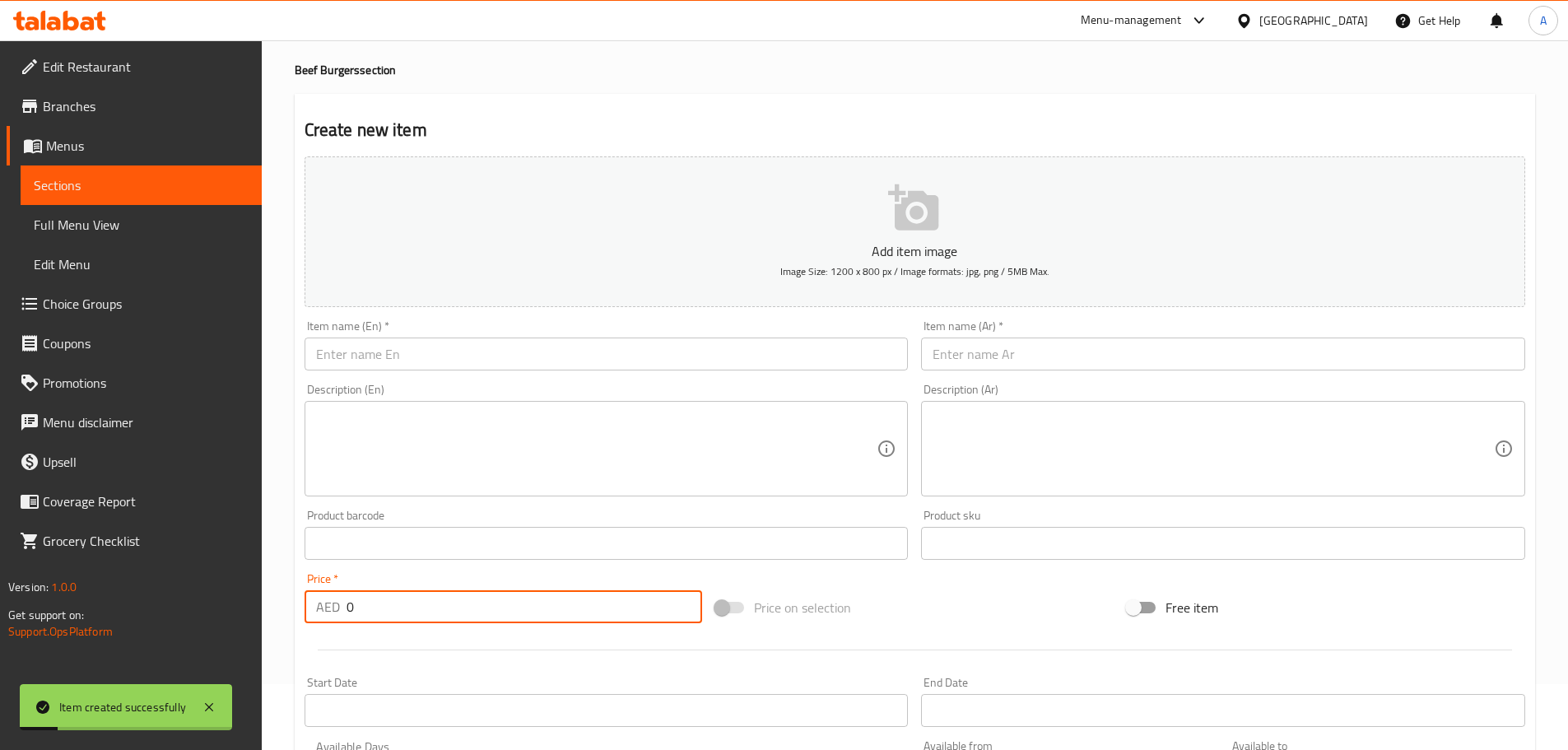
click at [535, 352] on input "text" at bounding box center [606, 354] width 604 height 32
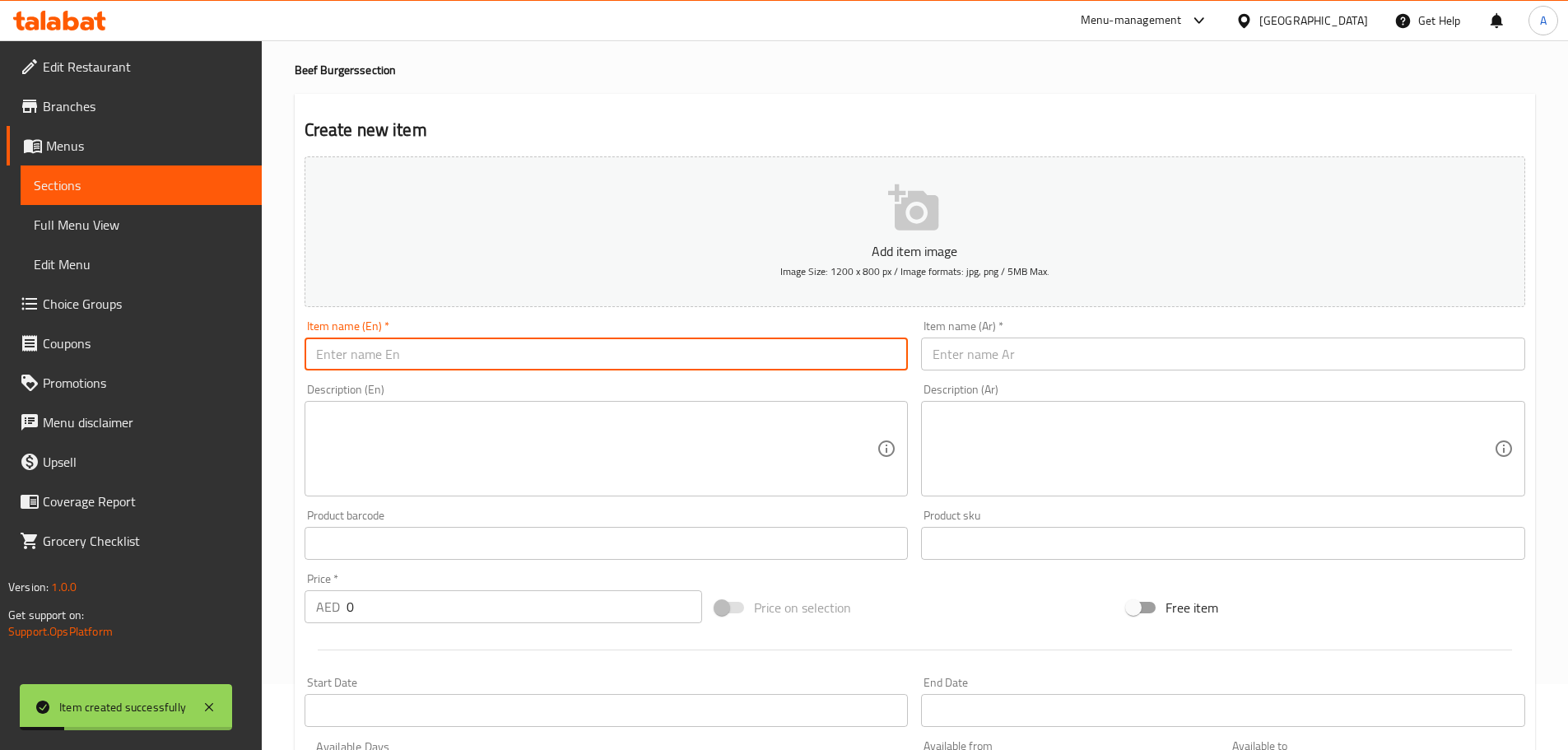
paste input "Ado’s burger"
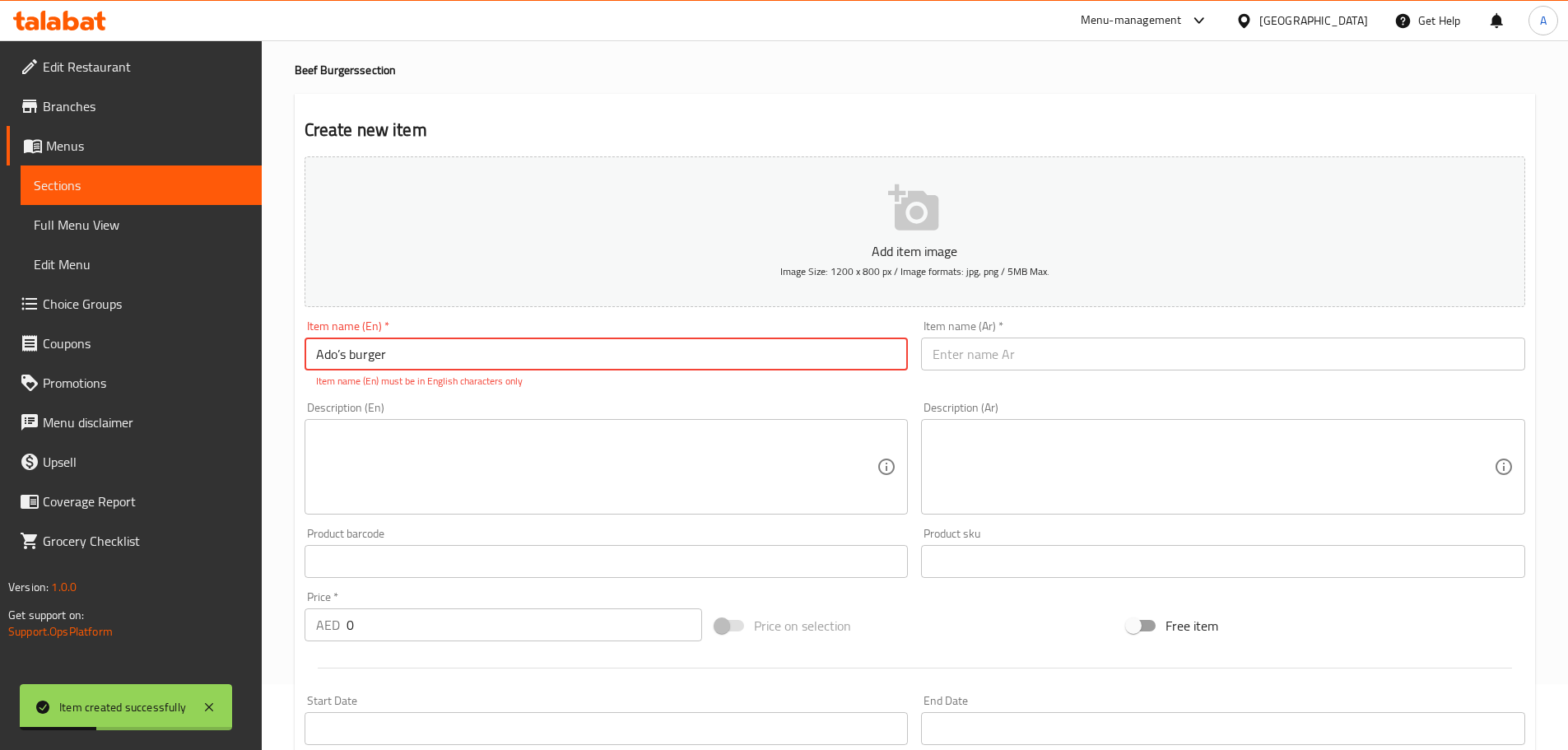
click at [343, 353] on input "Ado’s burger" at bounding box center [606, 354] width 604 height 32
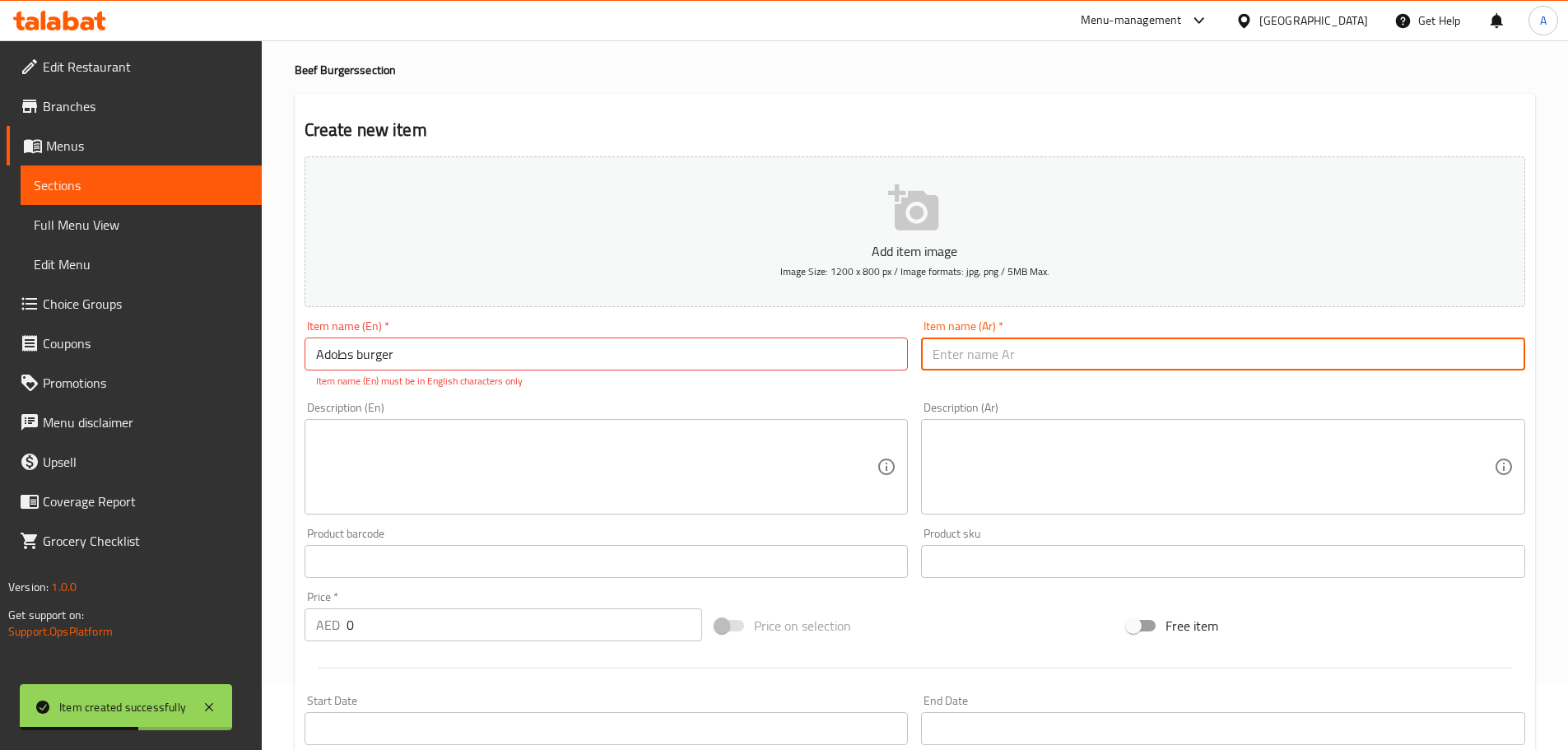
click at [345, 352] on div "Item name (En)   * Adoطs burger Item name (En) * Item name (En) must be in Engl…" at bounding box center [606, 355] width 604 height 69
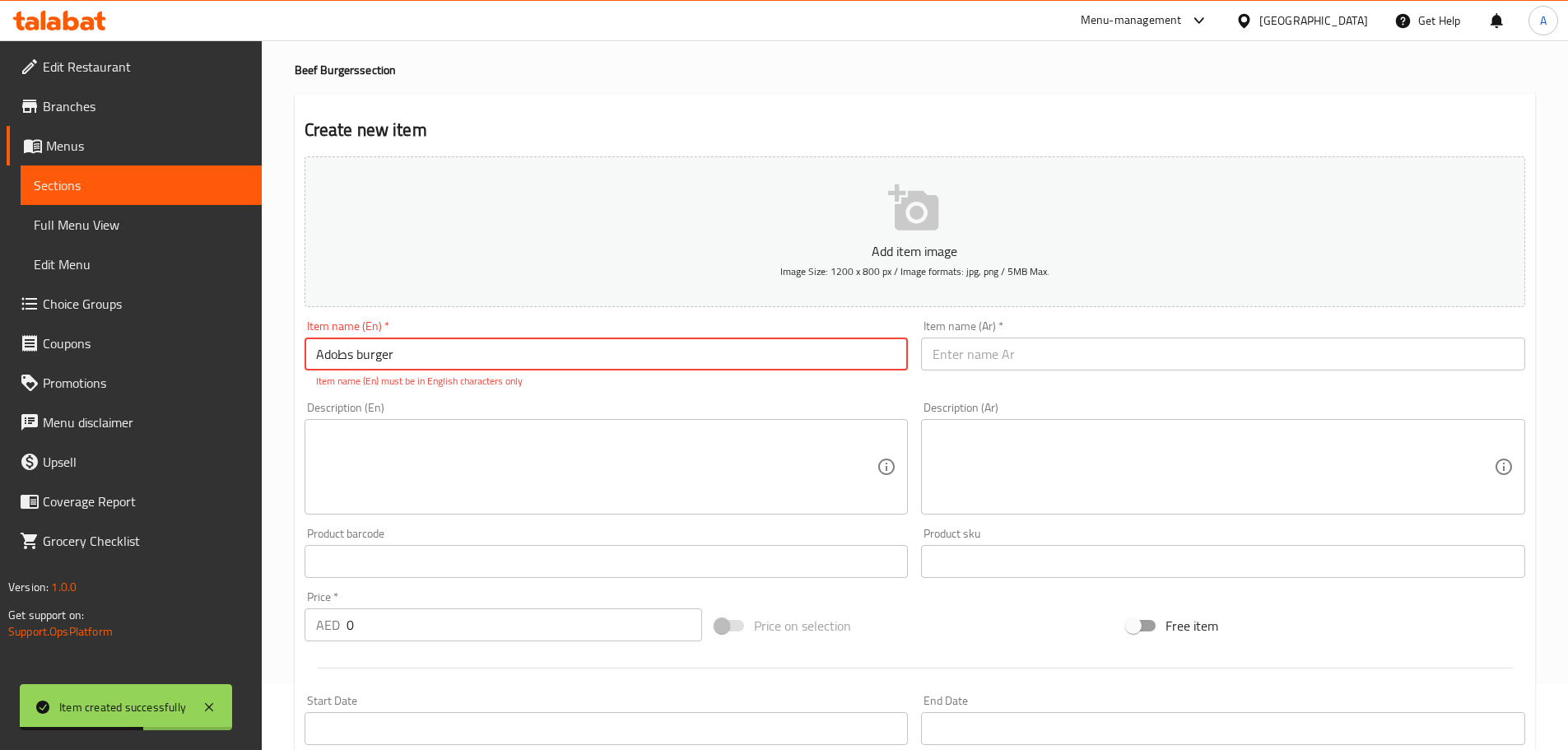
scroll to position [0, 0]
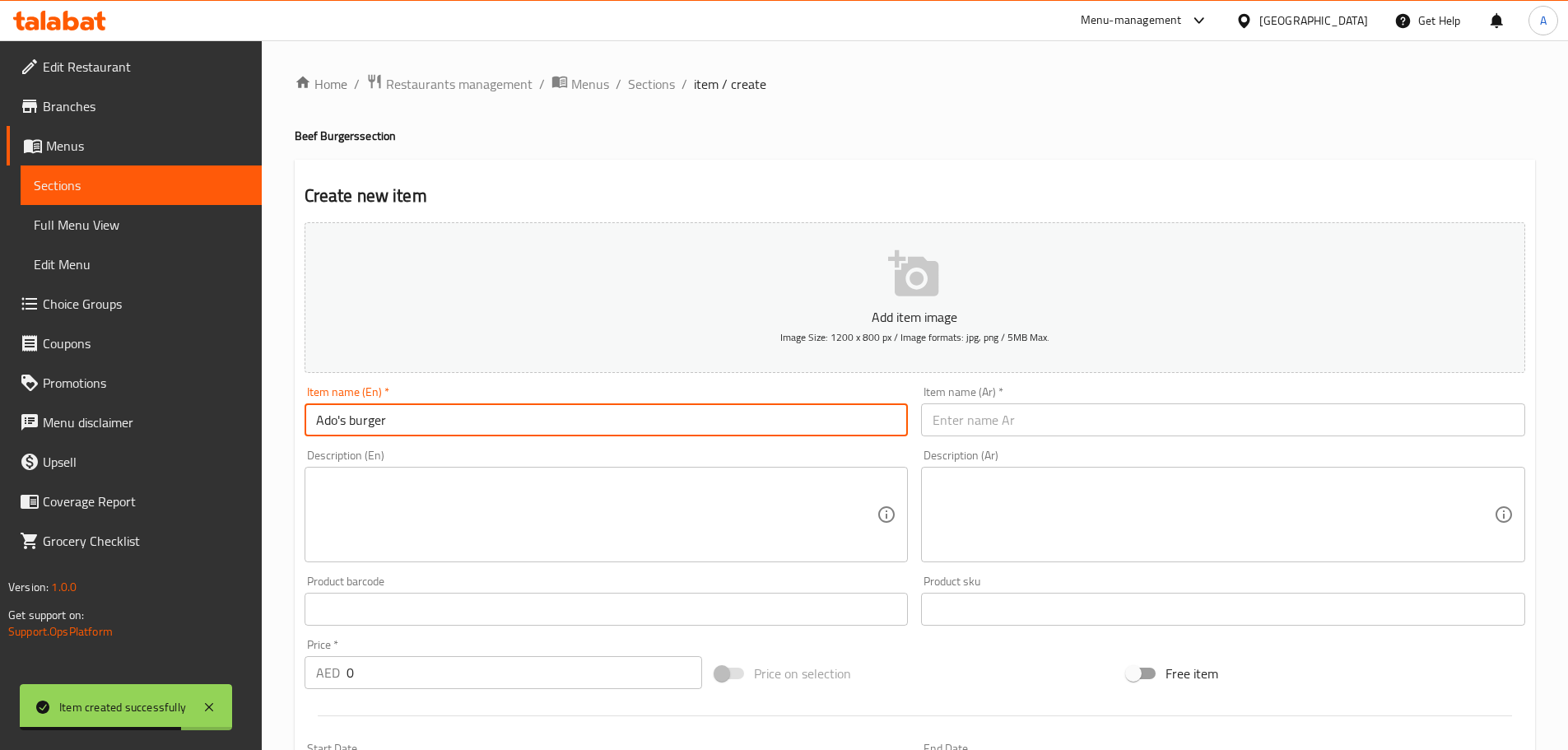
type input "Ado's burger"
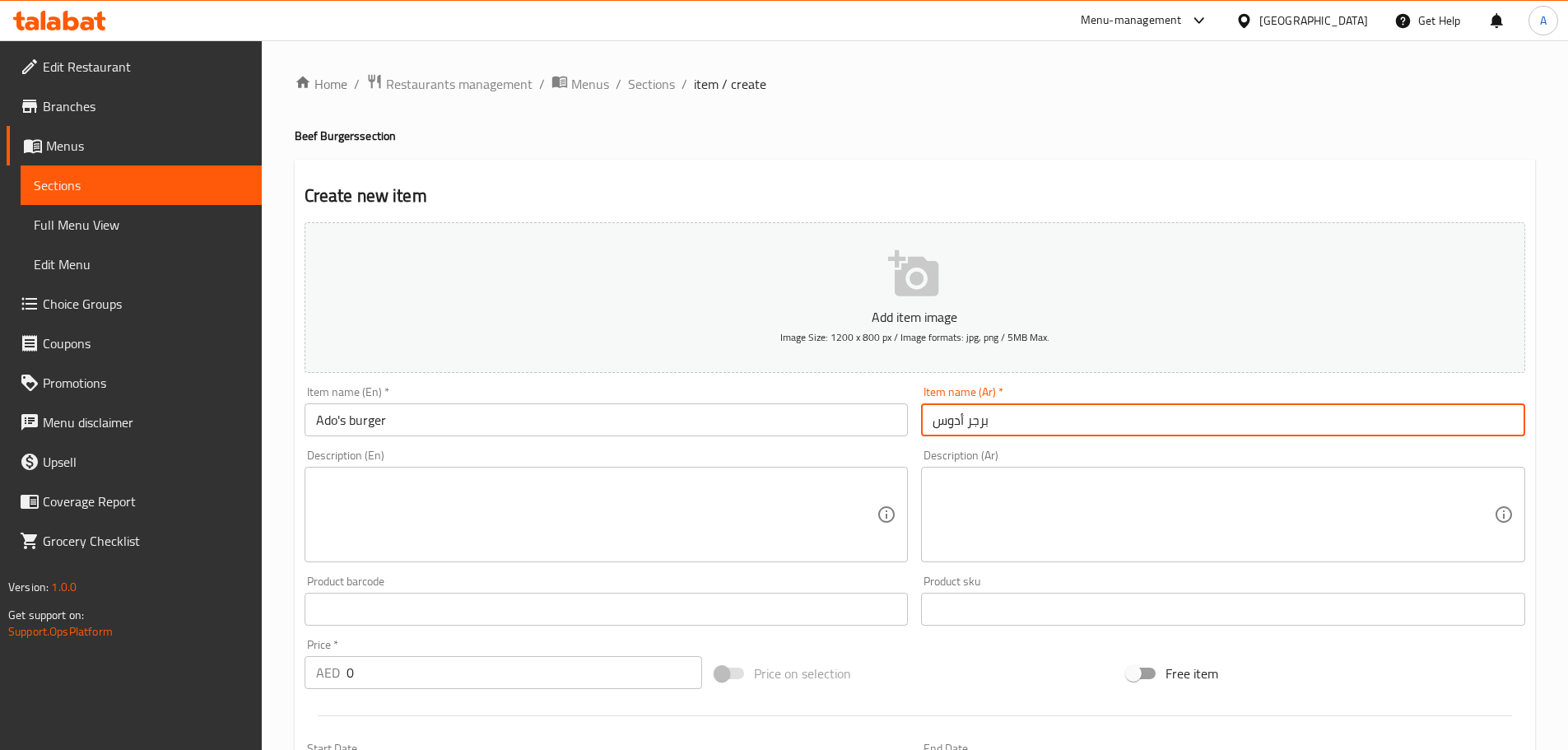
type input "برجر أدوس"
click at [322, 613] on input "text" at bounding box center [606, 608] width 604 height 32
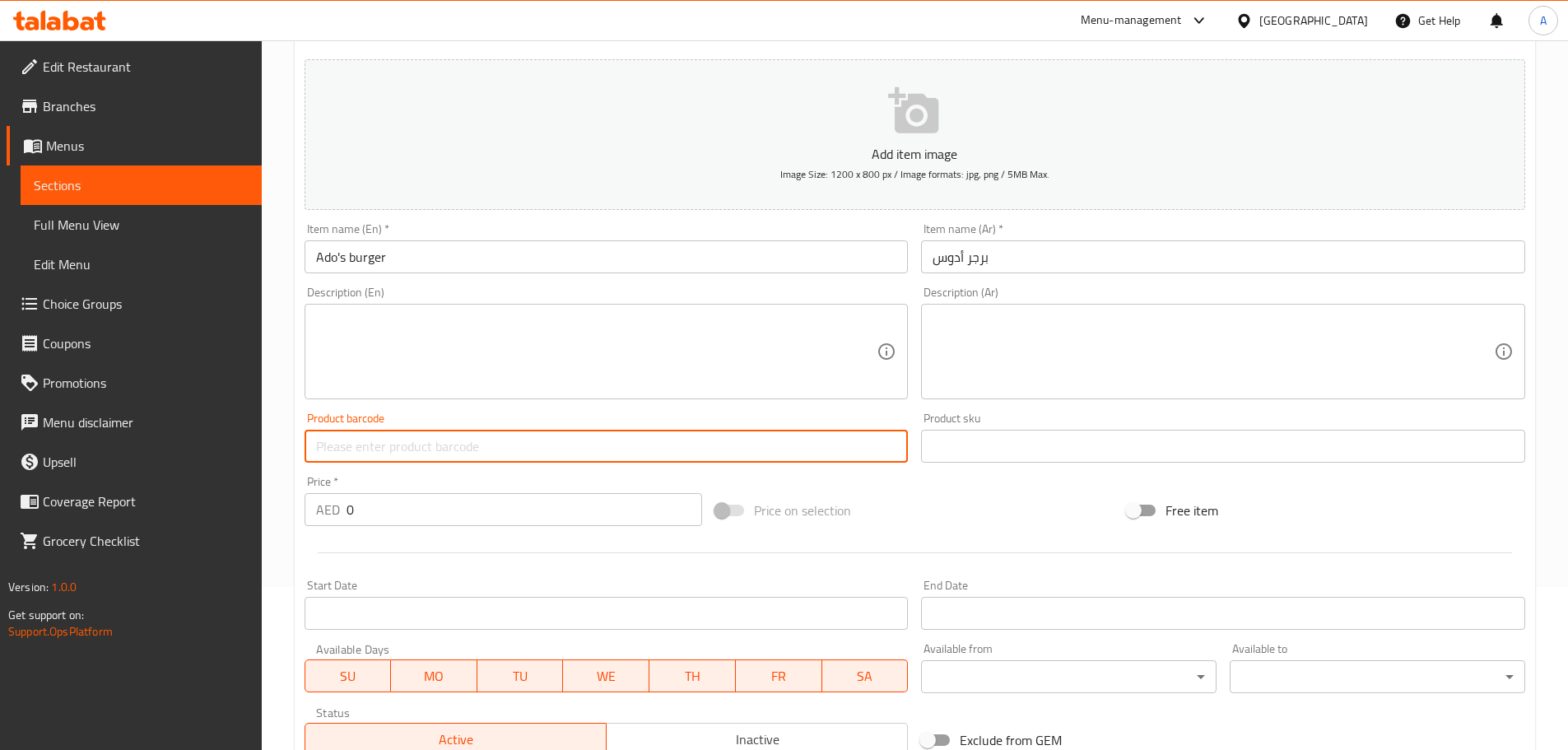
scroll to position [164, 0]
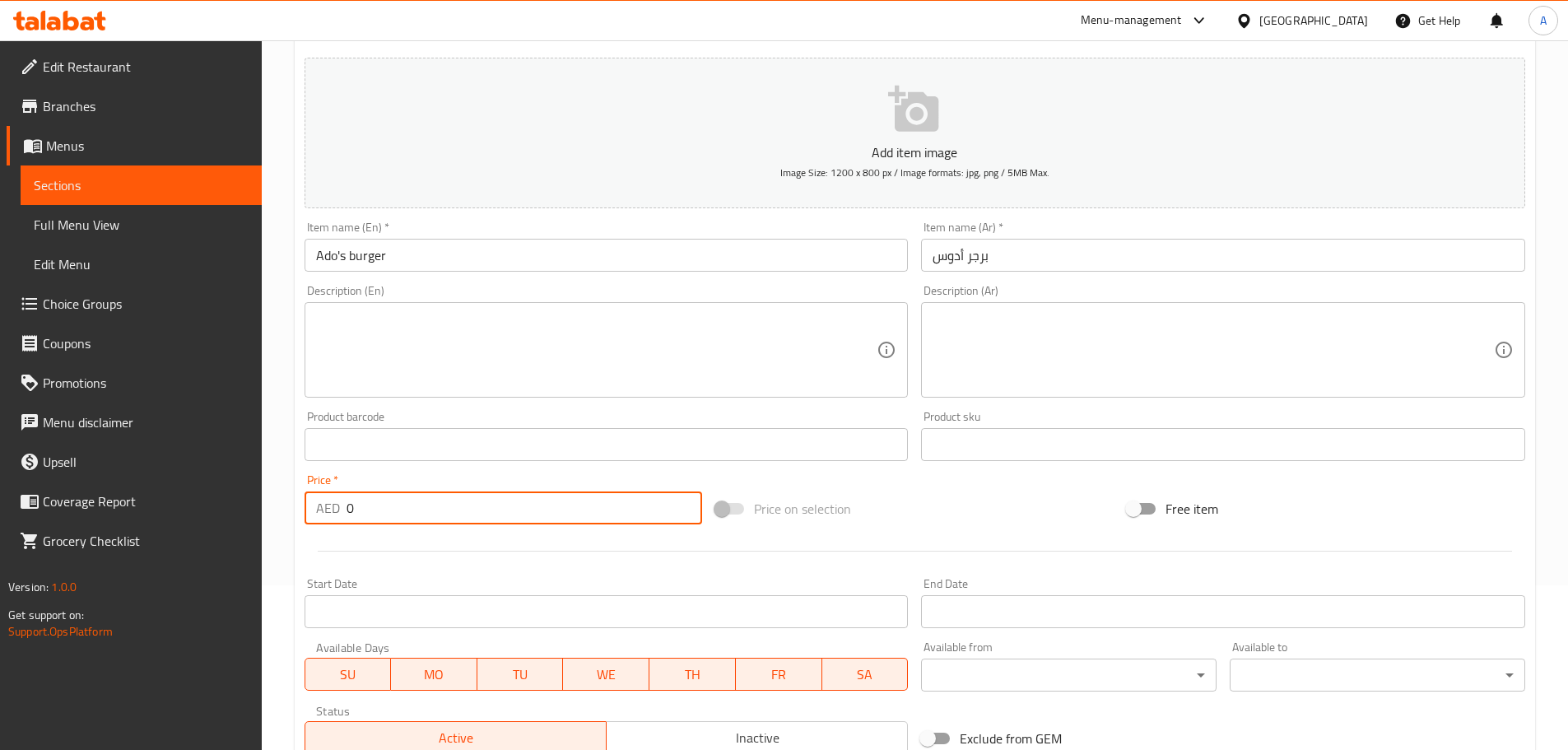
click at [393, 507] on input "0" at bounding box center [525, 507] width 356 height 32
type input "40"
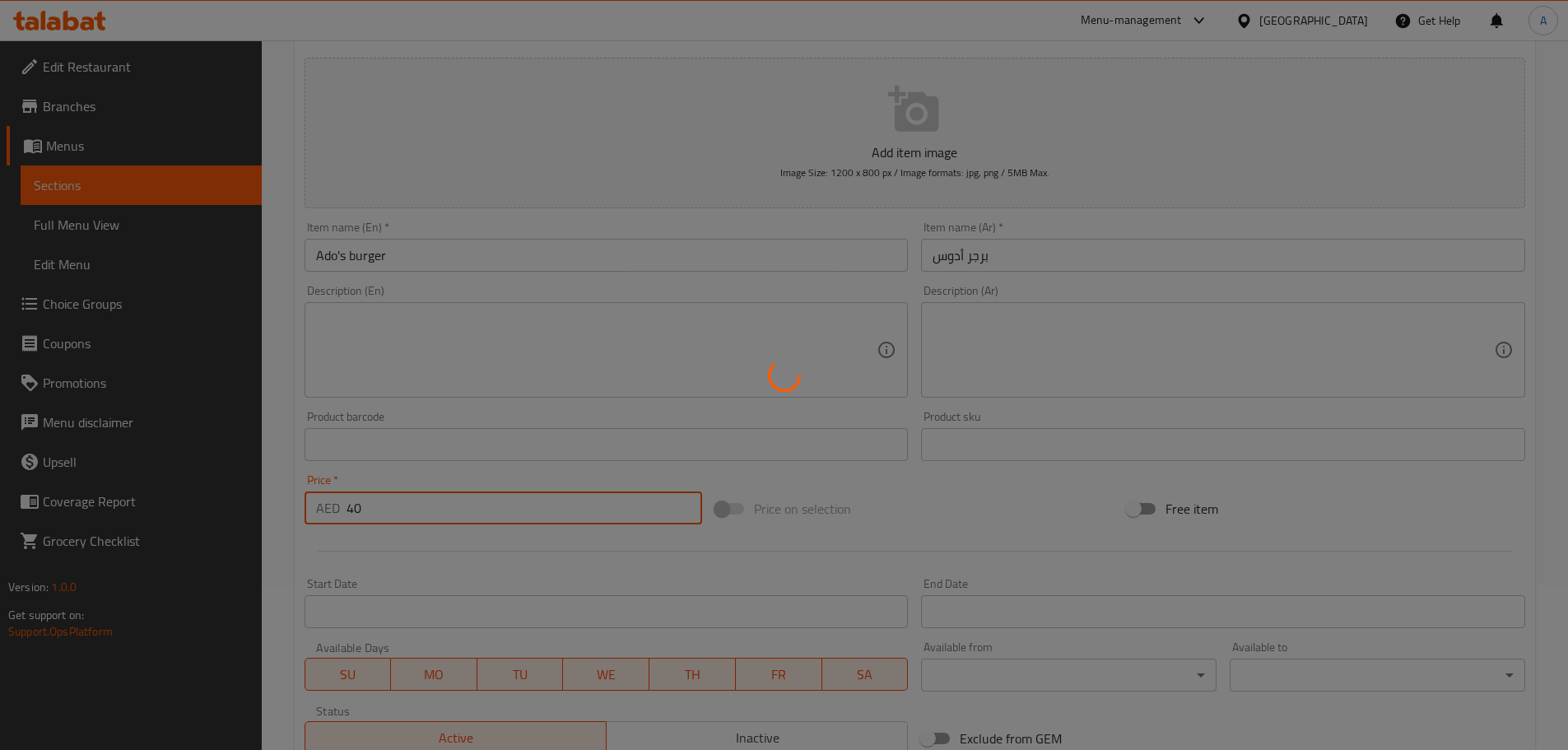
scroll to position [81, 0]
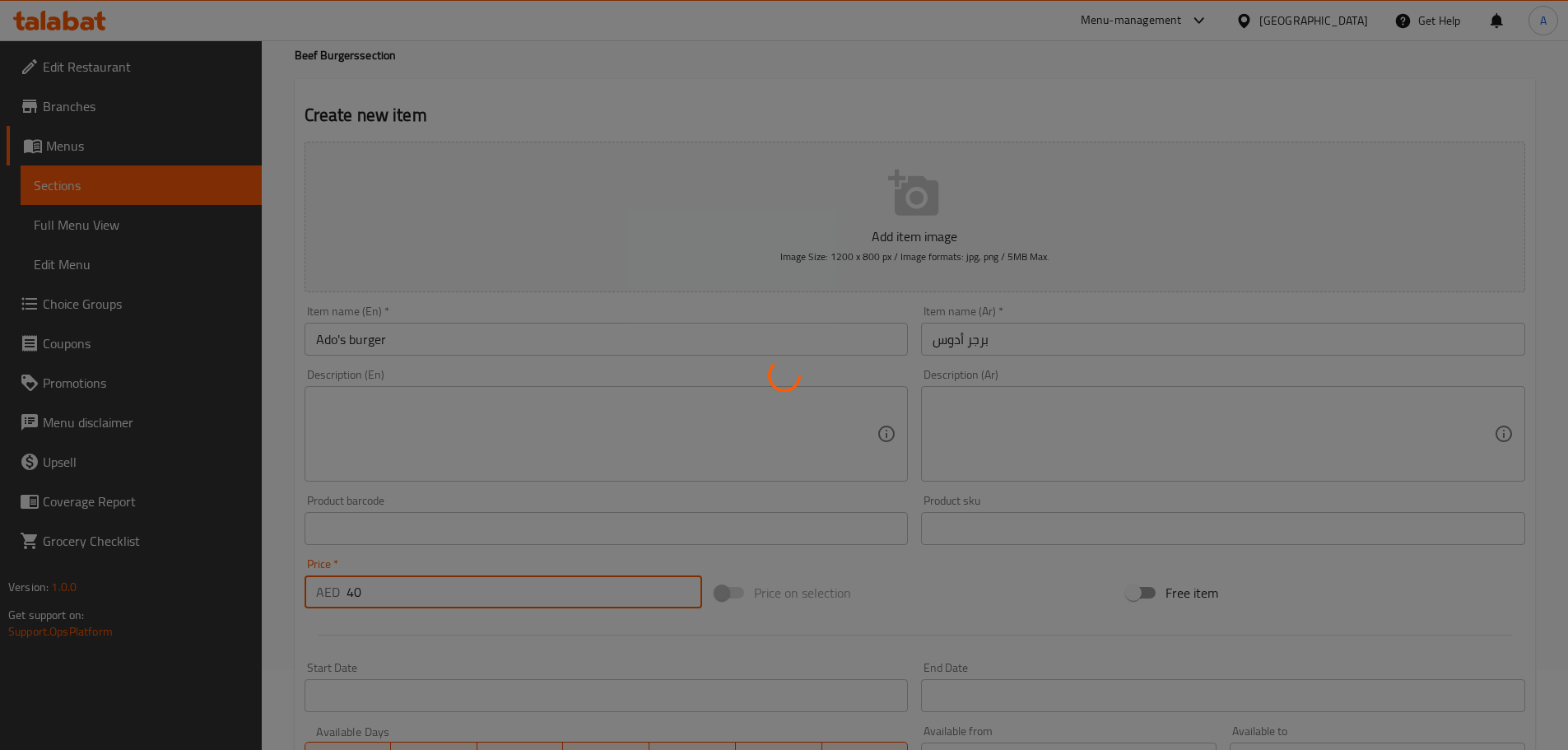
type input "0"
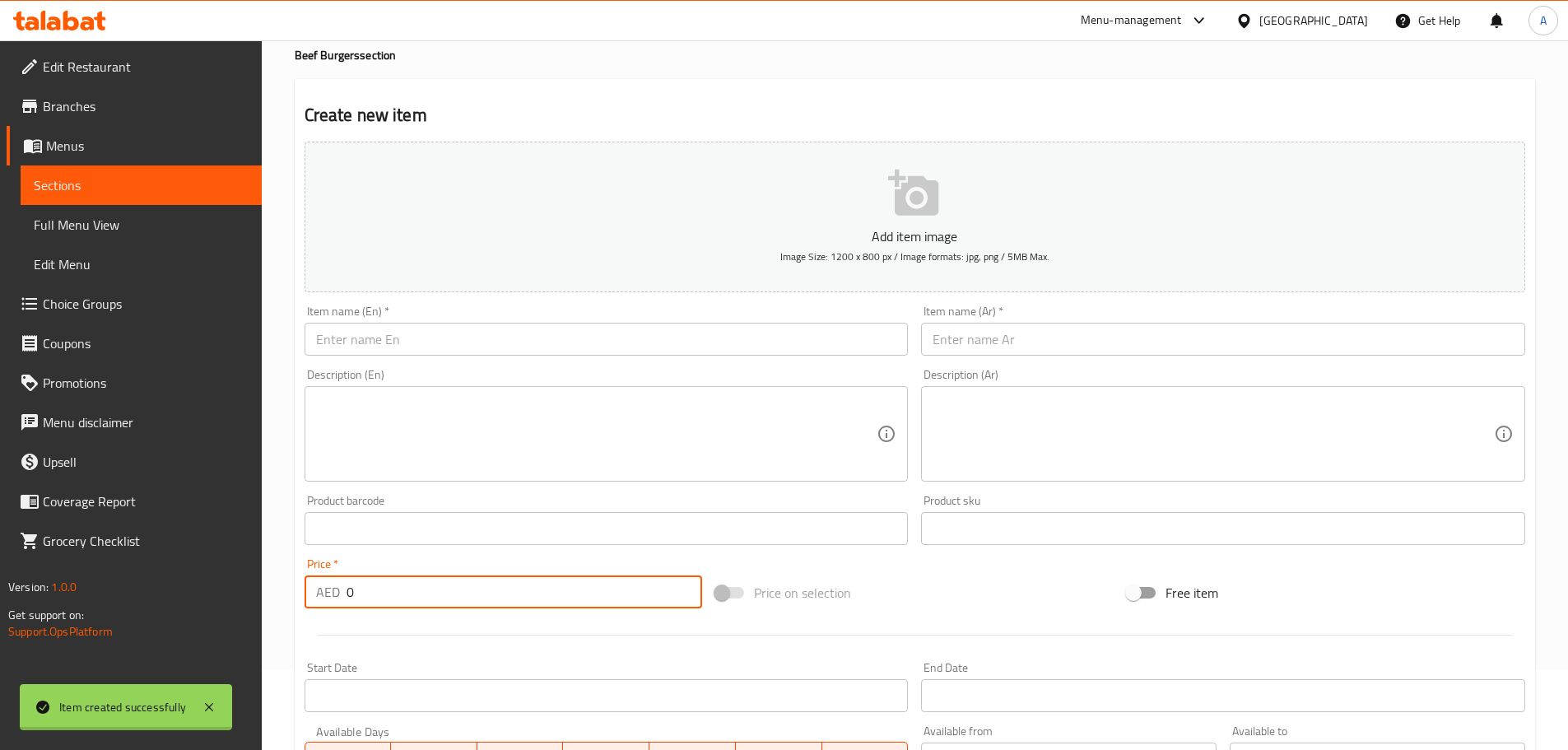
scroll to position [0, 0]
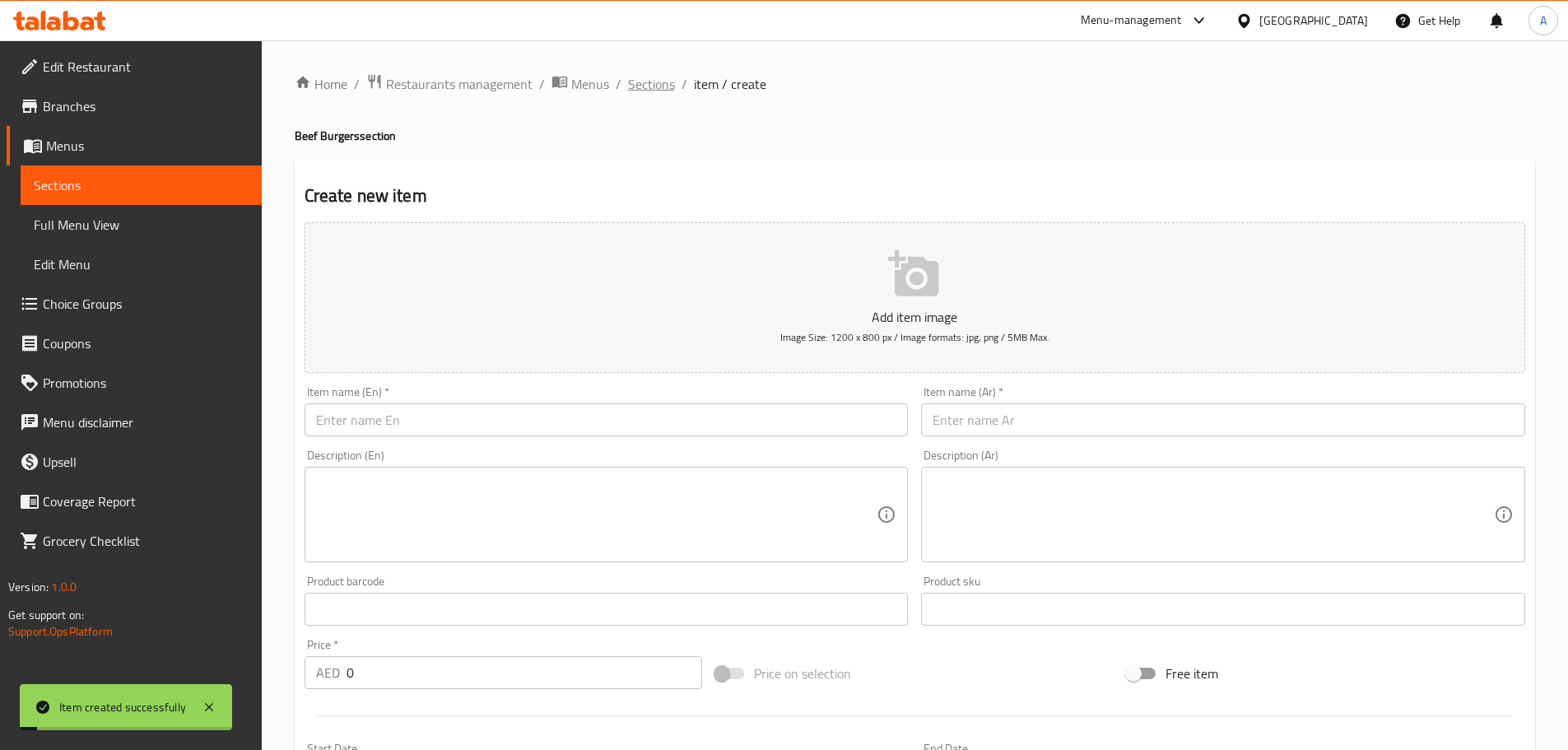
click at [657, 84] on span "Sections" at bounding box center [652, 84] width 47 height 19
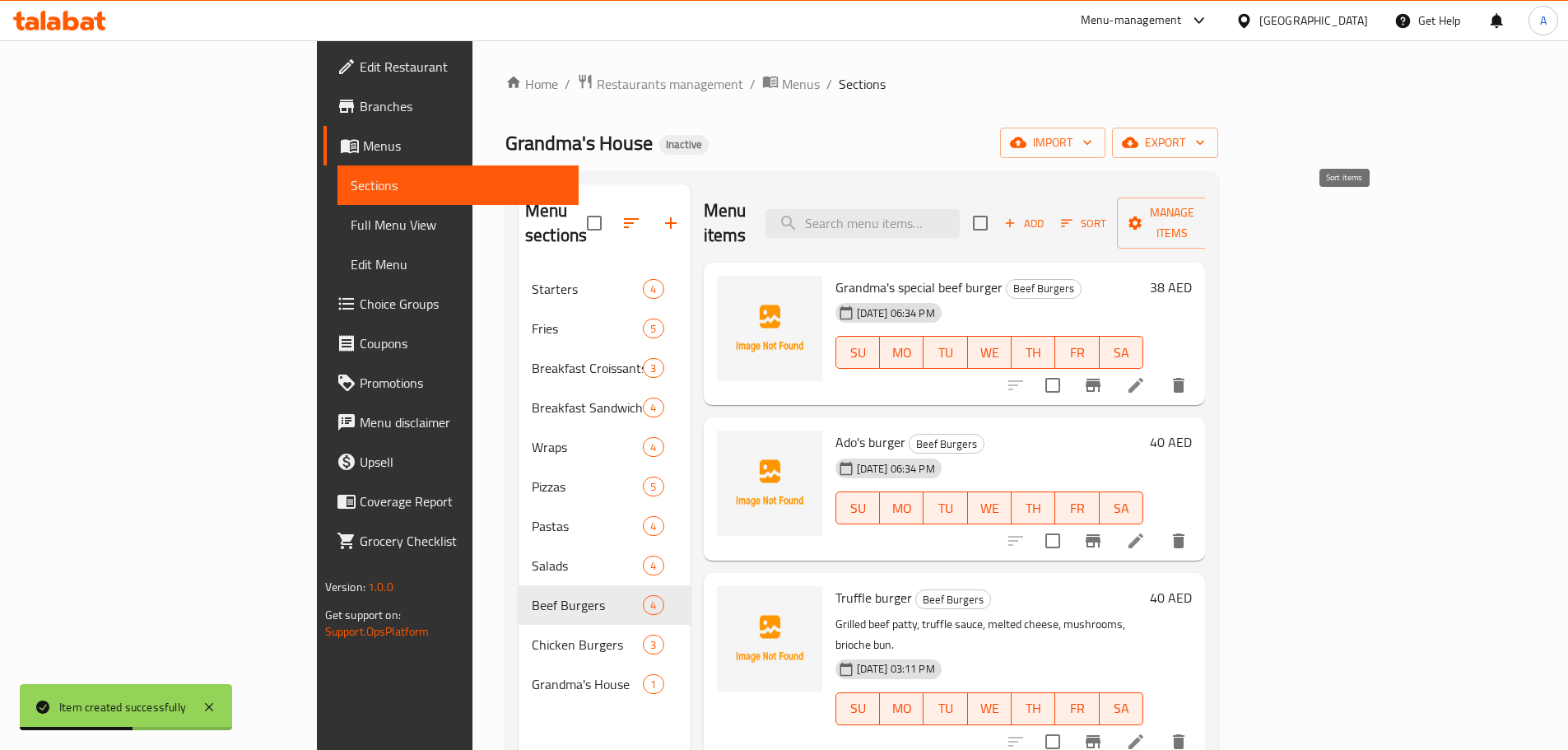
click at [1107, 214] on span "Sort" at bounding box center [1083, 224] width 45 height 19
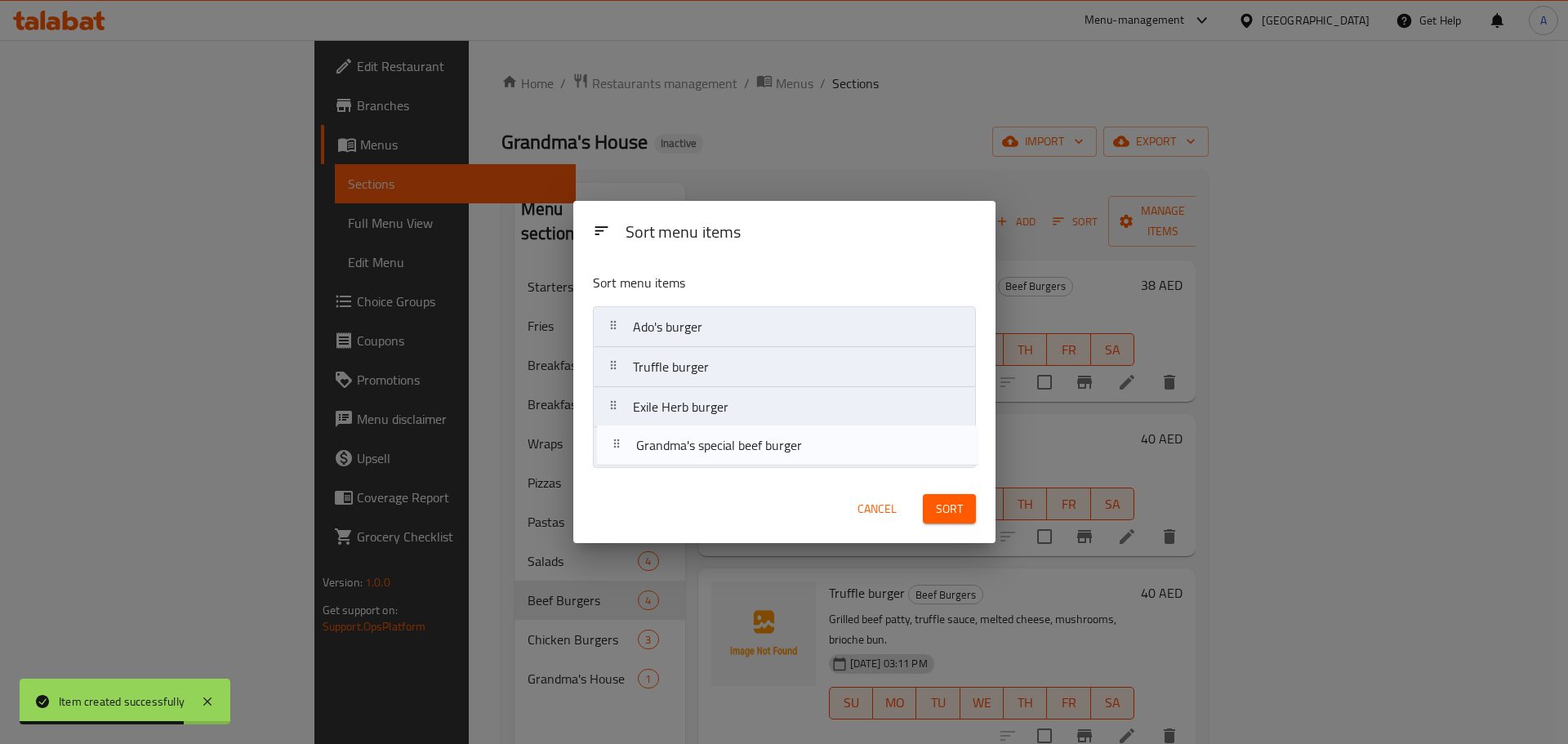
drag, startPoint x: 619, startPoint y: 335, endPoint x: 624, endPoint y: 459, distance: 124.1
click at [624, 459] on nav "Grandma's special beef burger Ado's burger Truffle burger Exile Herb burger" at bounding box center [785, 388] width 383 height 162
drag, startPoint x: 622, startPoint y: 366, endPoint x: 620, endPoint y: 461, distance: 95.0
click at [620, 461] on nav "Ado's burger Truffle burger Exile Herb burger Grandma's special beef burger" at bounding box center [785, 388] width 383 height 162
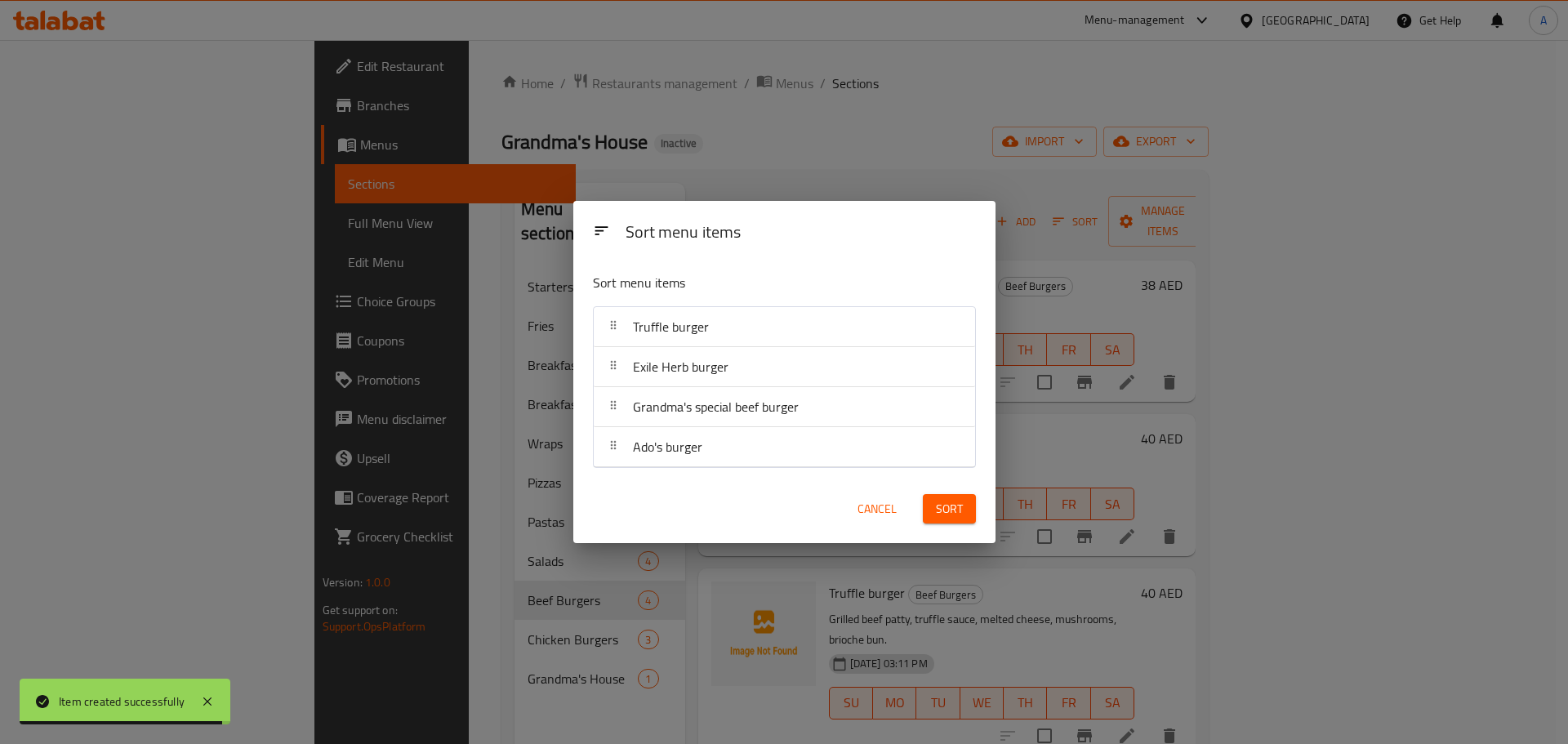
click at [935, 498] on button "Sort" at bounding box center [950, 508] width 53 height 30
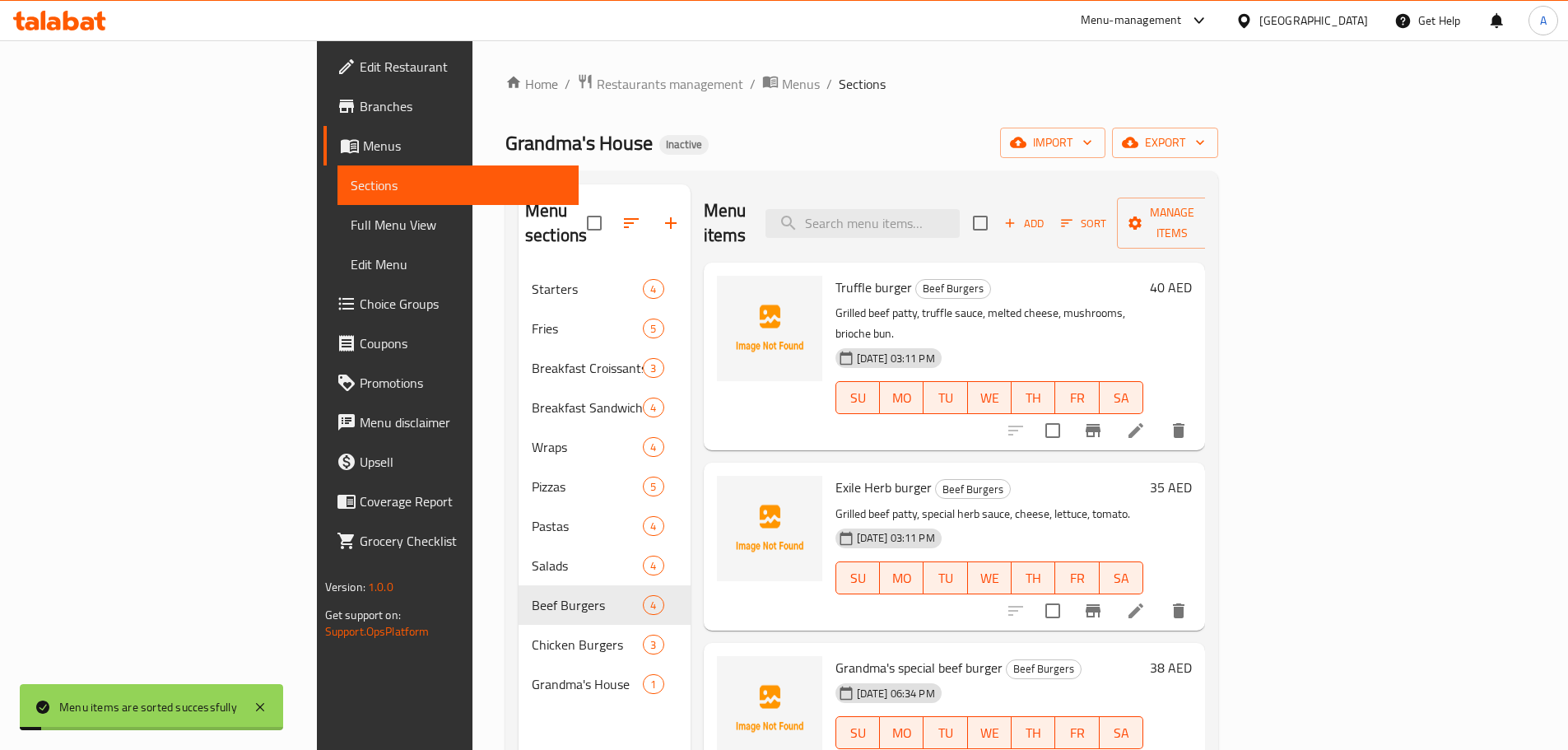
click at [1079, 409] on div "Menu items Add Sort Manage items Truffle burger Beef Burgers Grilled beef patty…" at bounding box center [948, 560] width 515 height 750
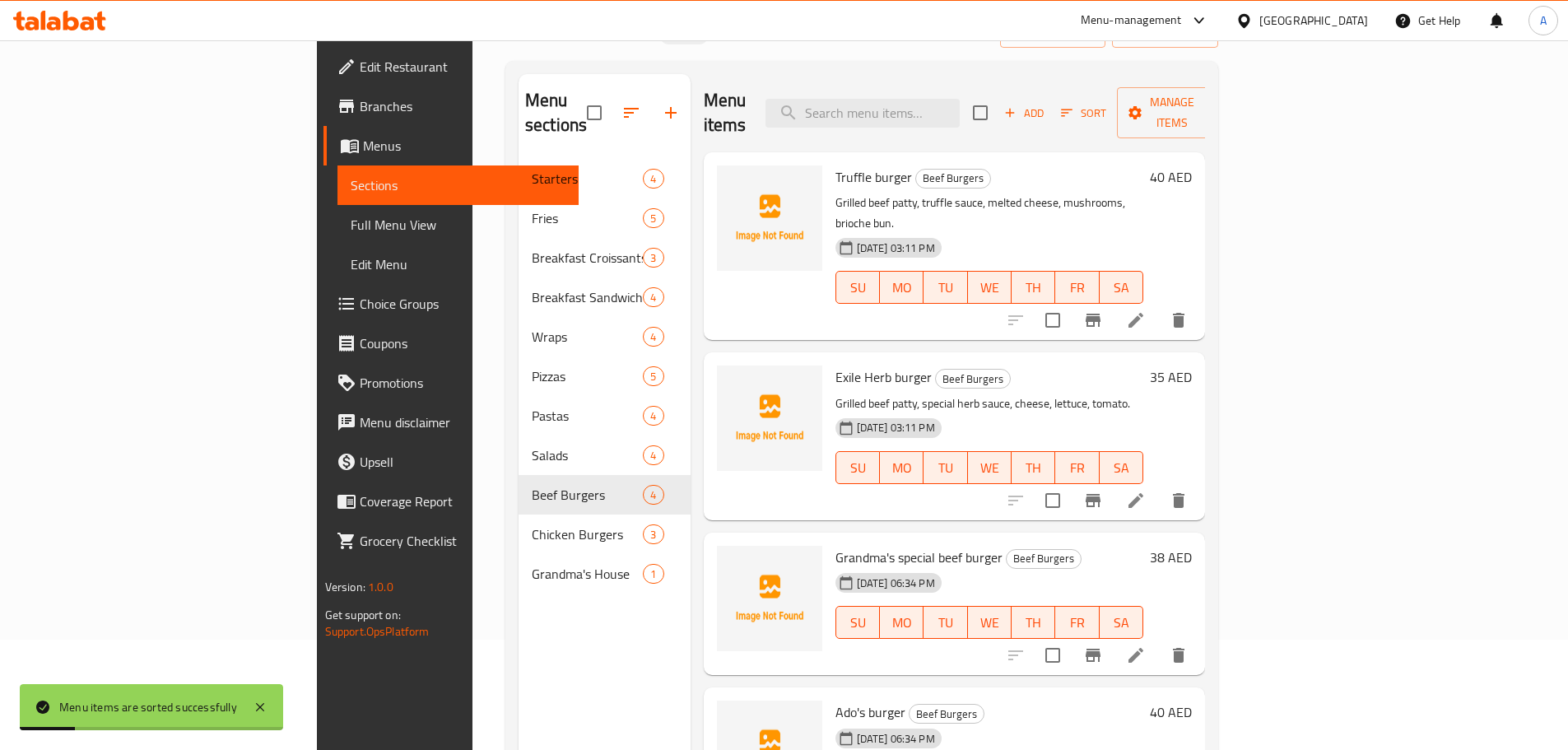
scroll to position [230, 0]
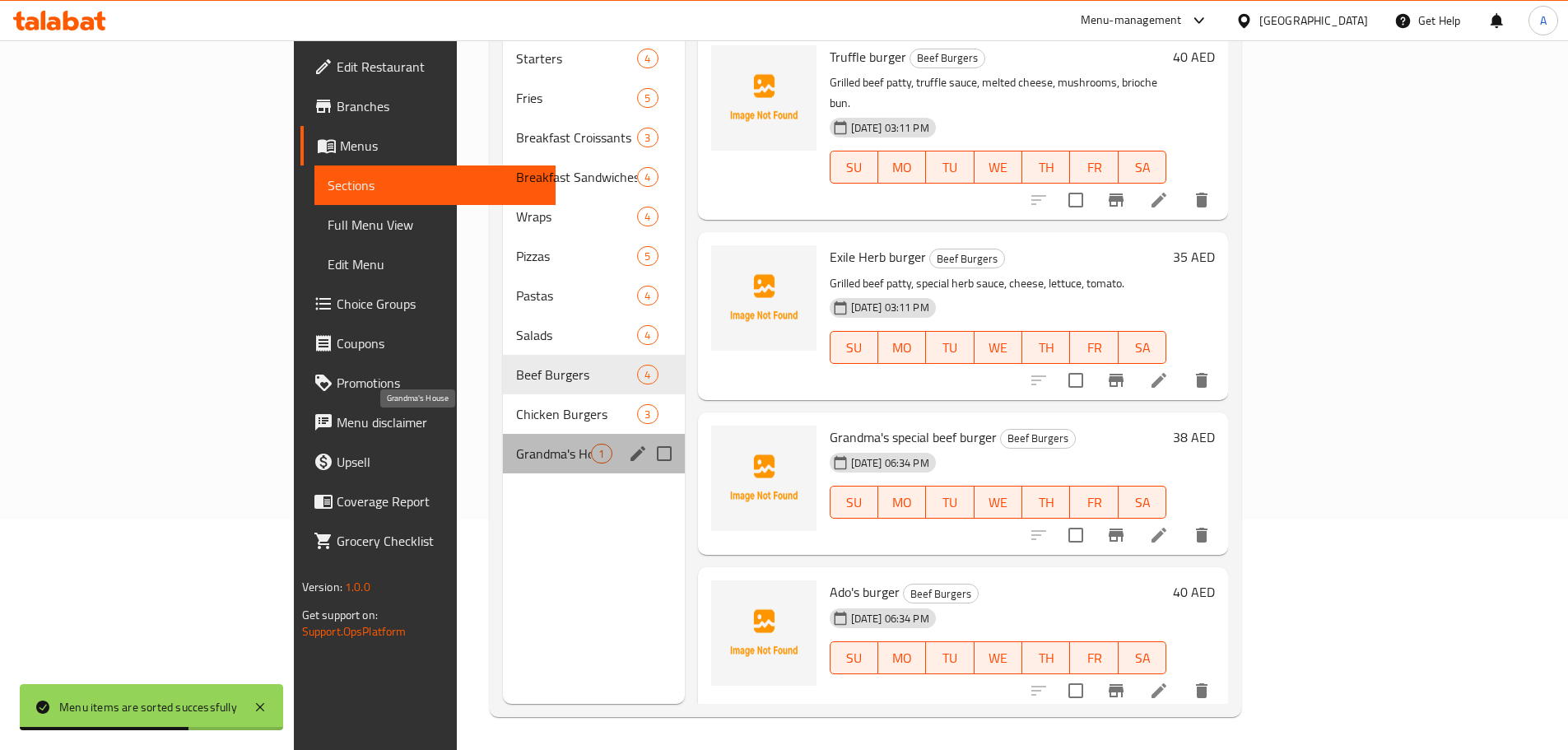
click at [516, 444] on span "Grandma's House" at bounding box center [553, 453] width 75 height 19
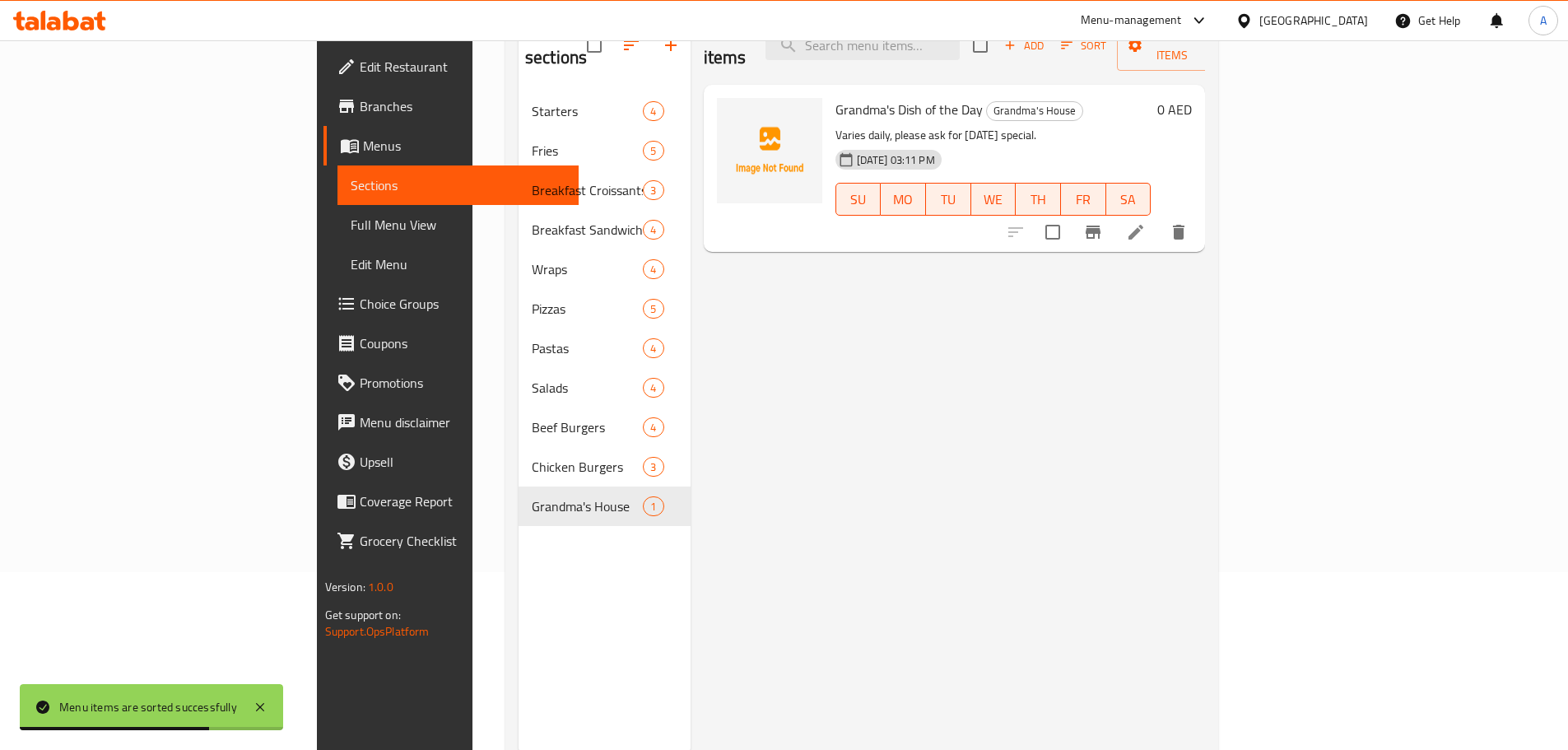
scroll to position [149, 0]
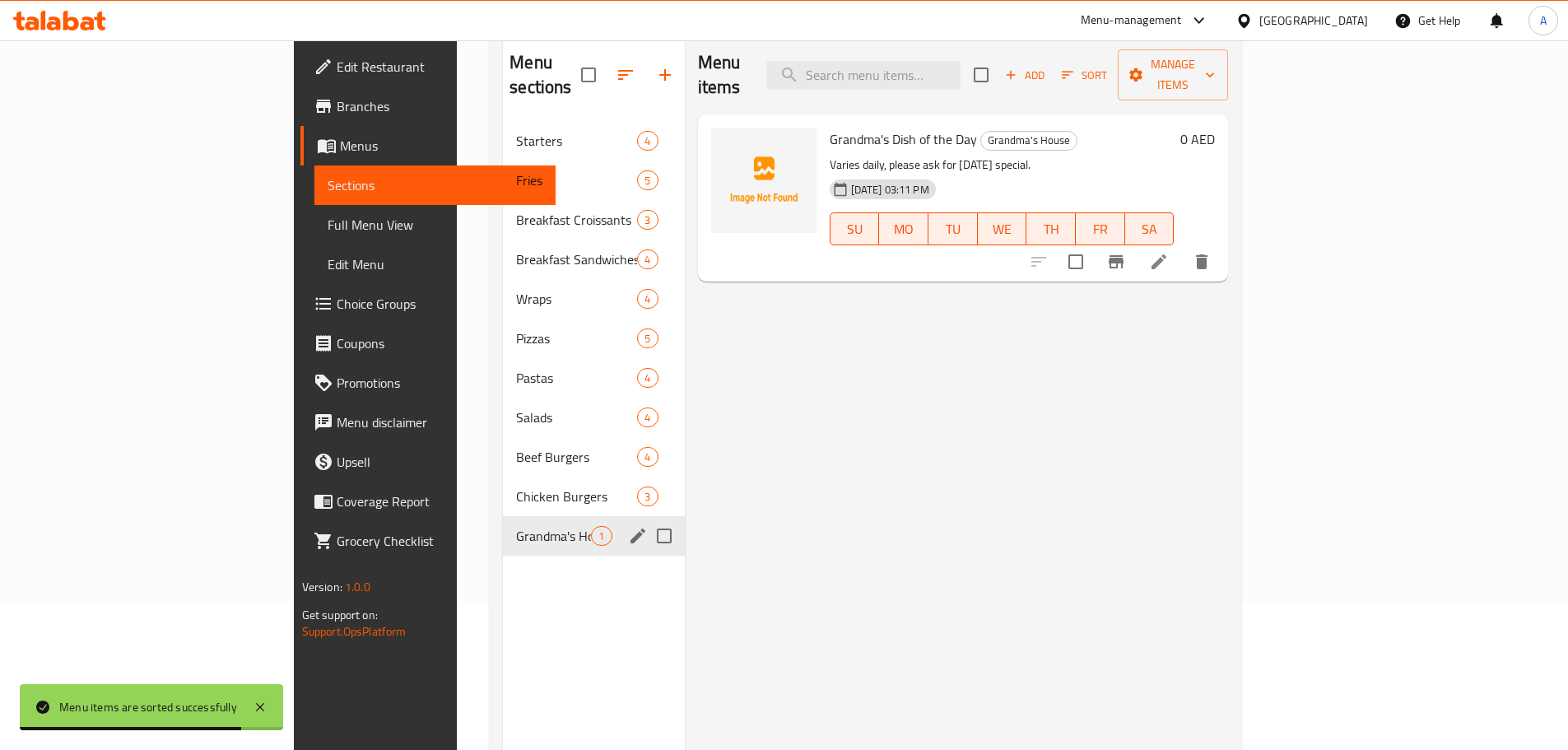
click at [647, 519] on input "Menu sections" at bounding box center [664, 536] width 34 height 34
checkbox input "true"
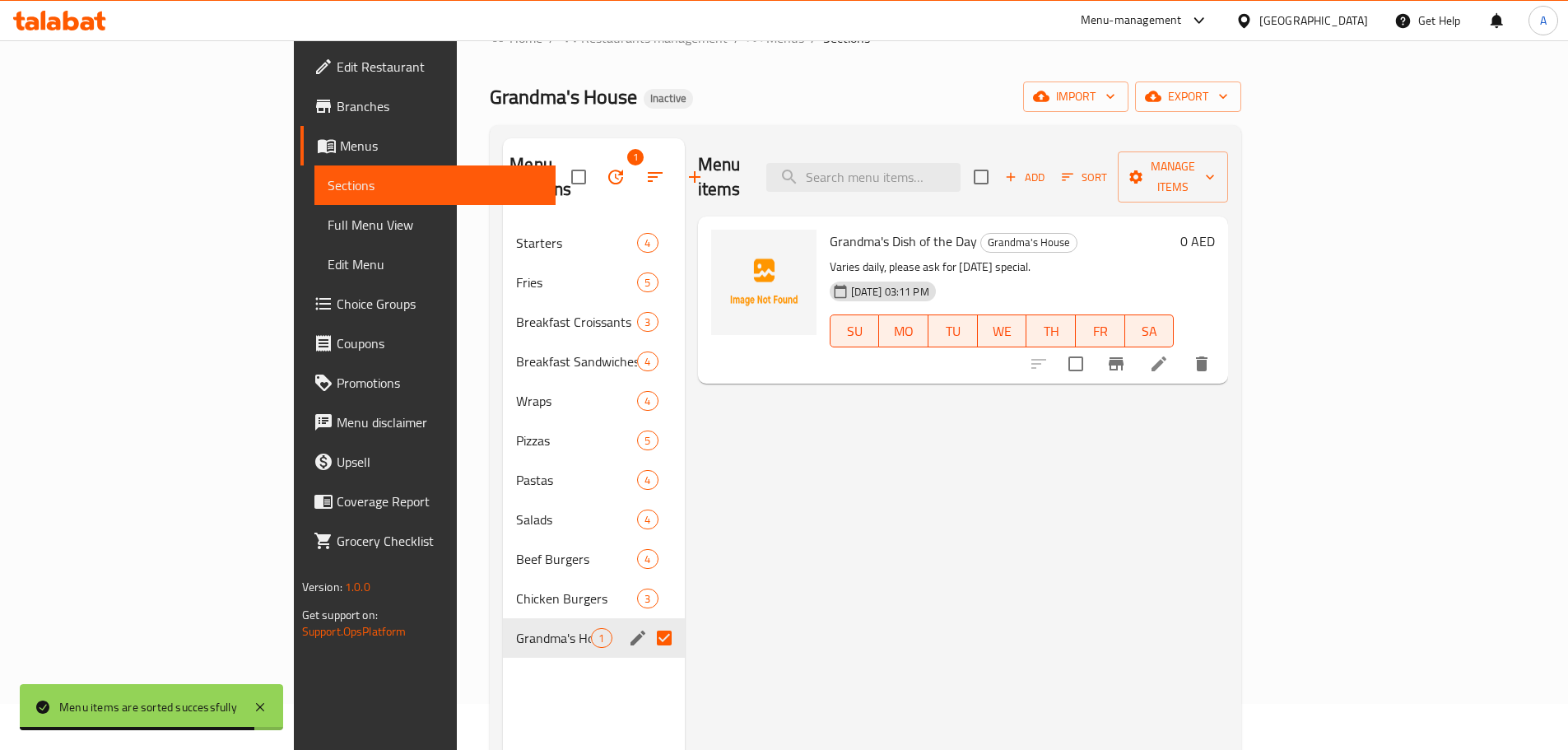
scroll to position [0, 0]
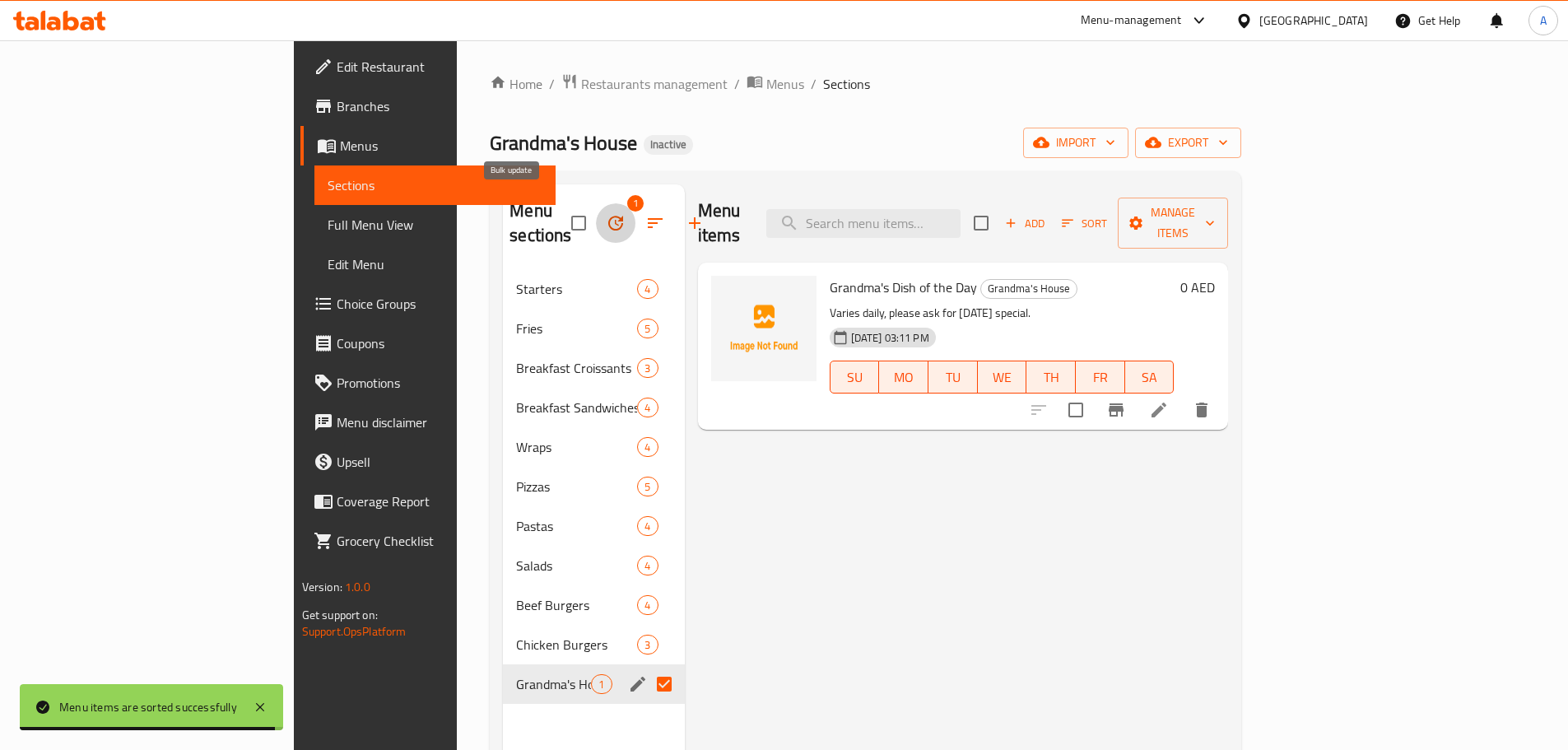
click at [606, 213] on icon "button" at bounding box center [616, 223] width 19 height 19
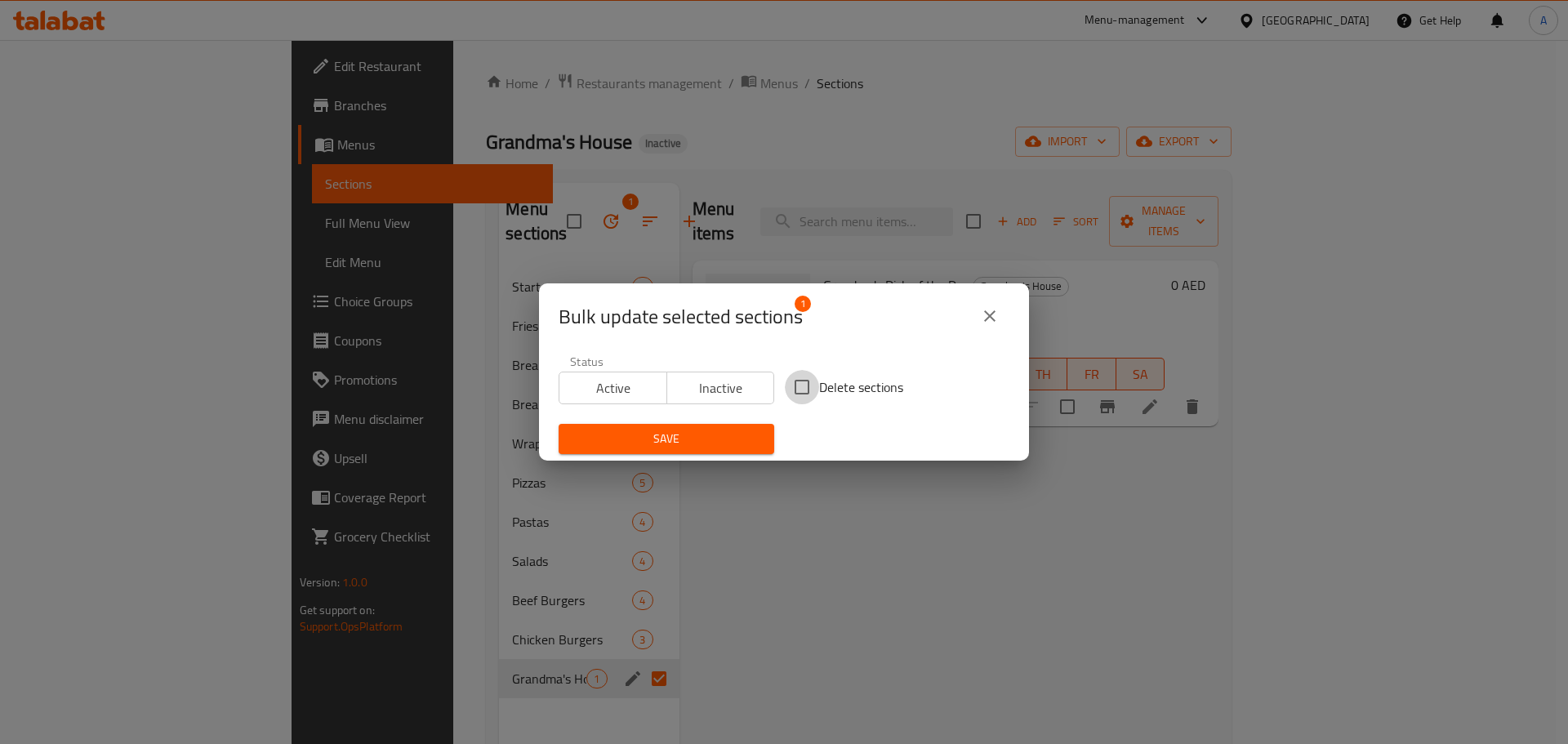
click at [785, 387] on input "Delete sections" at bounding box center [802, 387] width 34 height 34
checkbox input "true"
click at [672, 450] on button "Save" at bounding box center [666, 438] width 216 height 30
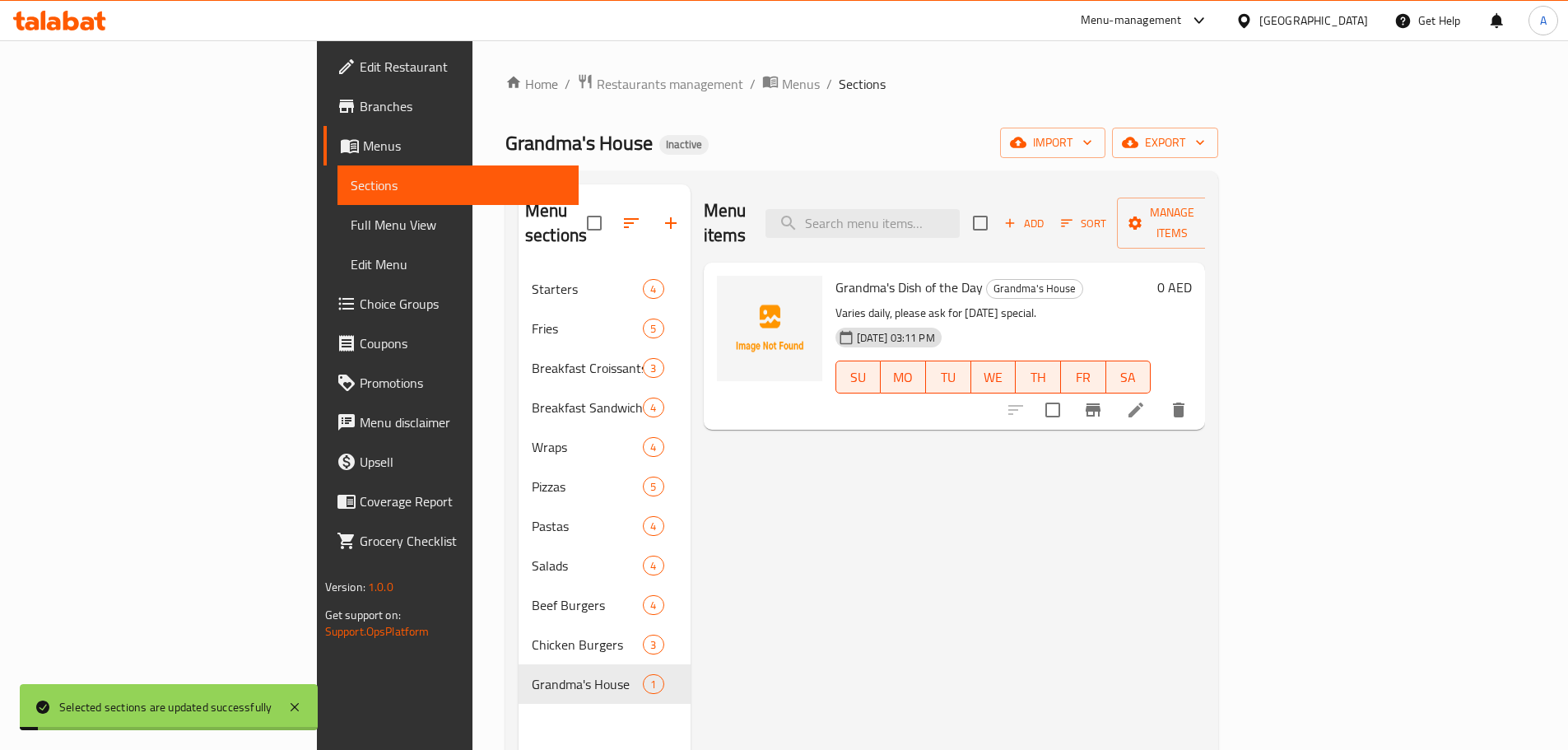
click at [351, 214] on span "Full Menu View" at bounding box center [458, 224] width 214 height 19
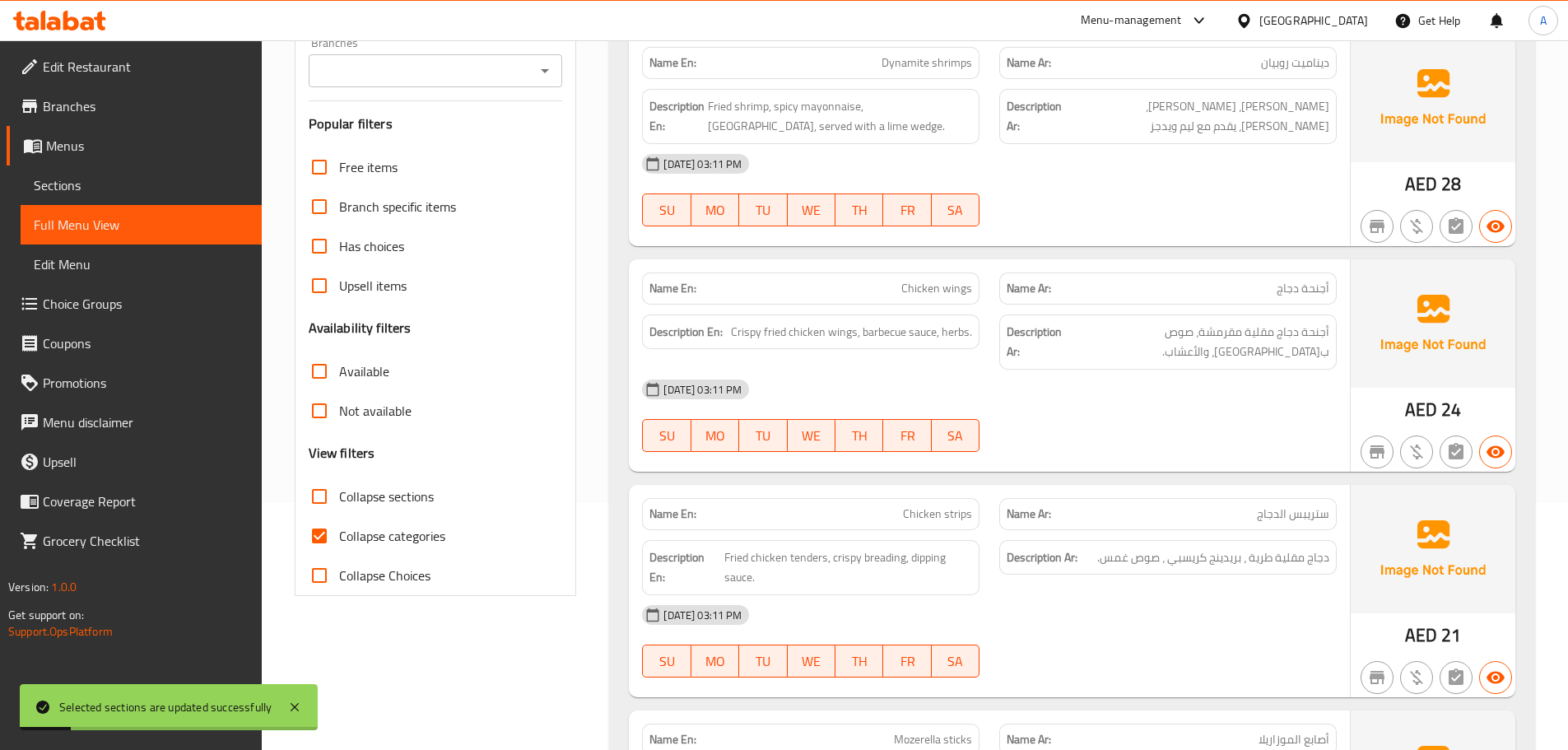
click at [326, 537] on input "Collapse categories" at bounding box center [319, 536] width 40 height 40
checkbox input "false"
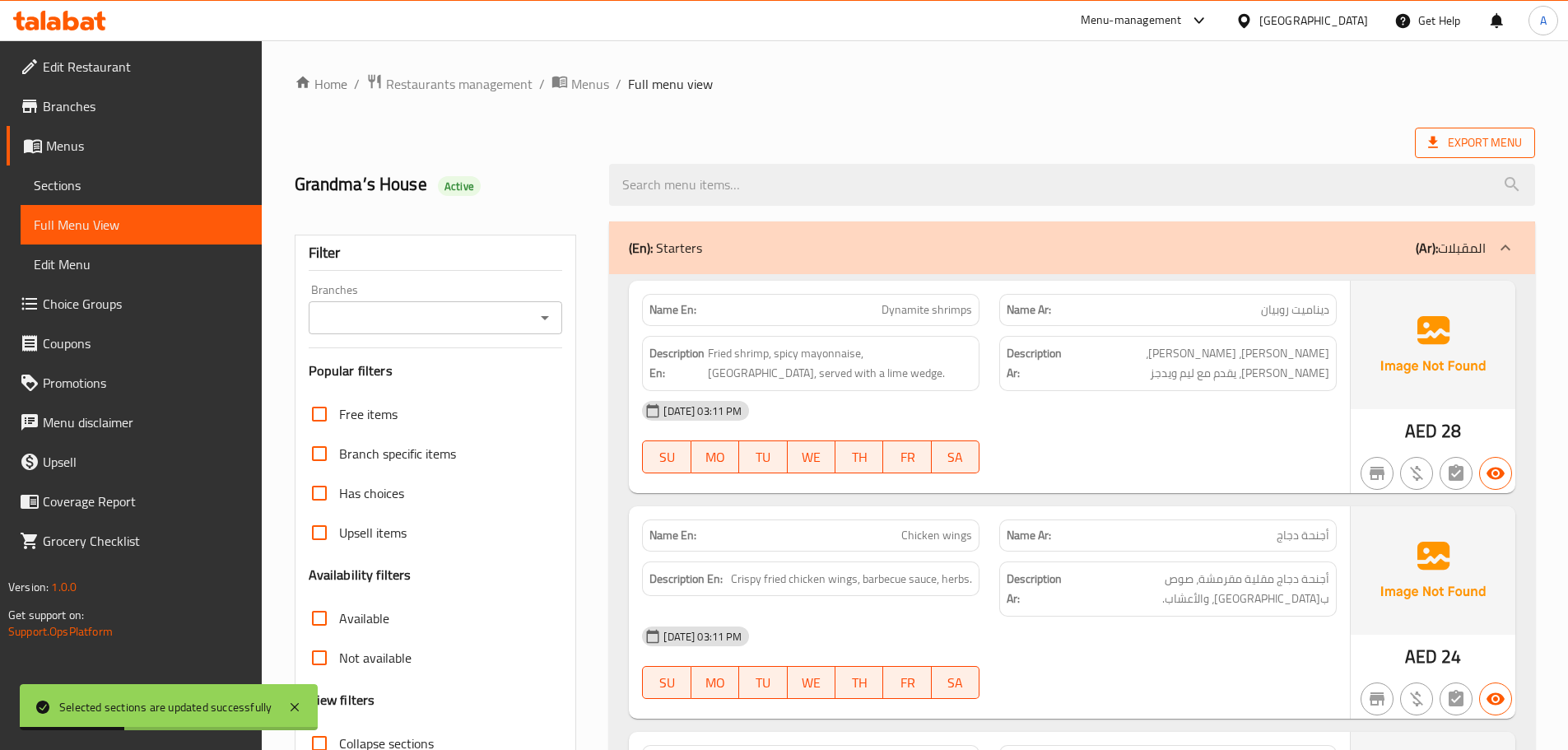
click at [1424, 139] on span "Export Menu" at bounding box center [1474, 142] width 120 height 31
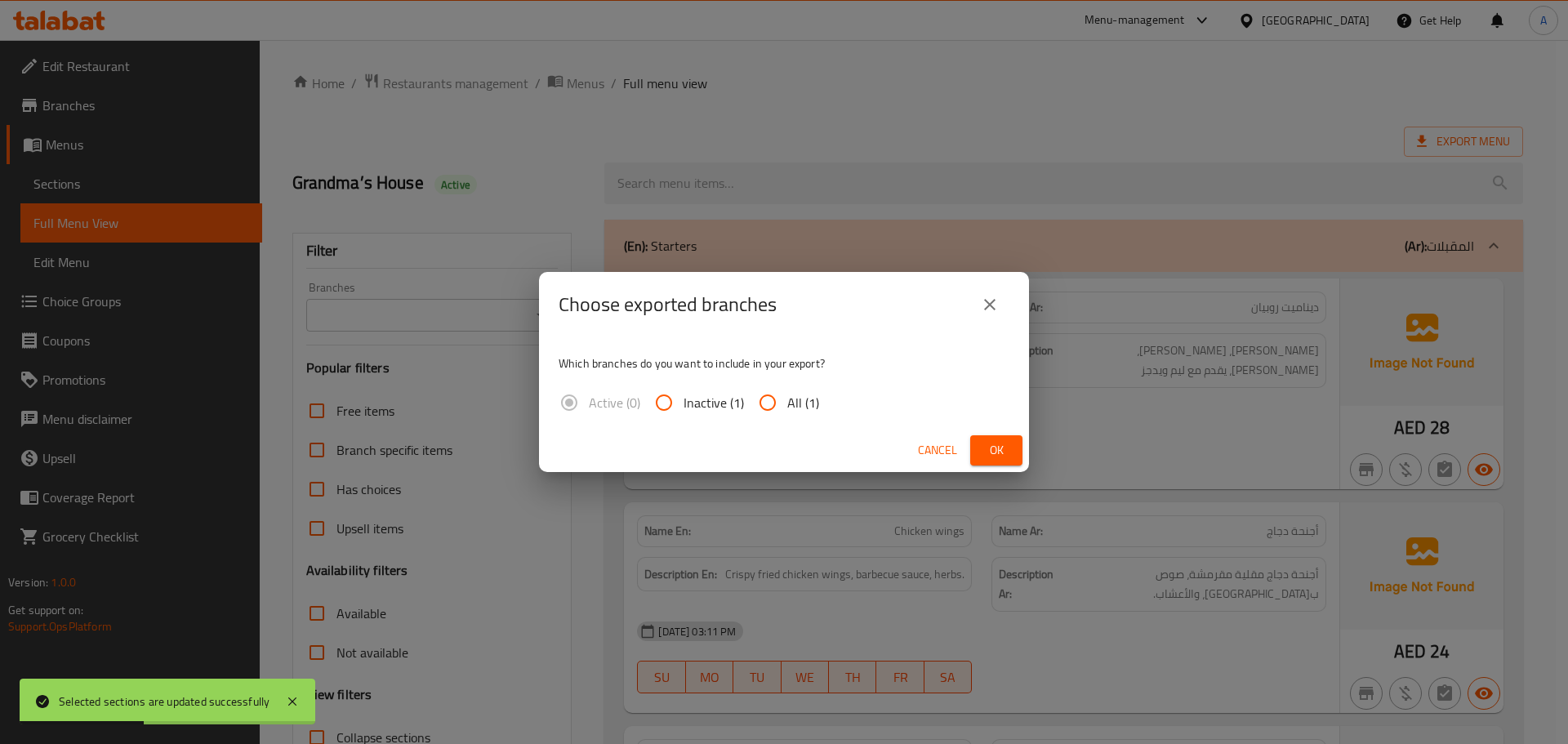
click at [748, 410] on input "All (1)" at bounding box center [767, 402] width 40 height 40
radio input "true"
click at [790, 405] on span "All (1)" at bounding box center [803, 401] width 32 height 19
click at [788, 405] on input "All (1)" at bounding box center [767, 402] width 40 height 40
click at [981, 443] on button "Ok" at bounding box center [996, 450] width 53 height 30
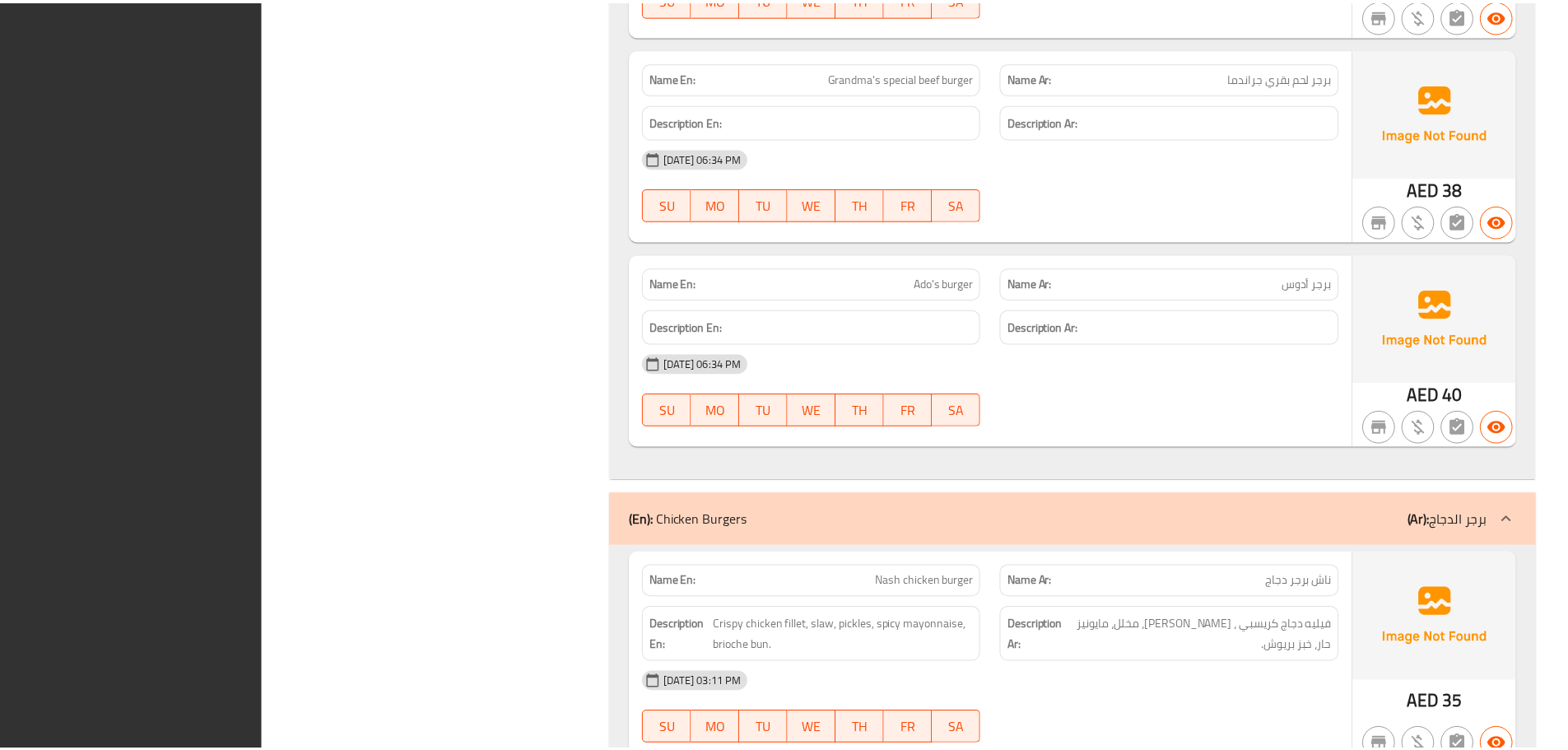
scroll to position [9278, 0]
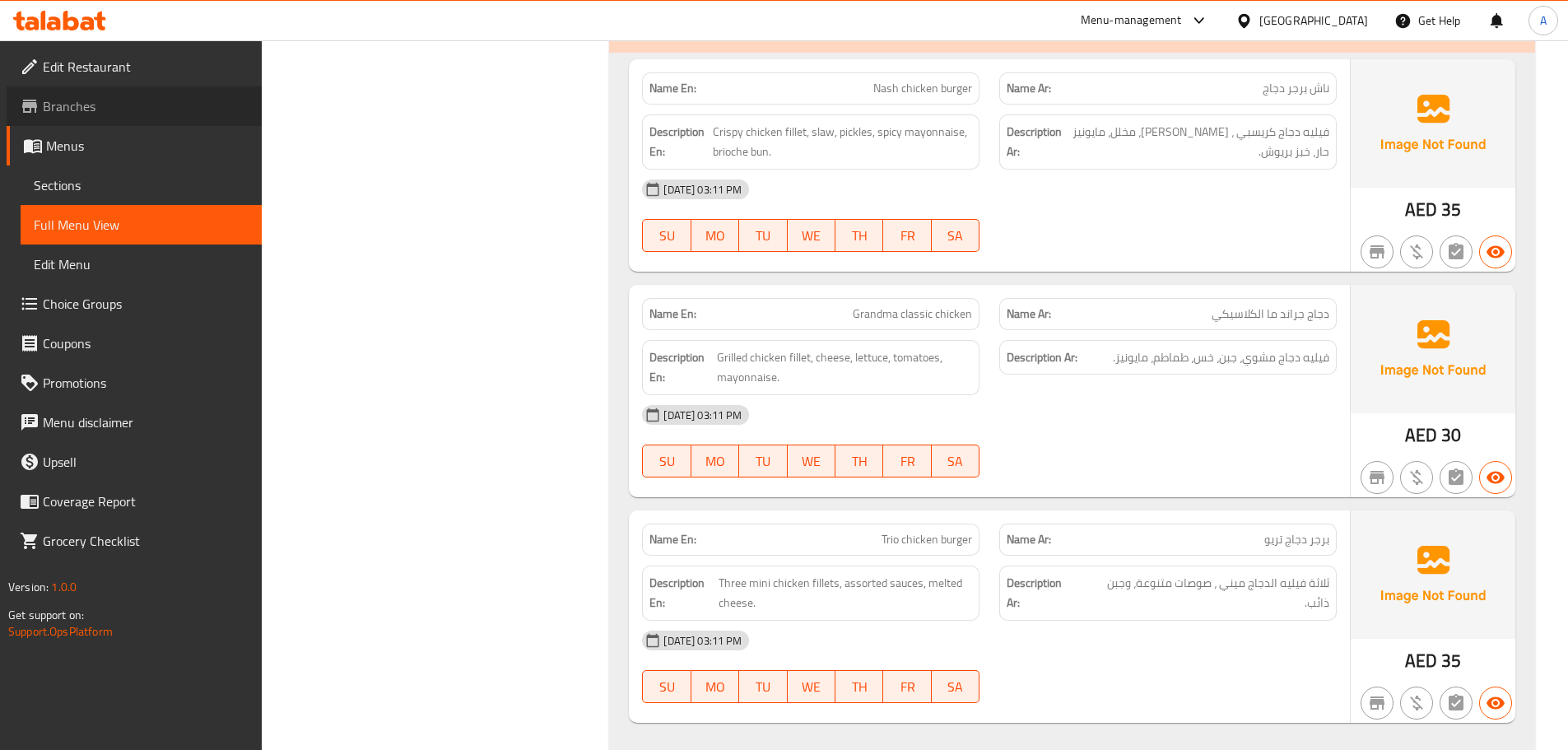
click at [122, 104] on span "Branches" at bounding box center [146, 106] width 206 height 19
